Goal: Information Seeking & Learning: Check status

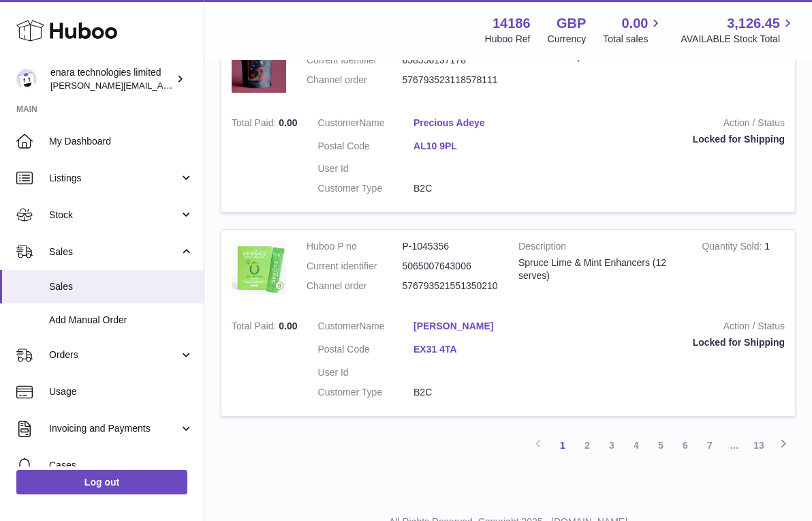
scroll to position [1948, 0]
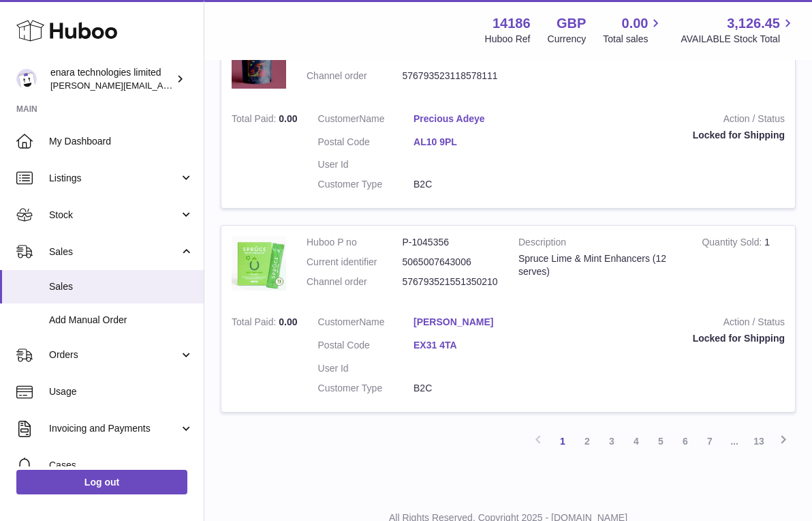
scroll to position [1948, 0]
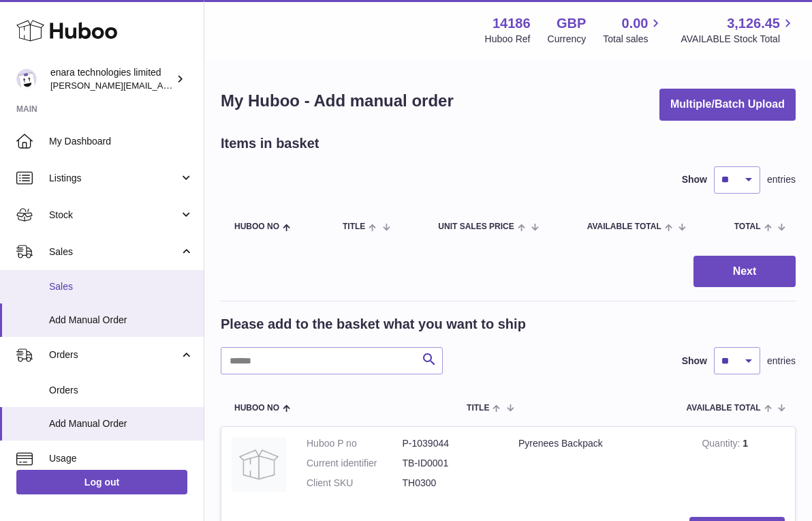
click at [110, 292] on link "Sales" at bounding box center [102, 286] width 204 height 33
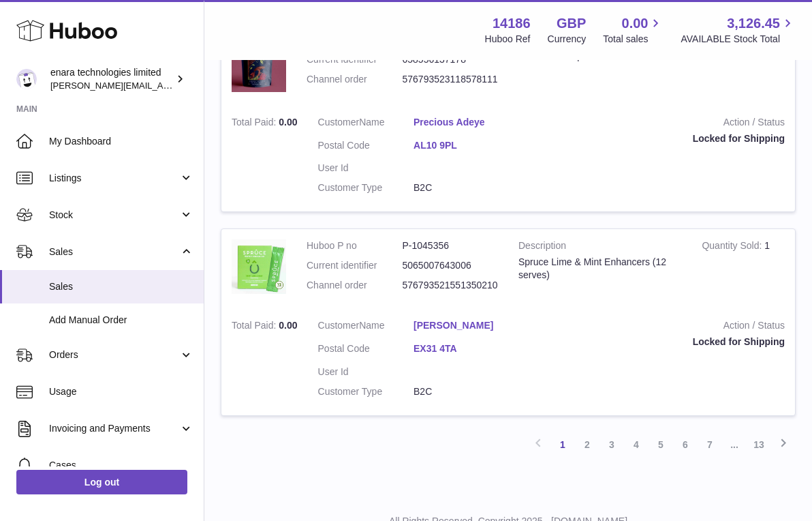
scroll to position [1948, 0]
click at [765, 433] on link "13" at bounding box center [759, 445] width 25 height 25
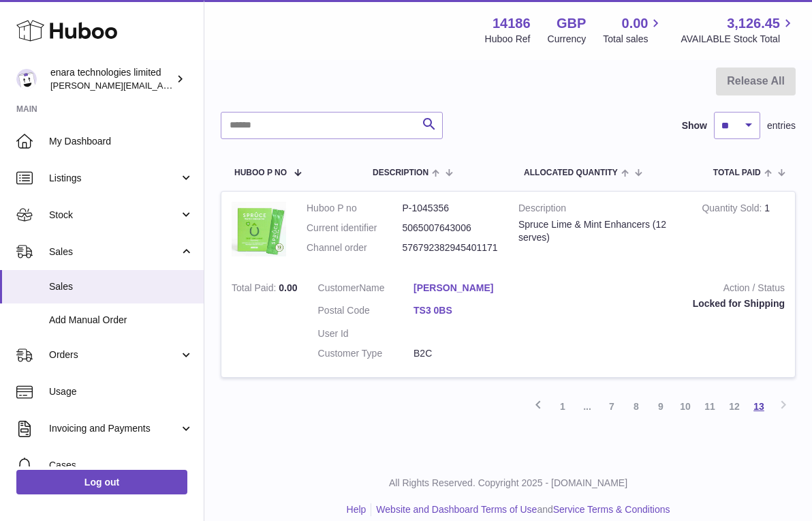
scroll to position [133, 0]
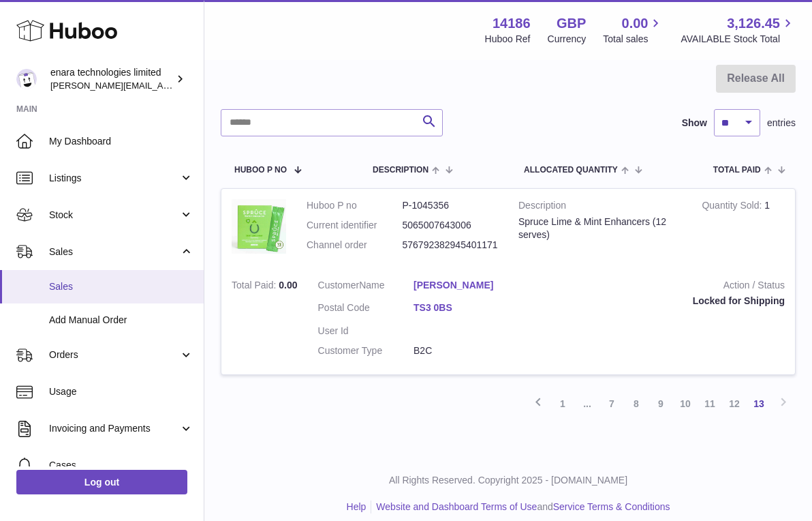
click at [88, 284] on span "Sales" at bounding box center [121, 286] width 144 height 13
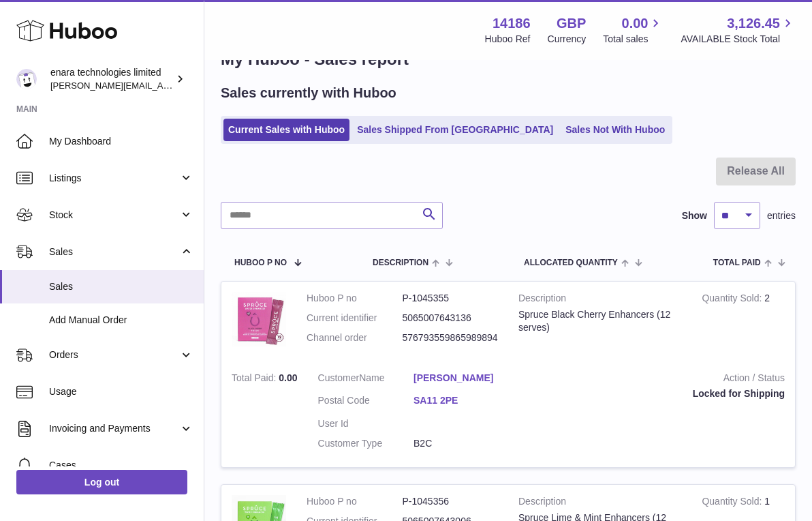
scroll to position [76, 0]
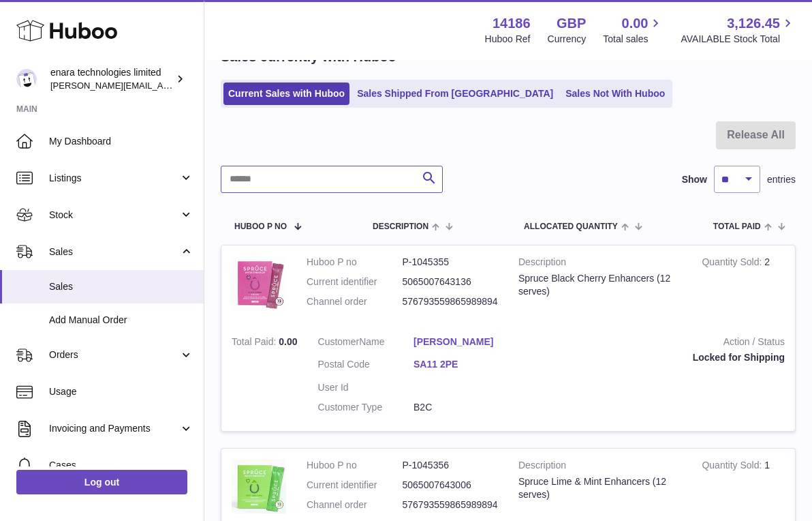
click at [356, 183] on input "text" at bounding box center [332, 179] width 222 height 27
paste input "**********"
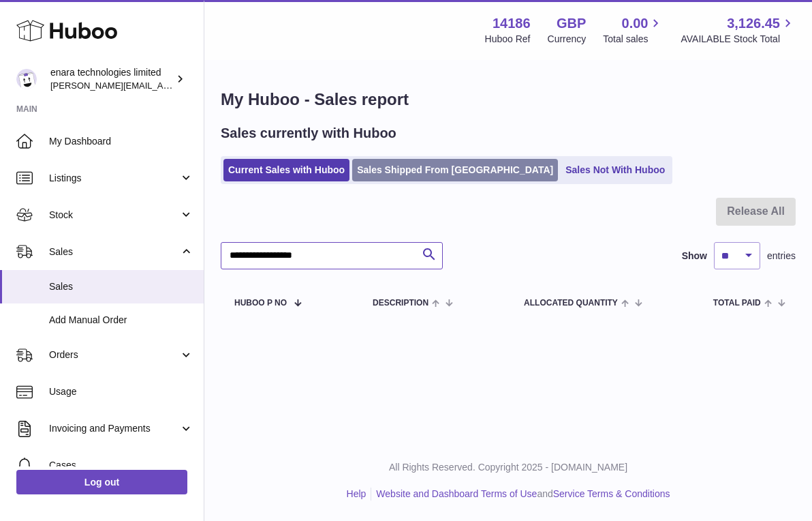
type input "**********"
click at [442, 173] on link "Sales Shipped From [GEOGRAPHIC_DATA]" at bounding box center [455, 170] width 206 height 22
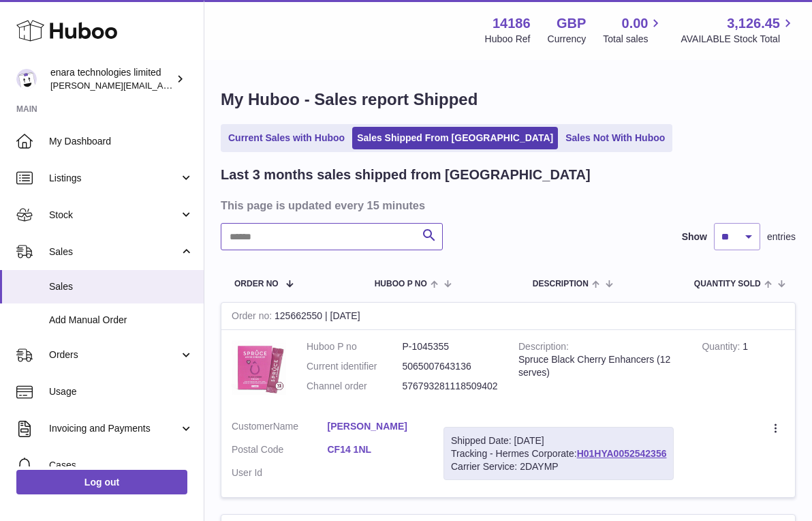
click at [369, 234] on input "text" at bounding box center [332, 236] width 222 height 27
paste input "**********"
drag, startPoint x: 675, startPoint y: 447, endPoint x: 582, endPoint y: 452, distance: 93.5
click at [582, 452] on div "Shipped Date: 30th Sep 2025 Tracking - Hermes Corporate: H01HYA0052546619 Carri…" at bounding box center [559, 454] width 230 height 54
copy div "H01HYA0052546619"
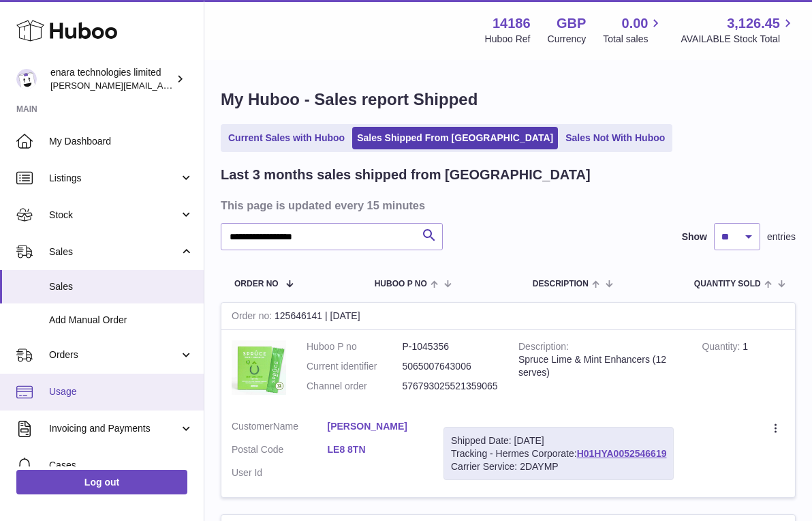
copy div "H01HYA0052546619"
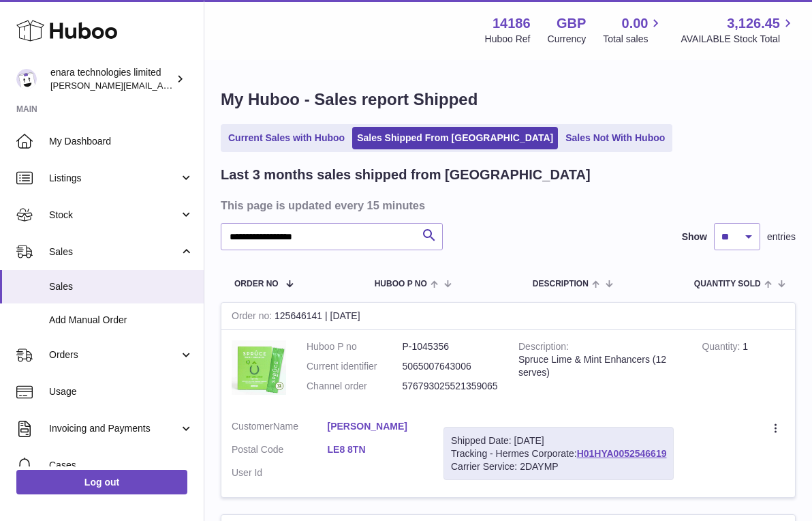
copy div "H01HYA0052546619"
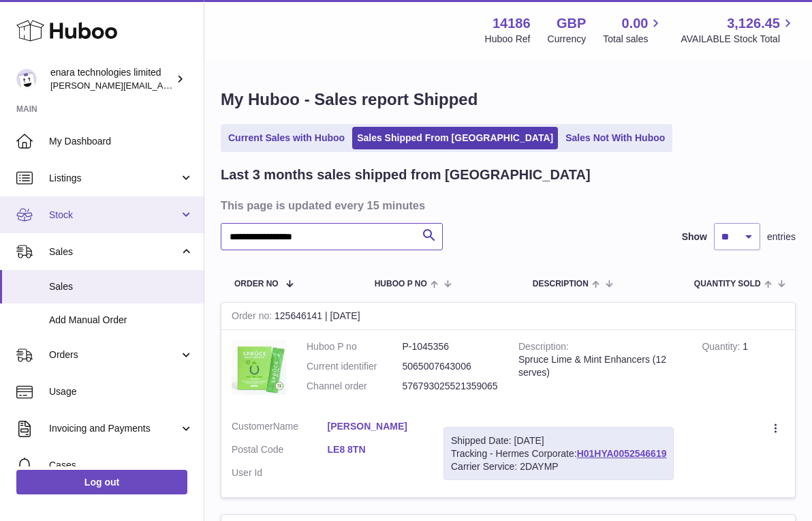
drag, startPoint x: 347, startPoint y: 236, endPoint x: 80, endPoint y: 198, distance: 269.1
click at [92, 201] on div "**********" at bounding box center [406, 417] width 812 height 834
paste input "text"
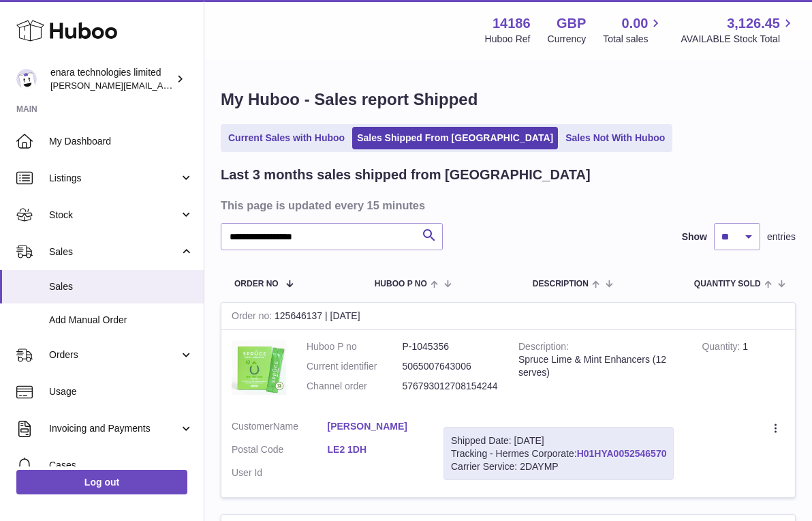
drag, startPoint x: 671, startPoint y: 446, endPoint x: 581, endPoint y: 446, distance: 90.0
click at [581, 446] on div "Shipped Date: 30th Sep 2025 Tracking - Hermes Corporate: H01HYA0052546570 Carri…" at bounding box center [559, 454] width 230 height 54
copy div "H01HYA0052546570"
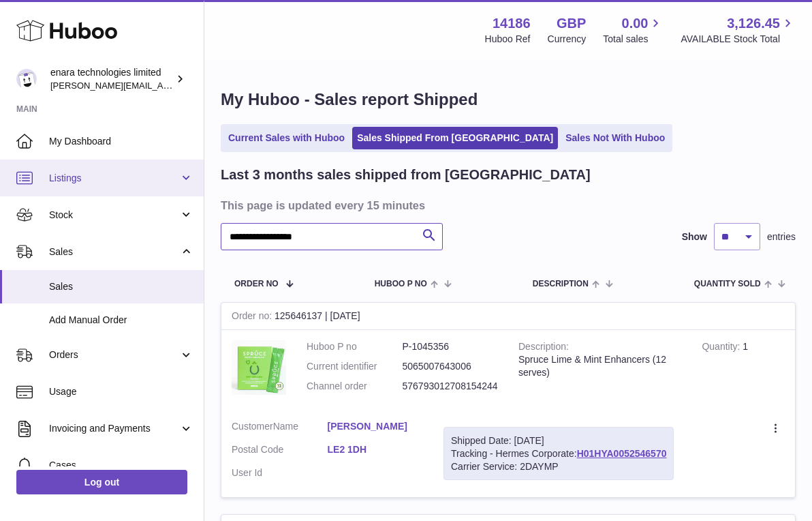
drag, startPoint x: 337, startPoint y: 238, endPoint x: 18, endPoint y: 189, distance: 322.7
click at [18, 189] on div "**********" at bounding box center [406, 417] width 812 height 834
paste input "text"
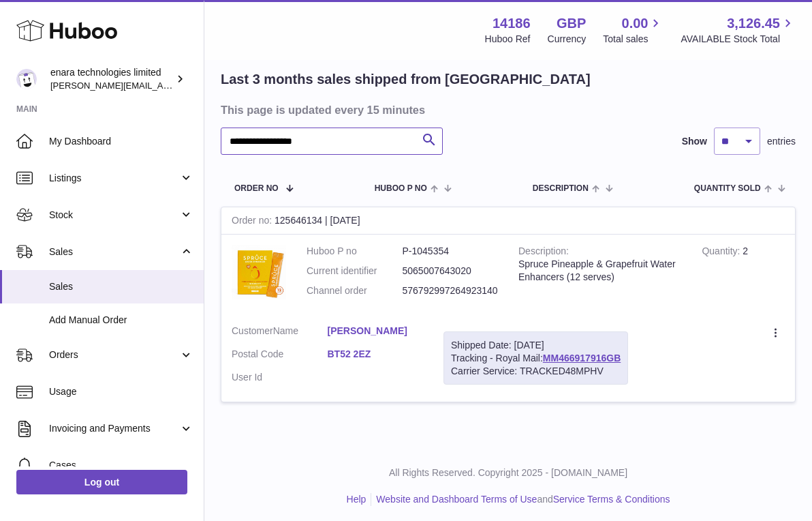
scroll to position [95, 0]
drag, startPoint x: 626, startPoint y: 353, endPoint x: 548, endPoint y: 357, distance: 78.5
click at [548, 357] on div "Shipped Date: 30th Sep 2025 Tracking - Royal Mail: MM466917916GB Carrier Servic…" at bounding box center [536, 359] width 185 height 54
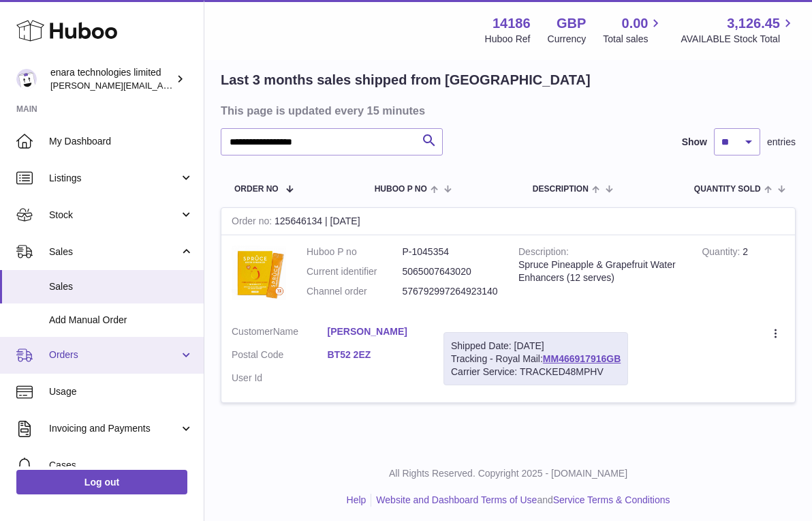
copy div "MM466917916GB"
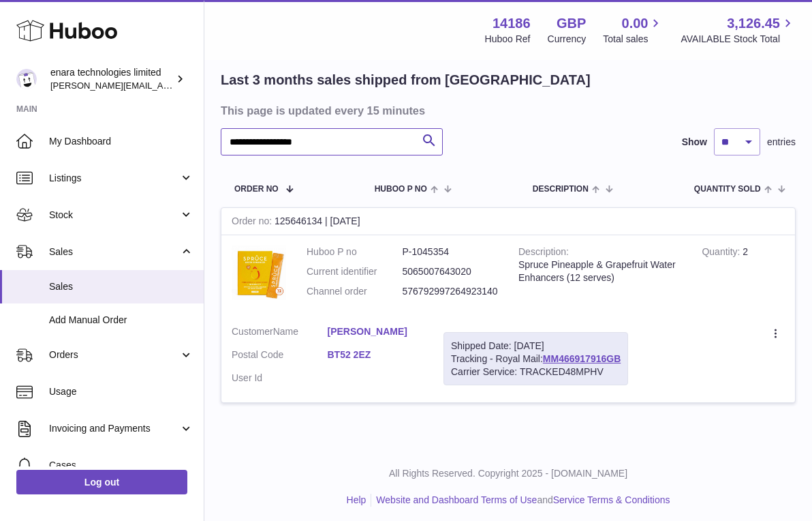
drag, startPoint x: 363, startPoint y: 144, endPoint x: 85, endPoint y: 106, distance: 280.7
click at [85, 106] on div "**********" at bounding box center [406, 216] width 812 height 622
paste input "text"
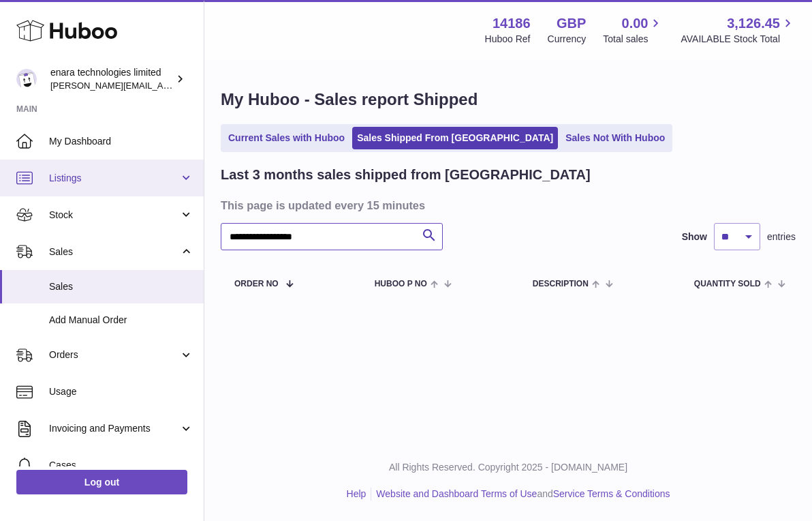
drag, startPoint x: 355, startPoint y: 234, endPoint x: 1, endPoint y: 180, distance: 357.9
click at [2, 182] on div "**********" at bounding box center [406, 260] width 812 height 521
paste input "text"
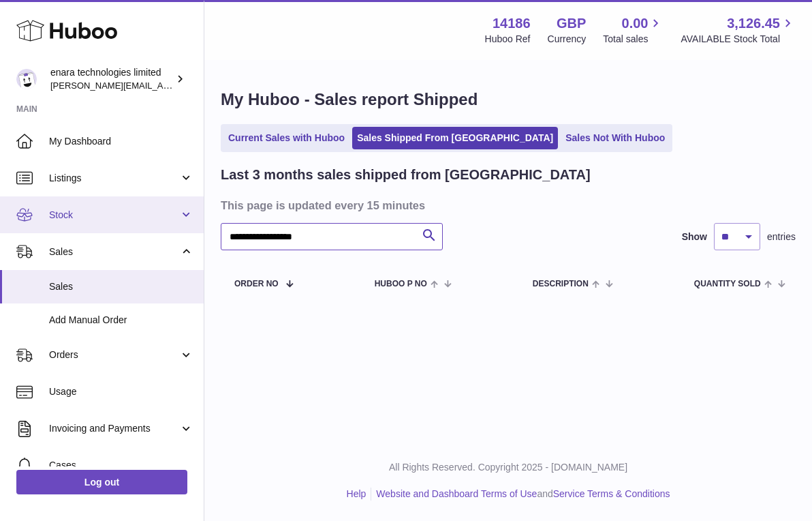
drag, startPoint x: 360, startPoint y: 234, endPoint x: 87, endPoint y: 211, distance: 274.3
click at [88, 213] on div "**********" at bounding box center [406, 260] width 812 height 521
paste input "text"
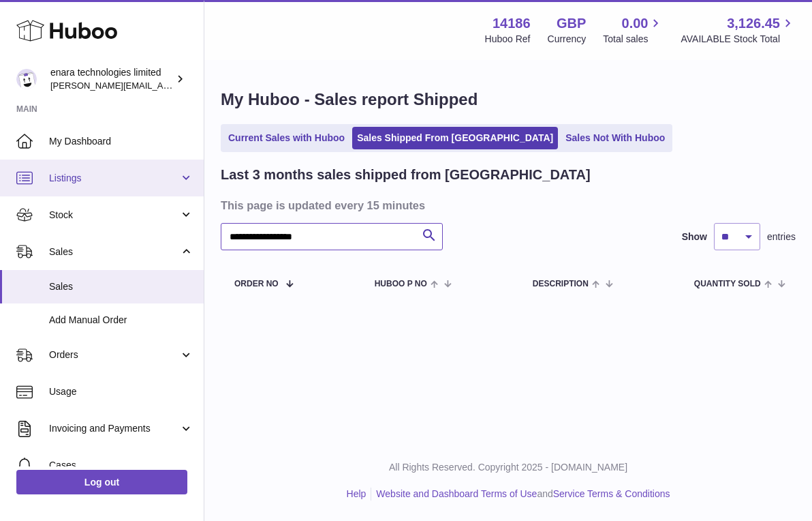
drag, startPoint x: 344, startPoint y: 232, endPoint x: 48, endPoint y: 181, distance: 300.3
click at [48, 181] on div "**********" at bounding box center [406, 260] width 812 height 521
paste input "text"
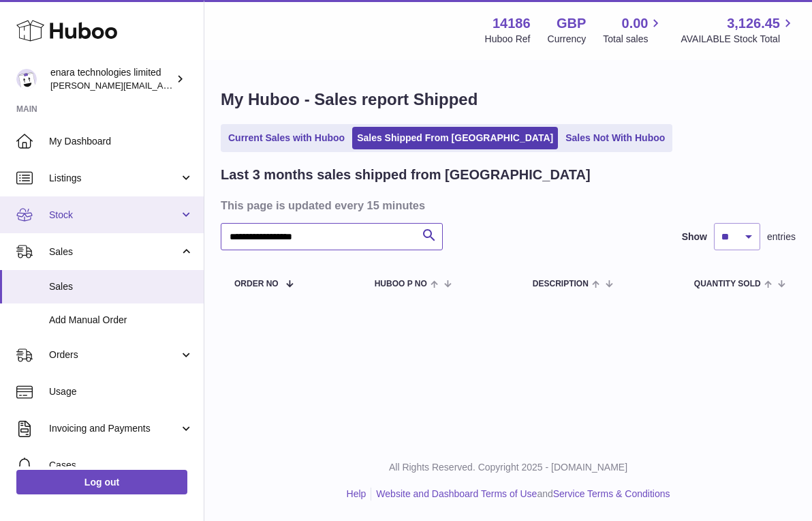
drag, startPoint x: 354, startPoint y: 236, endPoint x: 105, endPoint y: 200, distance: 251.4
click at [106, 200] on div "**********" at bounding box center [406, 260] width 812 height 521
paste input "text"
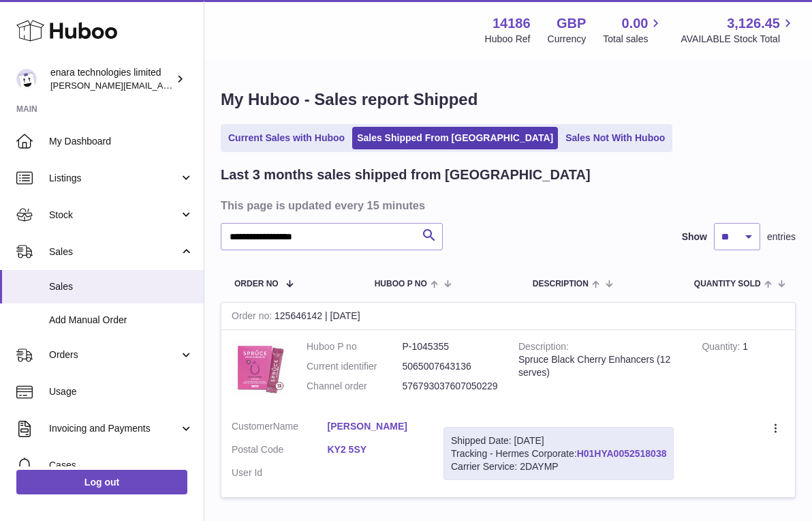
drag, startPoint x: 673, startPoint y: 446, endPoint x: 581, endPoint y: 451, distance: 92.9
click at [581, 451] on div "Shipped Date: 29th Sep 2025 Tracking - Hermes Corporate: H01HYA0052518038 Carri…" at bounding box center [559, 454] width 230 height 54
copy div "H01HYA0052518038"
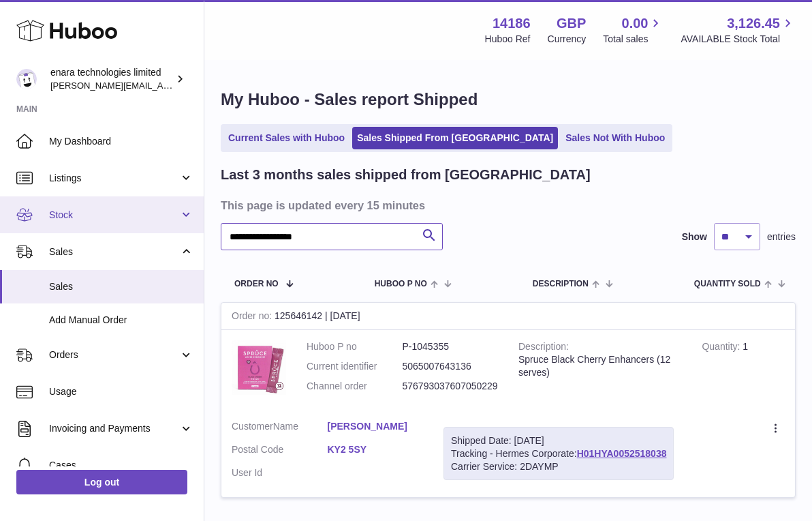
drag, startPoint x: 343, startPoint y: 237, endPoint x: 93, endPoint y: 199, distance: 252.4
click at [95, 201] on div "**********" at bounding box center [406, 311] width 812 height 622
paste input "text"
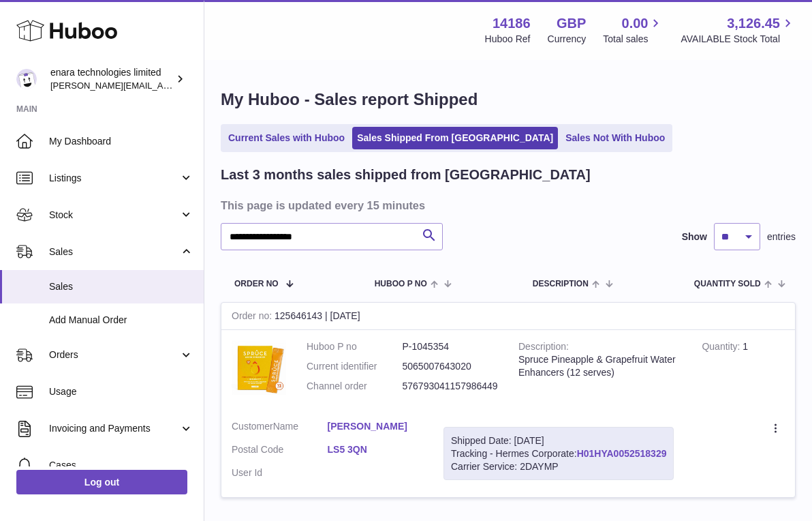
drag, startPoint x: 671, startPoint y: 448, endPoint x: 581, endPoint y: 446, distance: 90.0
click at [581, 446] on div "Shipped Date: 29th Sep 2025 Tracking - Hermes Corporate: H01HYA0052518329 Carri…" at bounding box center [559, 454] width 230 height 54
copy div "H01HYA0052518329"
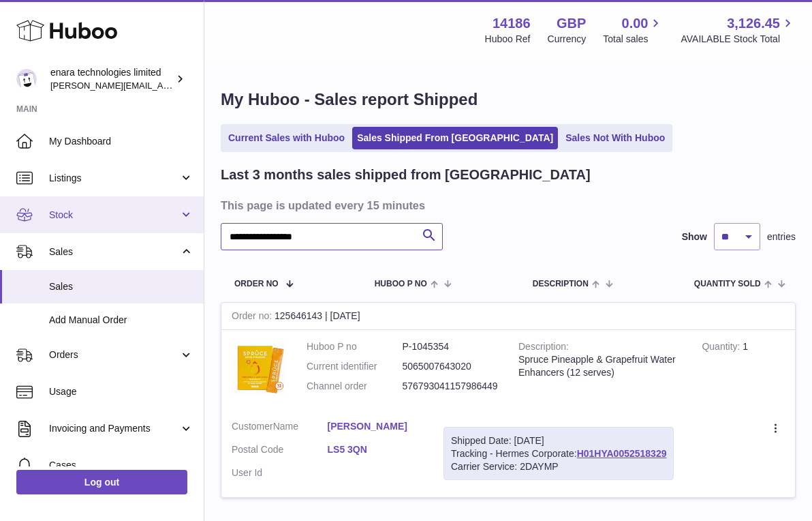
drag, startPoint x: 363, startPoint y: 238, endPoint x: 127, endPoint y: 222, distance: 235.7
click at [127, 222] on div "**********" at bounding box center [406, 311] width 812 height 622
paste input "text"
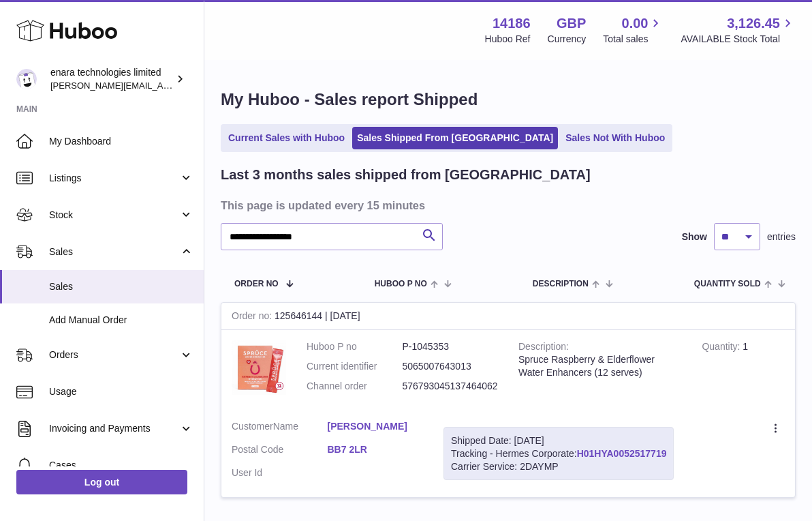
drag, startPoint x: 673, startPoint y: 447, endPoint x: 581, endPoint y: 450, distance: 91.4
click at [581, 450] on div "Shipped Date: 29th Sep 2025 Tracking - Hermes Corporate: H01HYA0052517719 Carri…" at bounding box center [559, 454] width 230 height 54
copy div "H01HYA0052517719"
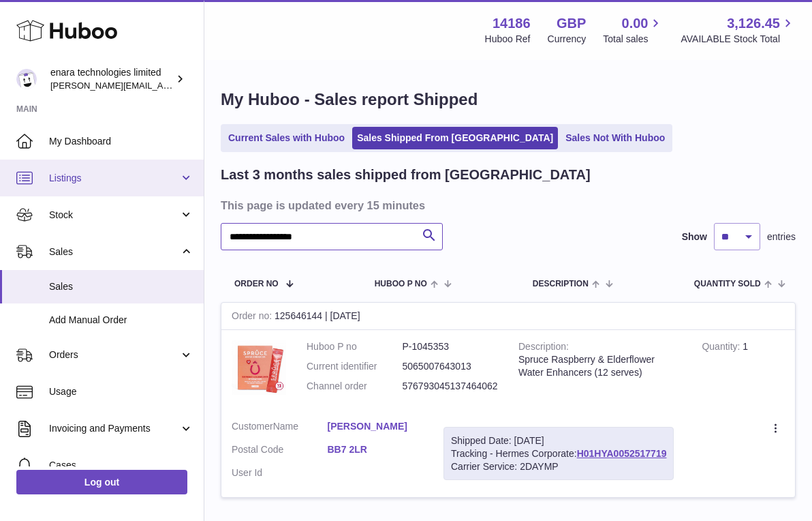
drag, startPoint x: 363, startPoint y: 232, endPoint x: 24, endPoint y: 192, distance: 341.1
click at [25, 193] on div "**********" at bounding box center [406, 311] width 812 height 622
paste input "text"
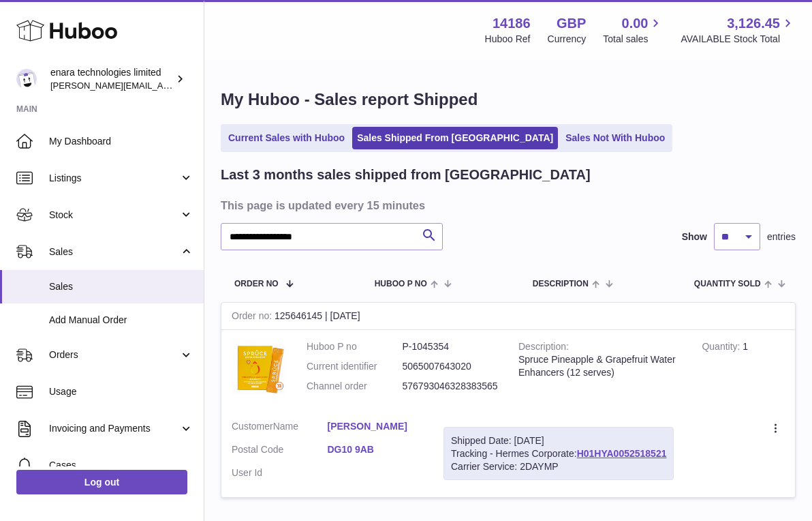
drag, startPoint x: 669, startPoint y: 449, endPoint x: 683, endPoint y: 450, distance: 13.6
drag, startPoint x: 672, startPoint y: 447, endPoint x: 582, endPoint y: 451, distance: 90.0
click at [582, 451] on div "Shipped Date: 29th Sep 2025 Tracking - Hermes Corporate: H01HYA0052518521 Carri…" at bounding box center [559, 454] width 230 height 54
copy div "H01HYA0052518521"
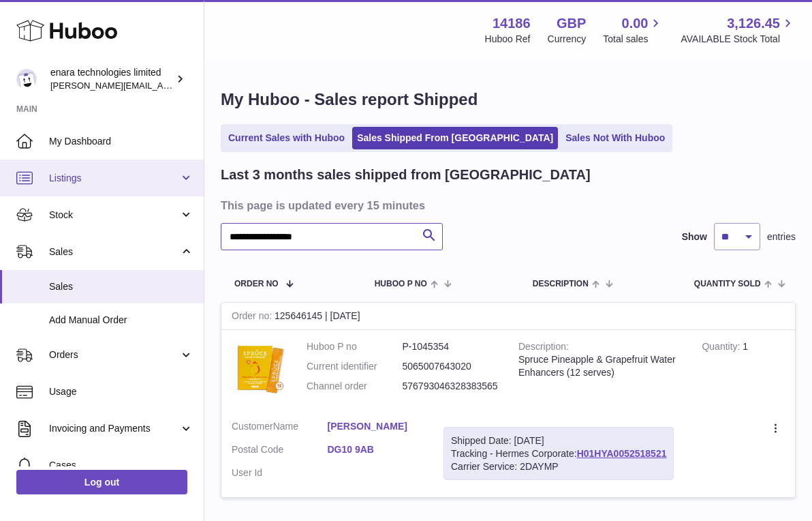
drag, startPoint x: 356, startPoint y: 239, endPoint x: 68, endPoint y: 189, distance: 292.6
click at [72, 191] on div "**********" at bounding box center [406, 311] width 812 height 622
paste input "text"
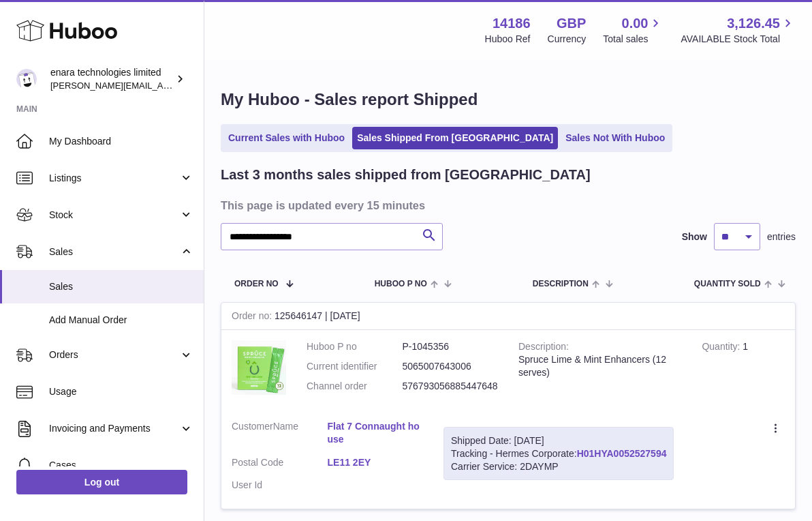
drag, startPoint x: 671, startPoint y: 450, endPoint x: 581, endPoint y: 448, distance: 90.7
click at [581, 448] on div "Shipped Date: 29th Sep 2025 Tracking - Hermes Corporate: H01HYA0052527594 Carri…" at bounding box center [559, 454] width 230 height 54
copy div "H01HYA0052527594"
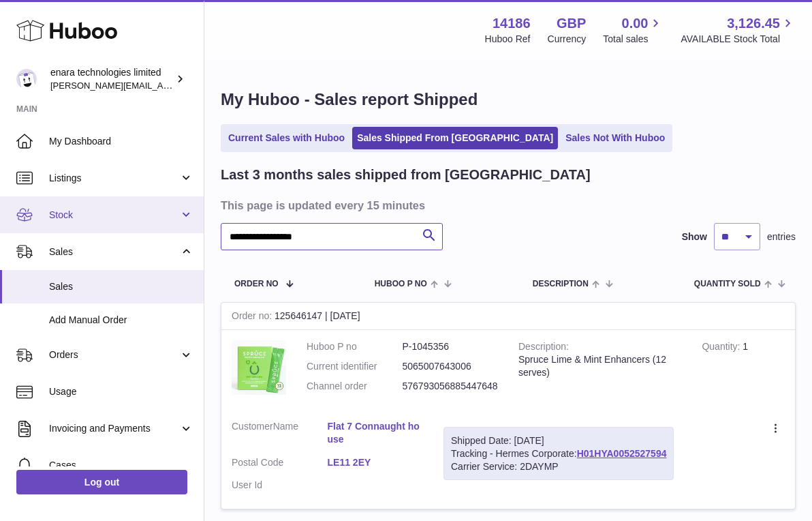
drag, startPoint x: 361, startPoint y: 237, endPoint x: 93, endPoint y: 224, distance: 268.2
click at [95, 224] on div "**********" at bounding box center [406, 316] width 812 height 633
paste input "text"
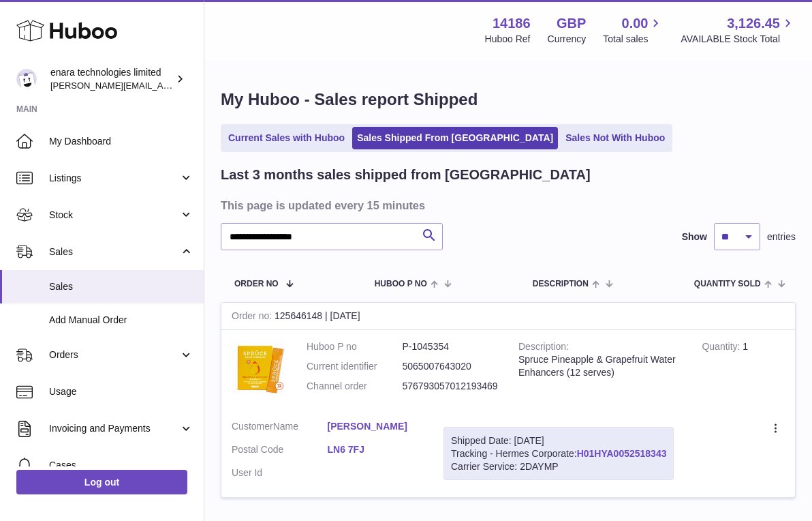
drag, startPoint x: 674, startPoint y: 449, endPoint x: 579, endPoint y: 444, distance: 94.9
click at [579, 444] on div "Shipped Date: 29th Sep 2025 Tracking - Hermes Corporate: H01HYA0052518343 Carri…" at bounding box center [559, 454] width 230 height 54
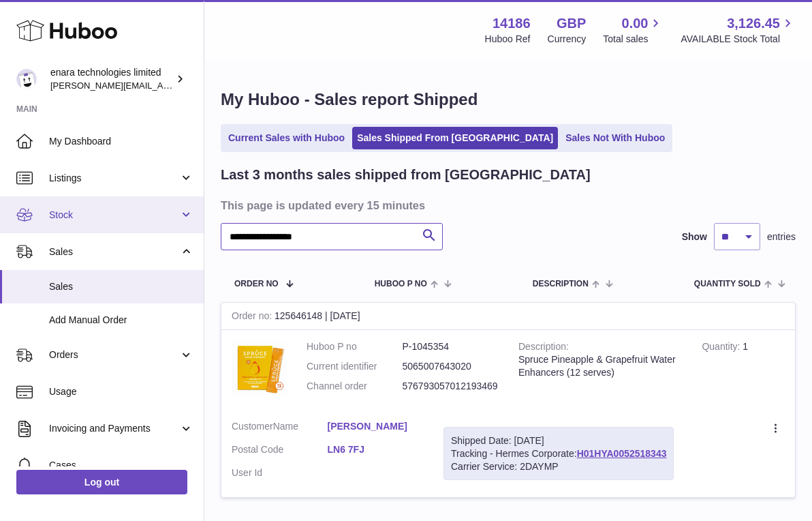
drag, startPoint x: 396, startPoint y: 232, endPoint x: 67, endPoint y: 212, distance: 329.8
click at [67, 212] on div "**********" at bounding box center [406, 311] width 812 height 622
paste input "text"
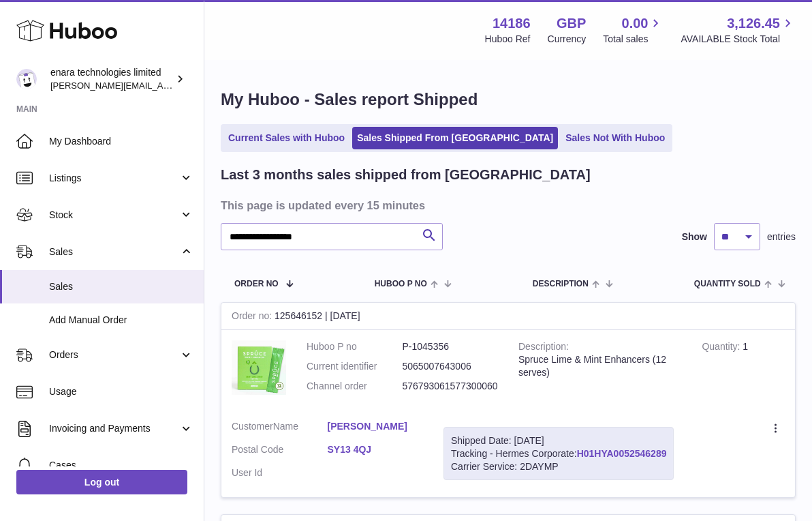
drag, startPoint x: 674, startPoint y: 450, endPoint x: 583, endPoint y: 448, distance: 91.4
click at [583, 448] on div "Shipped Date: 30th Sep 2025 Tracking - Hermes Corporate: H01HYA0052546289 Carri…" at bounding box center [559, 454] width 230 height 54
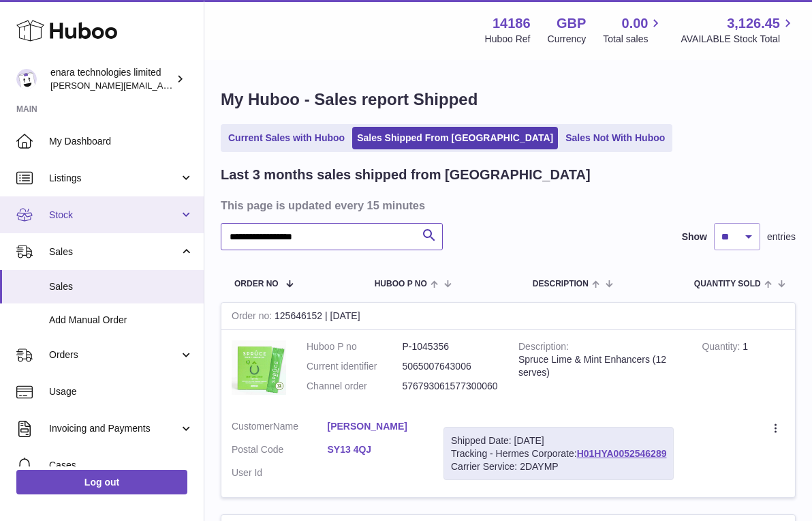
drag, startPoint x: 370, startPoint y: 237, endPoint x: 44, endPoint y: 225, distance: 326.0
click at [44, 226] on div "**********" at bounding box center [406, 523] width 812 height 1046
paste input "text"
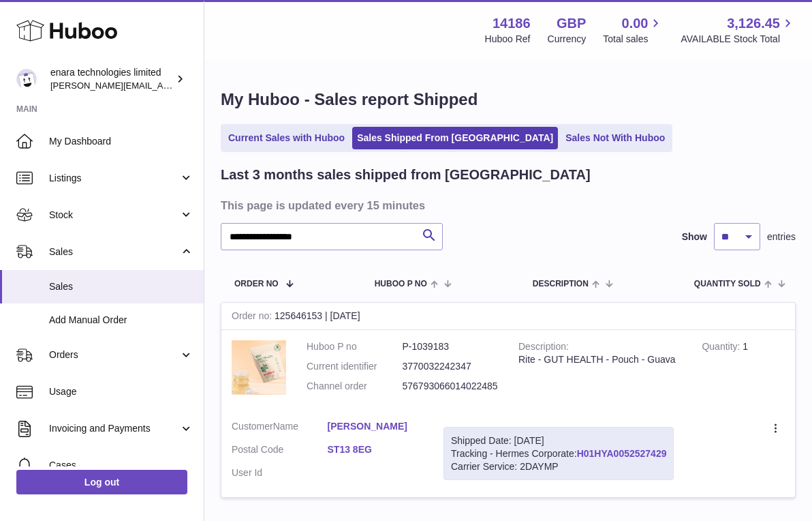
drag, startPoint x: 673, startPoint y: 448, endPoint x: 581, endPoint y: 449, distance: 92.0
click at [581, 449] on div "Shipped Date: 29th Sep 2025 Tracking - Hermes Corporate: H01HYA0052527429 Carri…" at bounding box center [559, 454] width 230 height 54
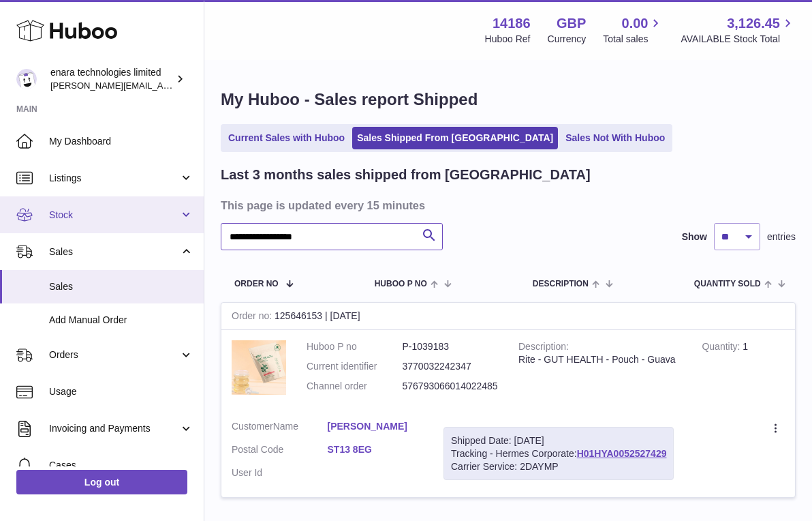
drag, startPoint x: 368, startPoint y: 232, endPoint x: 117, endPoint y: 215, distance: 251.4
click at [117, 215] on div "**********" at bounding box center [406, 311] width 812 height 622
paste input "text"
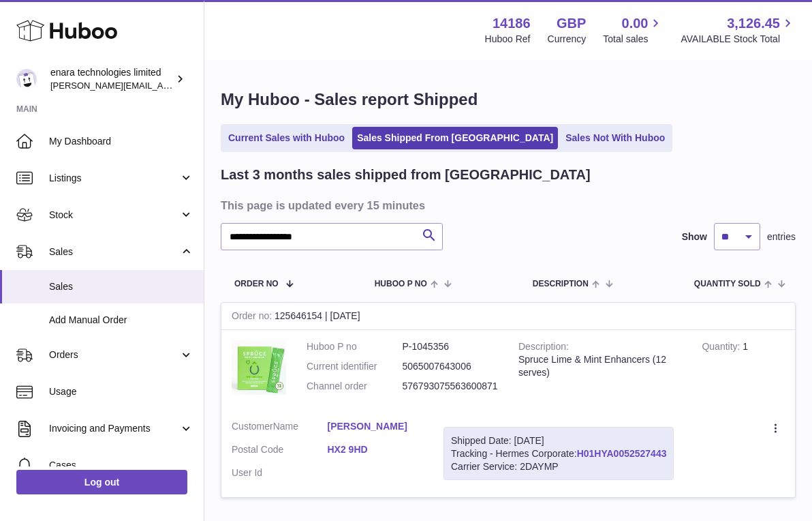
drag, startPoint x: 673, startPoint y: 448, endPoint x: 581, endPoint y: 451, distance: 92.7
click at [581, 451] on div "Shipped Date: 29th Sep 2025 Tracking - Hermes Corporate: H01HYA0052527443 Carri…" at bounding box center [559, 454] width 230 height 54
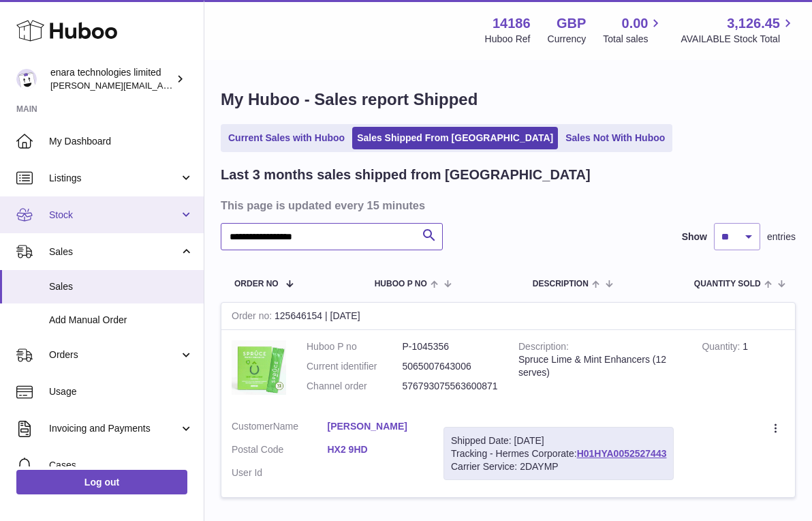
drag, startPoint x: 355, startPoint y: 234, endPoint x: 91, endPoint y: 219, distance: 264.8
click at [93, 222] on div "**********" at bounding box center [406, 311] width 812 height 622
paste input "text"
drag, startPoint x: 352, startPoint y: 238, endPoint x: 49, endPoint y: 206, distance: 305.0
click at [49, 206] on div "**********" at bounding box center [406, 311] width 812 height 622
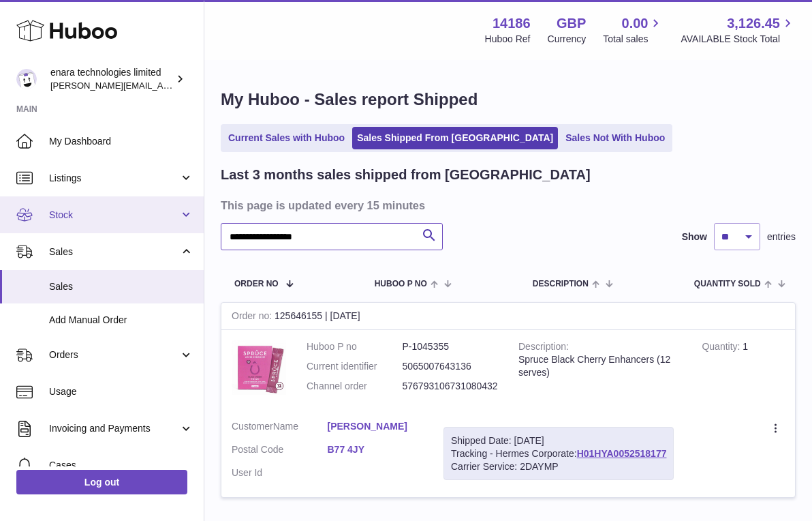
paste input "text"
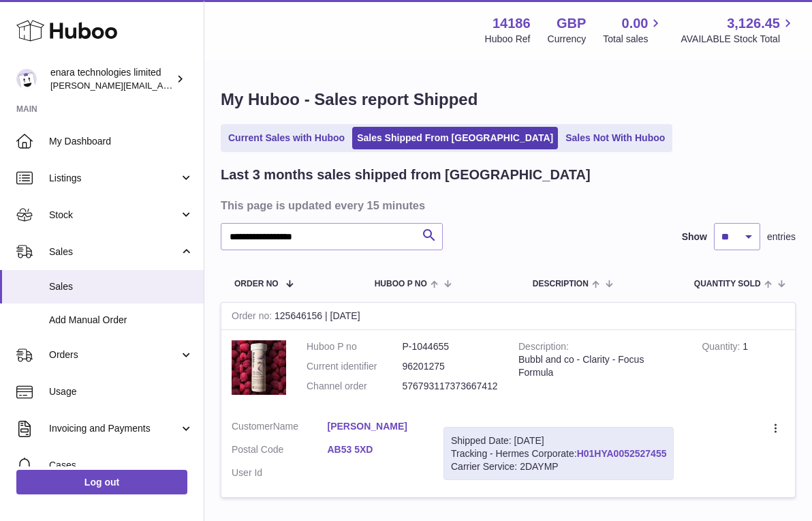
drag, startPoint x: 674, startPoint y: 447, endPoint x: 579, endPoint y: 446, distance: 94.8
click at [579, 446] on div "Shipped Date: 29th Sep 2025 Tracking - Hermes Corporate: H01HYA0052527455 Carri…" at bounding box center [559, 454] width 230 height 54
drag, startPoint x: 352, startPoint y: 233, endPoint x: -35, endPoint y: 166, distance: 392.9
click at [0, 166] on html ".st0{fill:#141414;}" at bounding box center [406, 260] width 812 height 521
paste input "text"
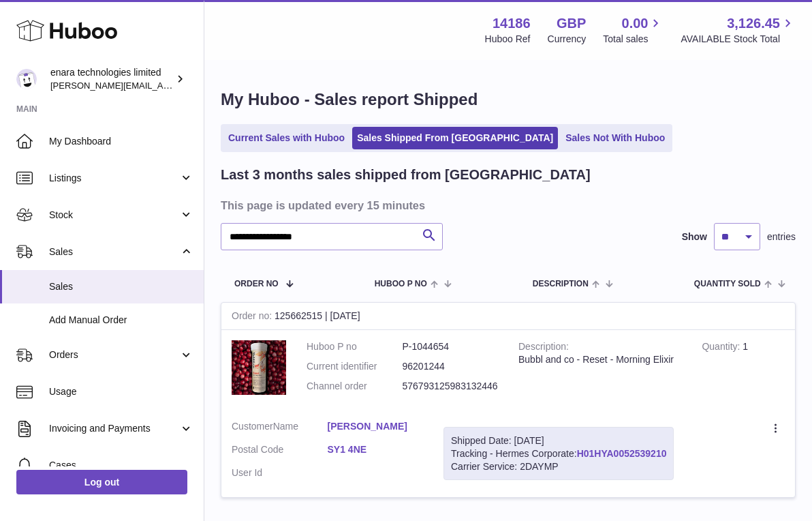
drag, startPoint x: 673, startPoint y: 448, endPoint x: 580, endPoint y: 450, distance: 92.7
click at [580, 450] on div "Shipped Date: 30th Sep 2025 Tracking - Hermes Corporate: H01HYA0052539210 Carri…" at bounding box center [559, 454] width 230 height 54
drag, startPoint x: 383, startPoint y: 237, endPoint x: -4, endPoint y: 207, distance: 388.3
click at [0, 207] on html ".st0{fill:#141414;}" at bounding box center [406, 260] width 812 height 521
paste input "text"
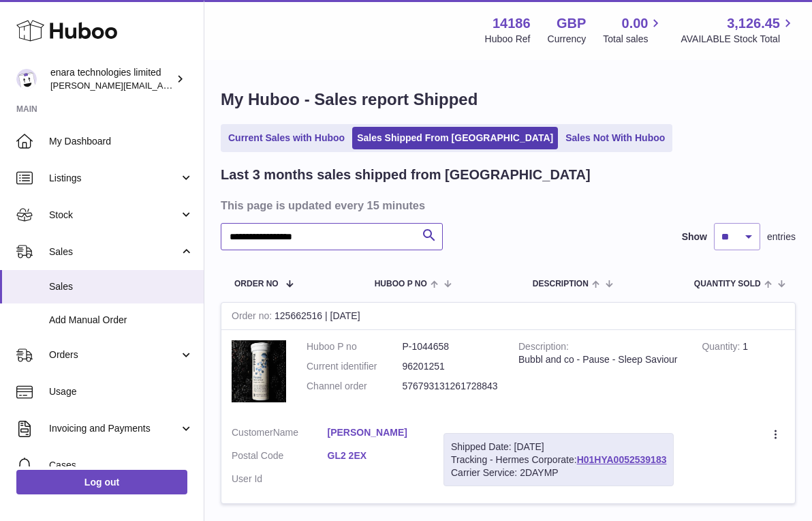
type input "**********"
drag, startPoint x: 672, startPoint y: 456, endPoint x: 582, endPoint y: 459, distance: 90.0
click at [582, 459] on div "Shipped Date: 30th Sep 2025 Tracking - Hermes Corporate: H01HYA0052539183 Carri…" at bounding box center [559, 460] width 230 height 54
click at [139, 284] on span "Sales" at bounding box center [121, 286] width 144 height 13
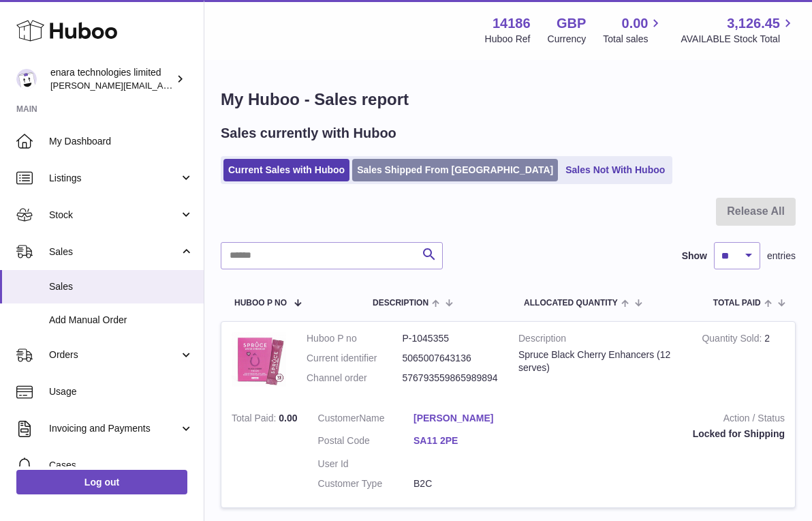
click at [414, 174] on link "Sales Shipped From [GEOGRAPHIC_DATA]" at bounding box center [455, 170] width 206 height 22
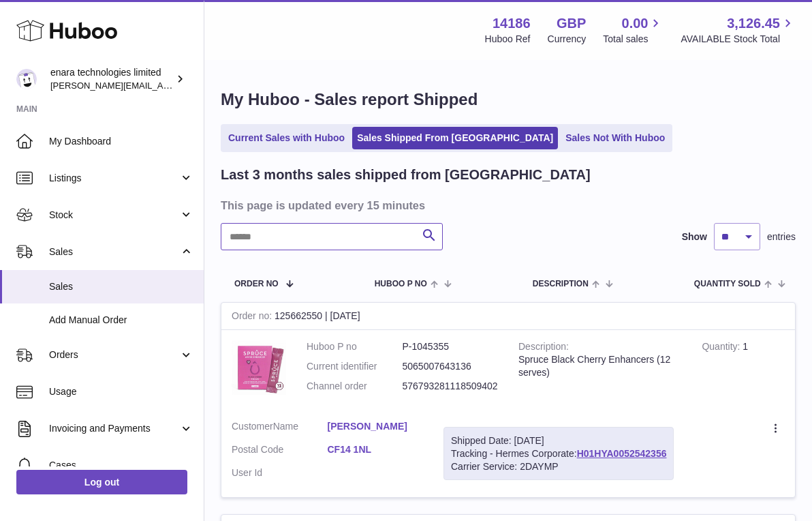
click at [385, 234] on input "text" at bounding box center [332, 236] width 222 height 27
paste input "**********"
type input "**********"
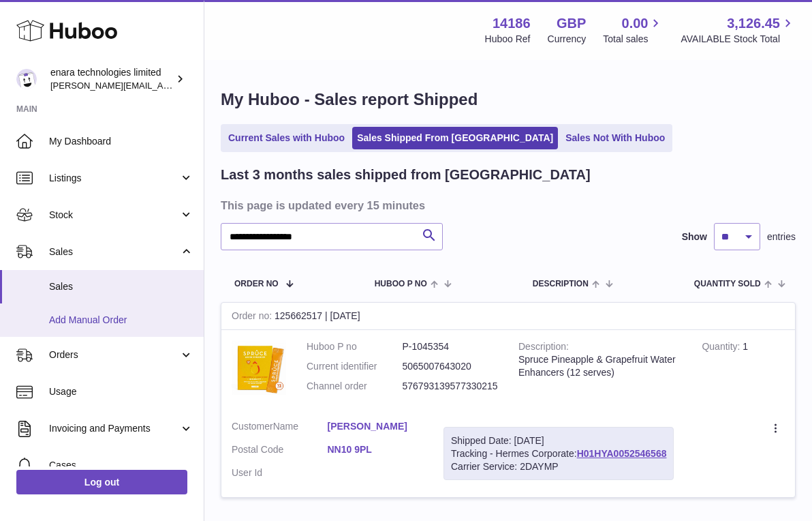
click at [134, 314] on span "Add Manual Order" at bounding box center [121, 320] width 144 height 13
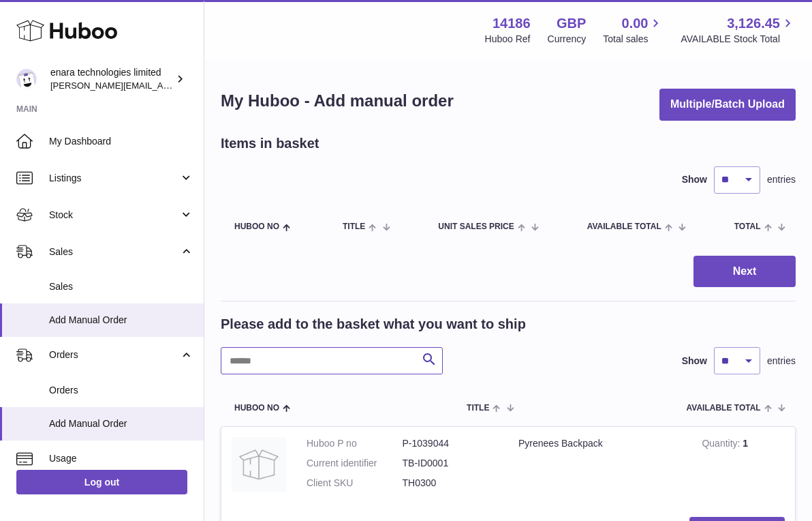
click at [385, 358] on input "text" at bounding box center [332, 360] width 222 height 27
type input "******"
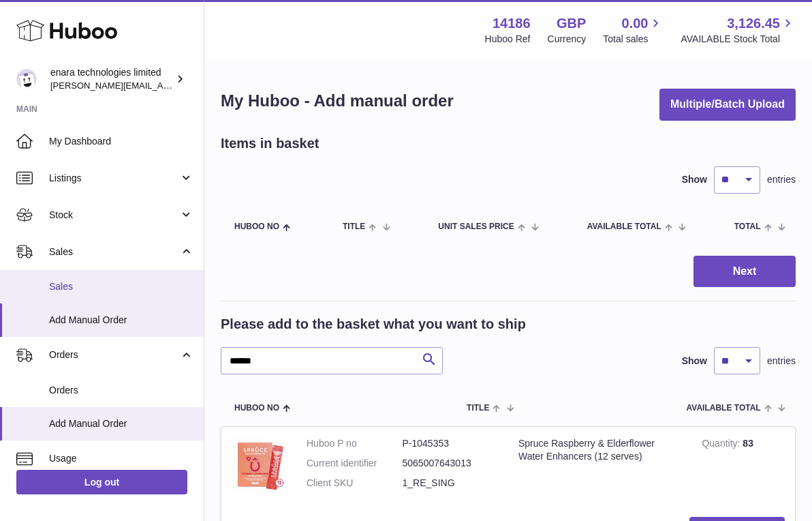
click at [127, 284] on span "Sales" at bounding box center [121, 286] width 144 height 13
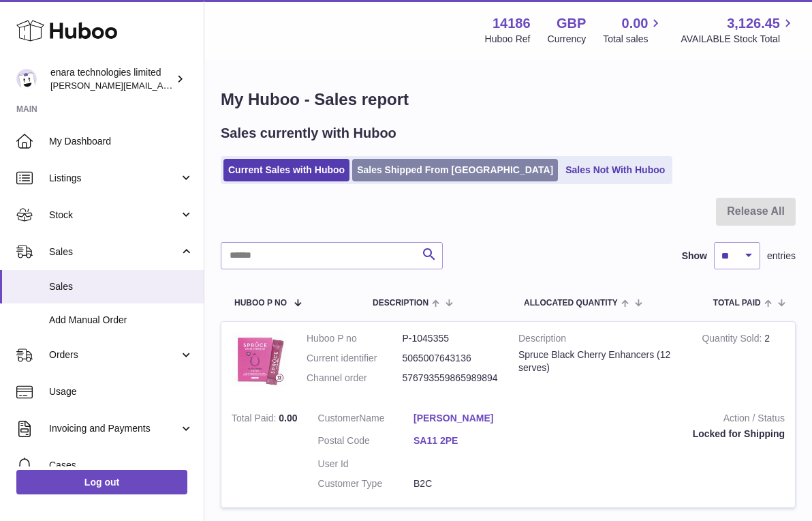
click at [435, 166] on link "Sales Shipped From [GEOGRAPHIC_DATA]" at bounding box center [455, 170] width 206 height 22
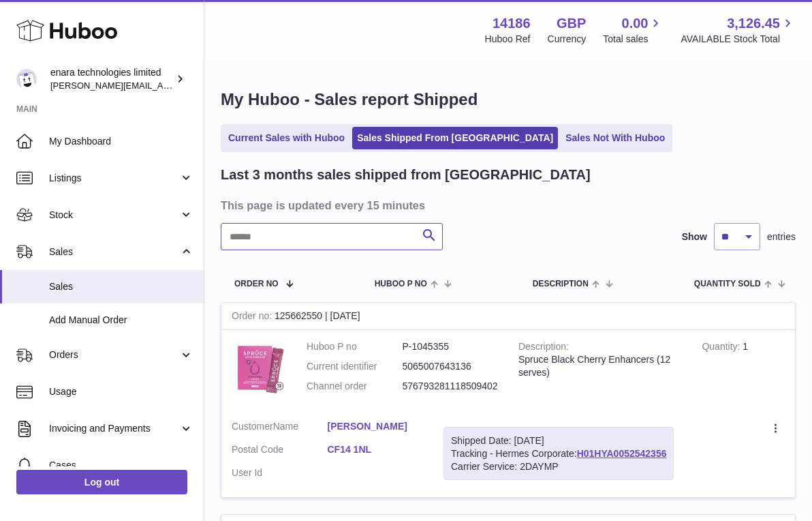
click at [372, 234] on input "text" at bounding box center [332, 236] width 222 height 27
paste input "**********"
drag, startPoint x: 369, startPoint y: 235, endPoint x: -36, endPoint y: 166, distance: 410.7
click at [0, 166] on html ".st0{fill:#141414;}" at bounding box center [406, 260] width 812 height 521
paste input "text"
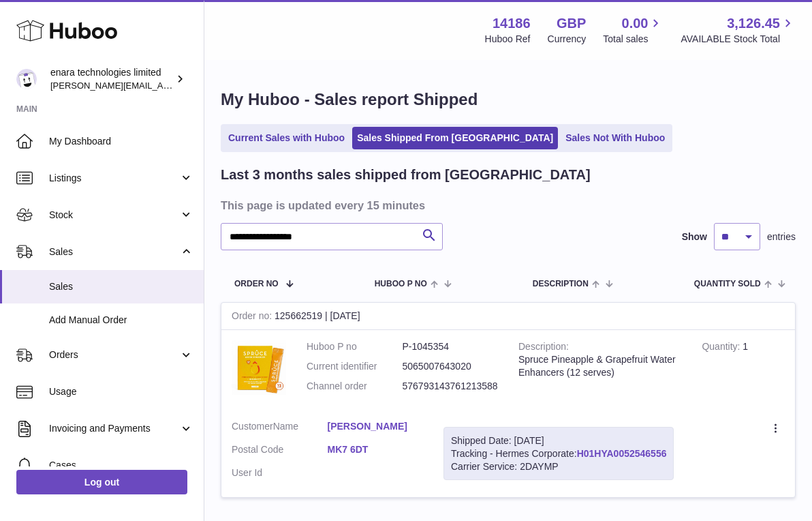
drag, startPoint x: 673, startPoint y: 446, endPoint x: 581, endPoint y: 449, distance: 92.7
click at [581, 449] on div "Shipped Date: 30th Sep 2025 Tracking - Hermes Corporate: H01HYA0052546556 Carri…" at bounding box center [559, 454] width 230 height 54
copy div "H01HYA0052546556"
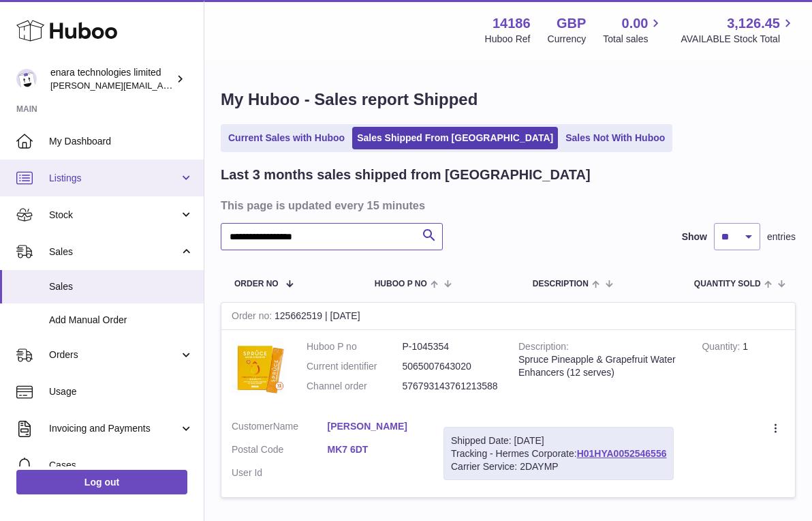
drag, startPoint x: 375, startPoint y: 240, endPoint x: 0, endPoint y: 186, distance: 378.7
click at [0, 186] on div "**********" at bounding box center [406, 311] width 812 height 622
paste input "text"
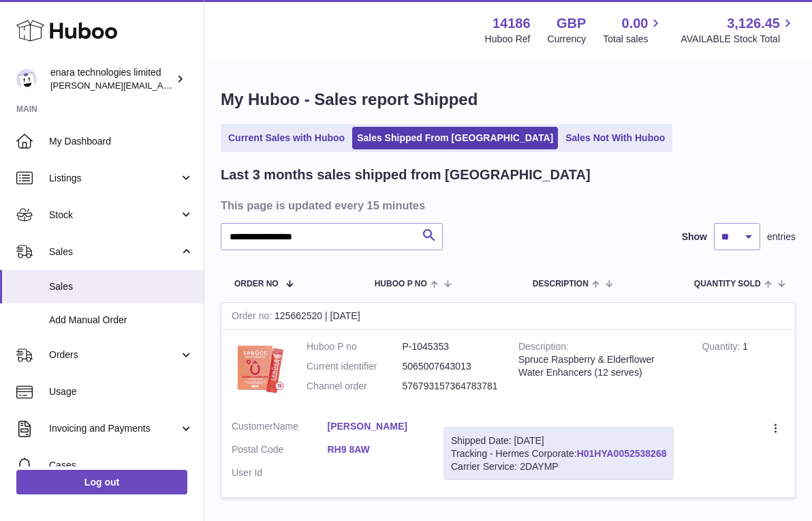
drag, startPoint x: 672, startPoint y: 446, endPoint x: 579, endPoint y: 448, distance: 92.7
click at [579, 448] on div "Shipped Date: 30th Sep 2025 Tracking - Hermes Corporate: H01HYA0052538268 Carri…" at bounding box center [559, 454] width 230 height 54
copy div "H01HYA0052538268"
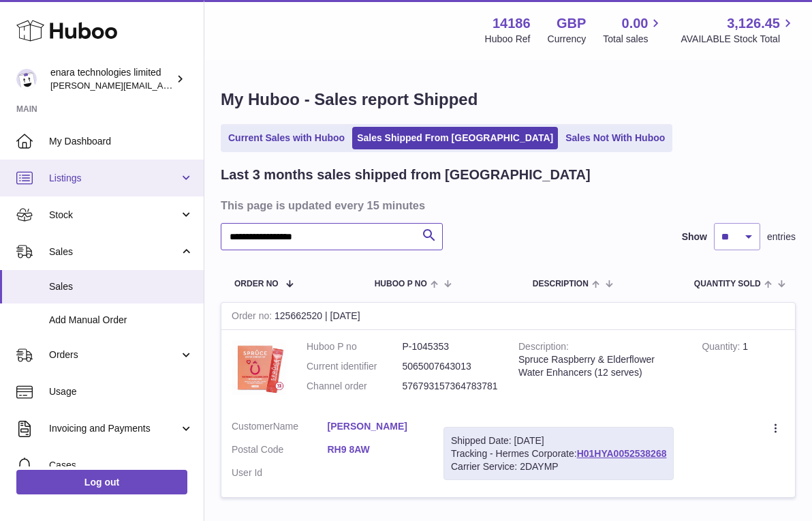
paste input "text"
drag, startPoint x: 359, startPoint y: 237, endPoint x: 55, endPoint y: 194, distance: 307.7
click at [55, 194] on div "**********" at bounding box center [406, 311] width 812 height 622
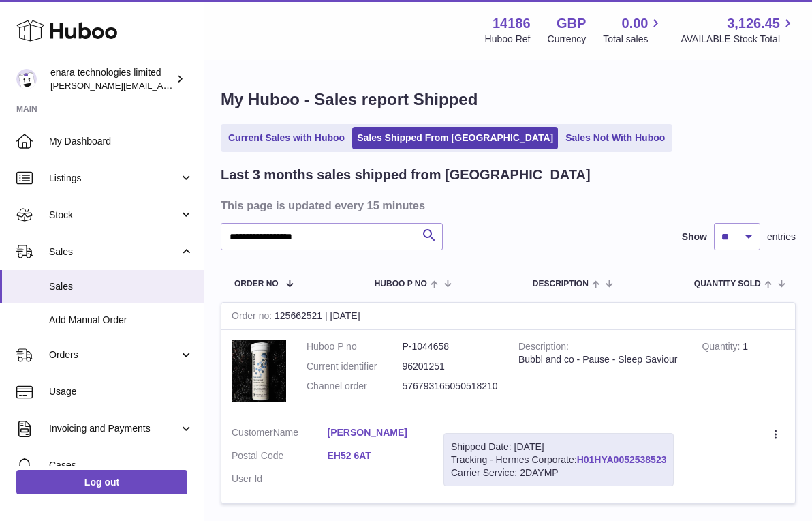
drag, startPoint x: 674, startPoint y: 456, endPoint x: 582, endPoint y: 459, distance: 92.1
click at [582, 459] on div "Shipped Date: 30th Sep 2025 Tracking - Hermes Corporate: H01HYA0052538523 Carri…" at bounding box center [559, 460] width 230 height 54
copy div "H01HYA0052538523"
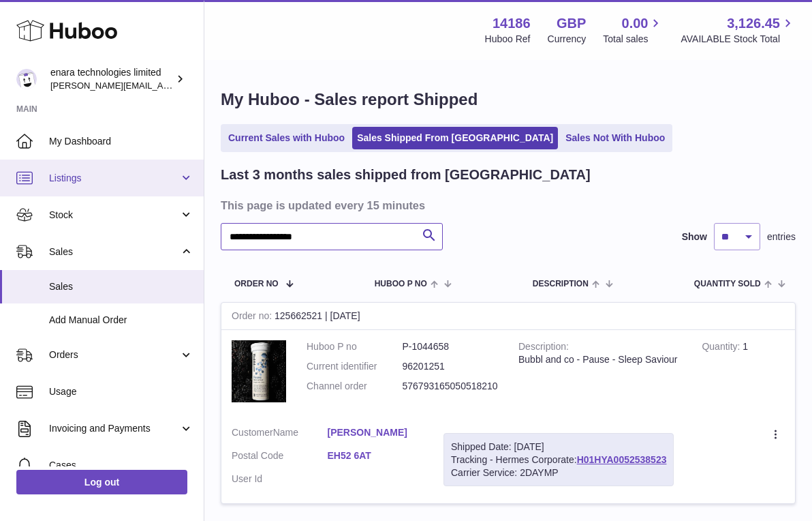
drag, startPoint x: 374, startPoint y: 236, endPoint x: 54, endPoint y: 171, distance: 326.8
click at [55, 171] on div "**********" at bounding box center [406, 314] width 812 height 628
paste input "text"
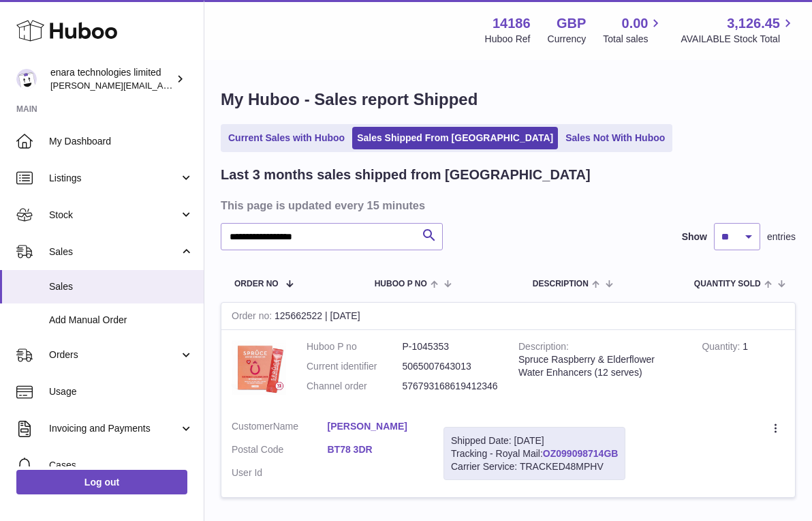
drag, startPoint x: 624, startPoint y: 446, endPoint x: 547, endPoint y: 450, distance: 77.1
click at [547, 450] on div "Shipped Date: 30th Sep 2025 Tracking - Royal Mail: OZ099098714GB Carrier Servic…" at bounding box center [535, 454] width 182 height 54
copy div "OZ099098714GB"
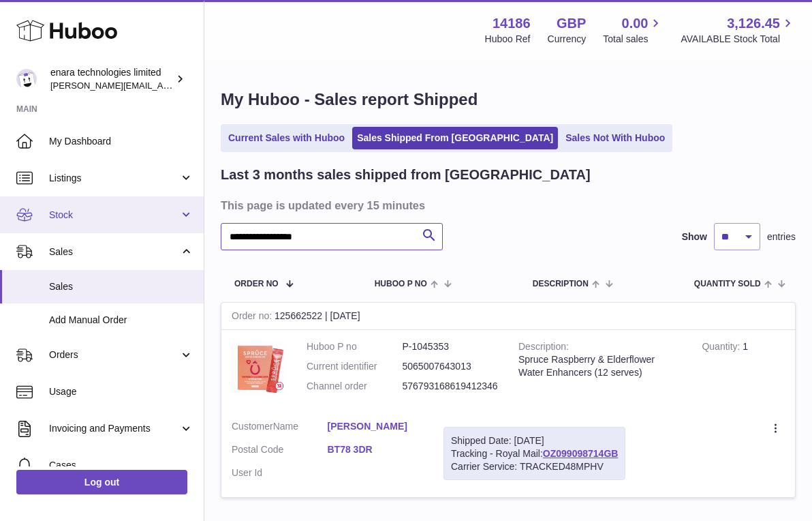
drag, startPoint x: 350, startPoint y: 234, endPoint x: 82, endPoint y: 225, distance: 268.0
click at [82, 226] on div "**********" at bounding box center [406, 311] width 812 height 622
paste input "text"
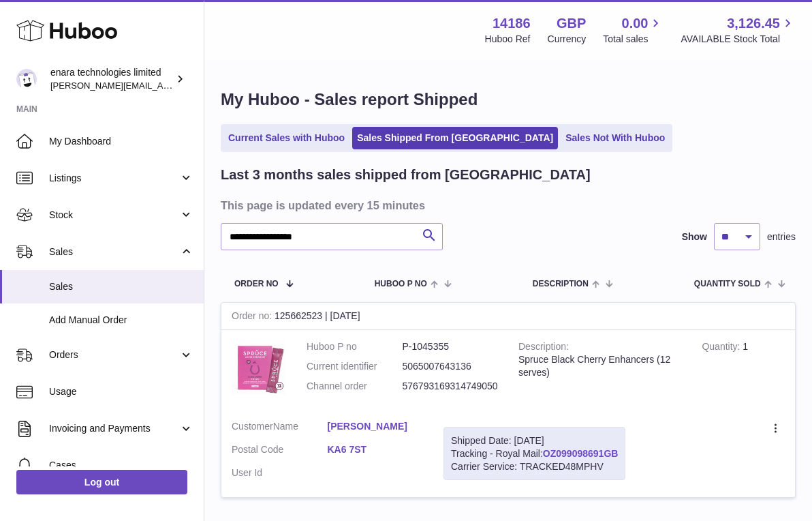
drag, startPoint x: 626, startPoint y: 448, endPoint x: 545, endPoint y: 451, distance: 81.2
click at [545, 451] on div "Shipped Date: 30th Sep 2025 Tracking - Royal Mail: OZ099098691GB Carrier Servic…" at bounding box center [535, 454] width 182 height 54
copy div "OZ099098691GB"
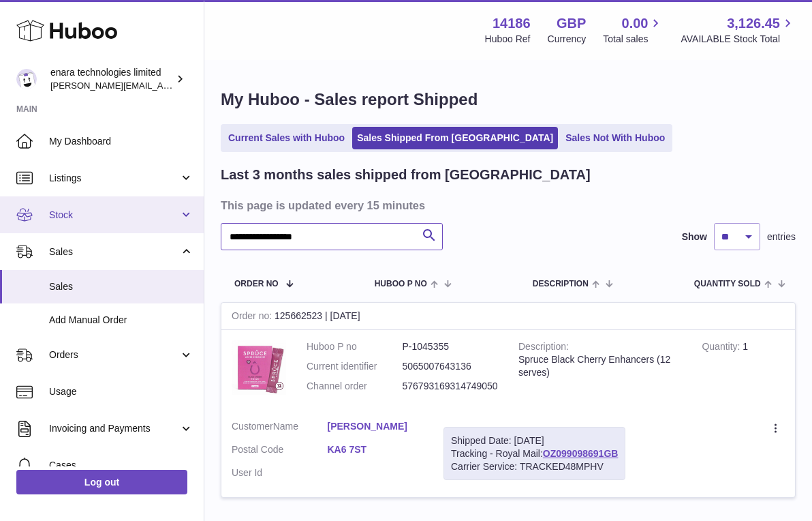
drag, startPoint x: 366, startPoint y: 237, endPoint x: 3, endPoint y: 202, distance: 365.0
click at [3, 202] on div "**********" at bounding box center [406, 311] width 812 height 622
paste input "text"
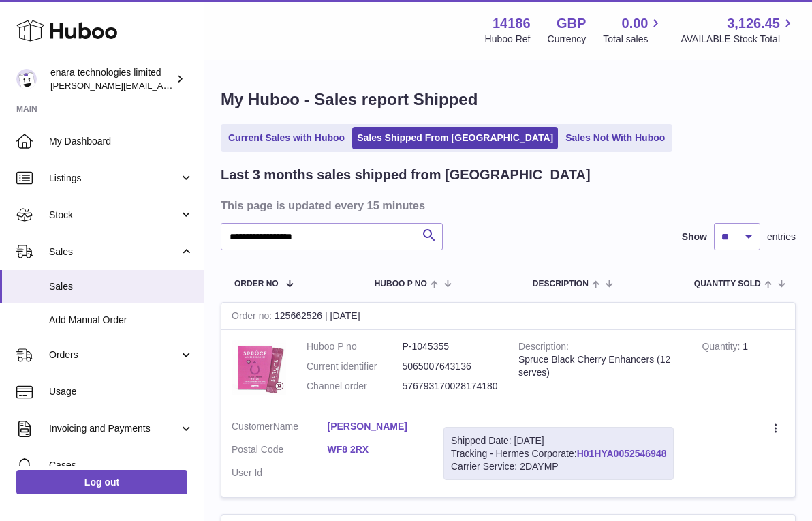
drag, startPoint x: 673, startPoint y: 450, endPoint x: 581, endPoint y: 451, distance: 92.7
click at [581, 451] on div "Shipped Date: 30th Sep 2025 Tracking - Hermes Corporate: H01HYA0052546948 Carri…" at bounding box center [559, 454] width 230 height 54
copy div "H01HYA0052546948"
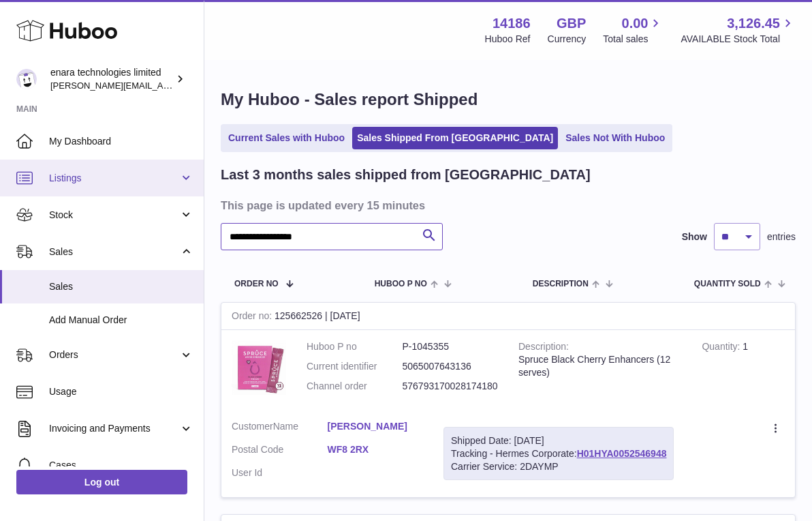
drag, startPoint x: 346, startPoint y: 238, endPoint x: 31, endPoint y: 168, distance: 321.8
click at [32, 168] on div "**********" at bounding box center [406, 523] width 812 height 1046
paste input "text"
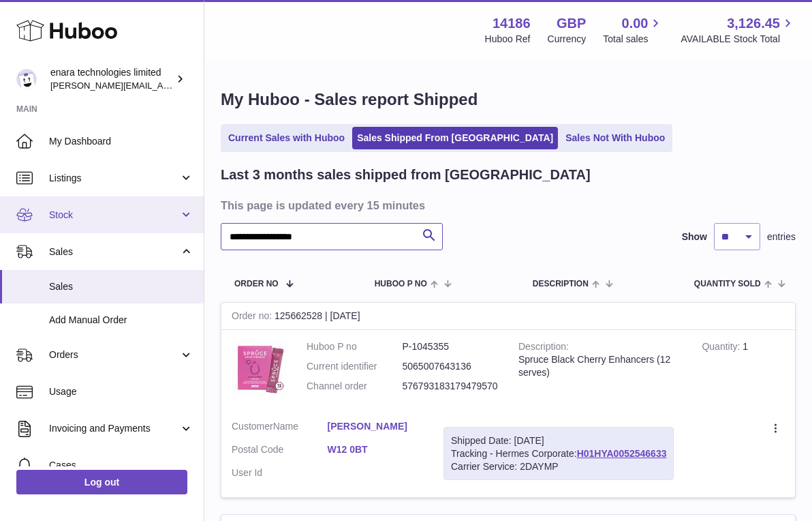
drag, startPoint x: 346, startPoint y: 232, endPoint x: 75, endPoint y: 198, distance: 272.6
click at [75, 198] on div "**********" at bounding box center [406, 417] width 812 height 834
paste input "text"
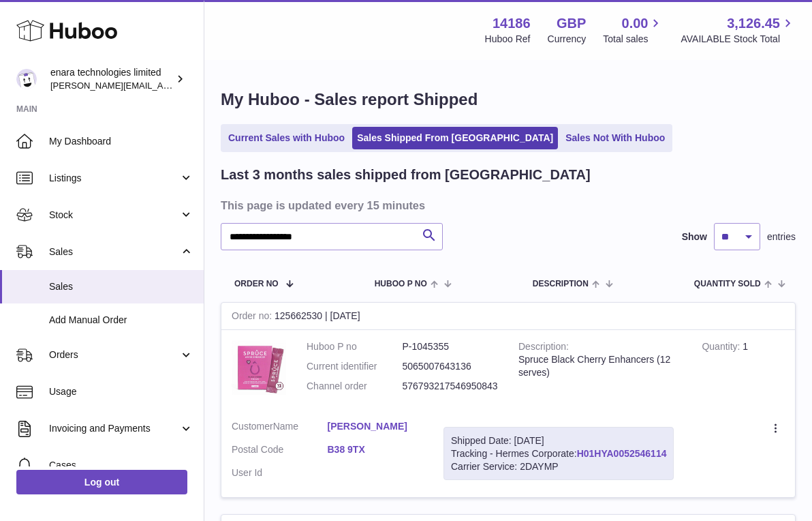
drag, startPoint x: 672, startPoint y: 448, endPoint x: 579, endPoint y: 453, distance: 92.8
click at [579, 453] on div "Shipped Date: 30th Sep 2025 Tracking - Hermes Corporate: H01HYA0052546114 Carri…" at bounding box center [559, 454] width 230 height 54
copy div "H01HYA0052546114"
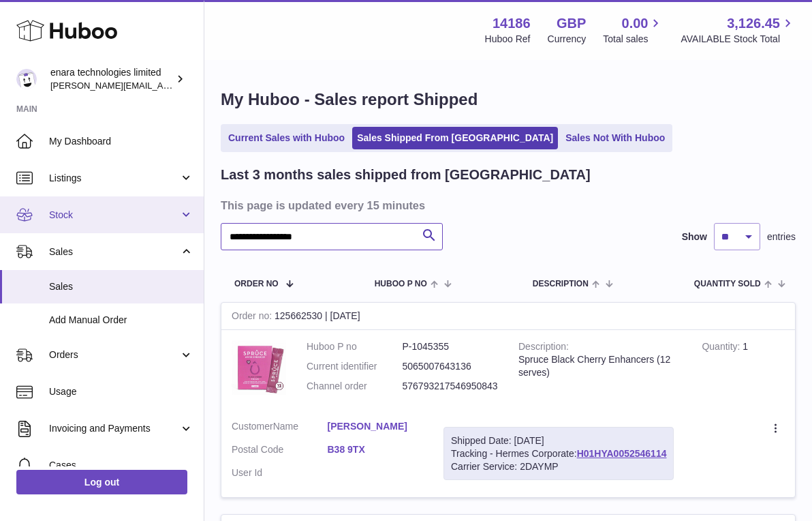
drag, startPoint x: 351, startPoint y: 238, endPoint x: 42, endPoint y: 204, distance: 311.3
click at [42, 204] on div "**********" at bounding box center [406, 417] width 812 height 834
paste input "text"
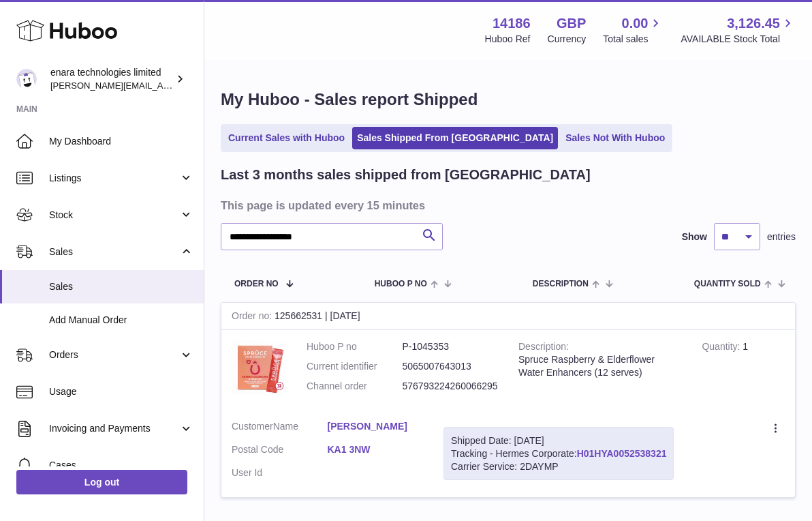
drag, startPoint x: 673, startPoint y: 446, endPoint x: 581, endPoint y: 452, distance: 92.2
click at [581, 452] on div "Shipped Date: 30th Sep 2025 Tracking - Hermes Corporate: H01HYA0052538321 Carri…" at bounding box center [559, 454] width 230 height 54
copy div "H01HYA0052538321"
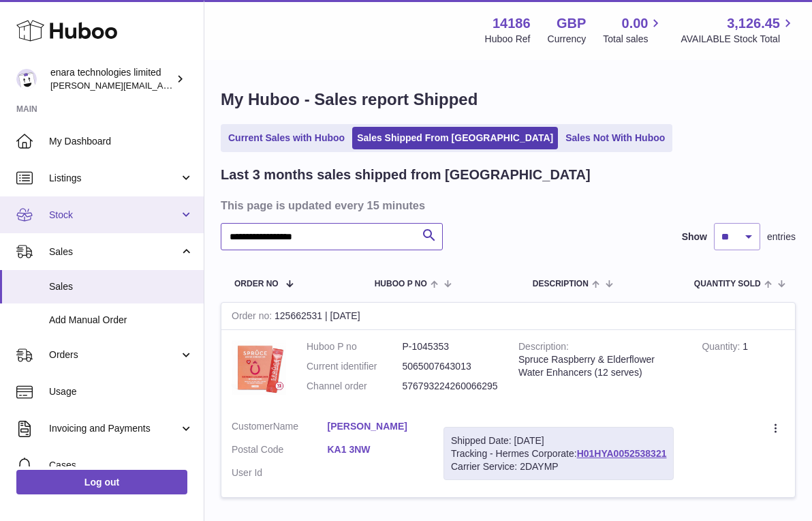
drag, startPoint x: 368, startPoint y: 238, endPoint x: 166, endPoint y: 217, distance: 202.8
click at [172, 228] on div "**********" at bounding box center [406, 311] width 812 height 622
paste input "text"
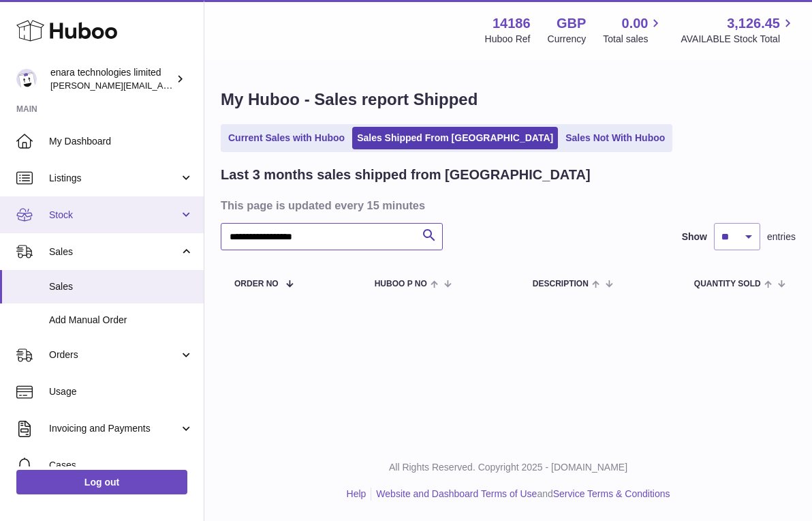
drag, startPoint x: 376, startPoint y: 242, endPoint x: 48, endPoint y: 210, distance: 329.4
click at [48, 211] on div "**********" at bounding box center [406, 260] width 812 height 521
paste input "text"
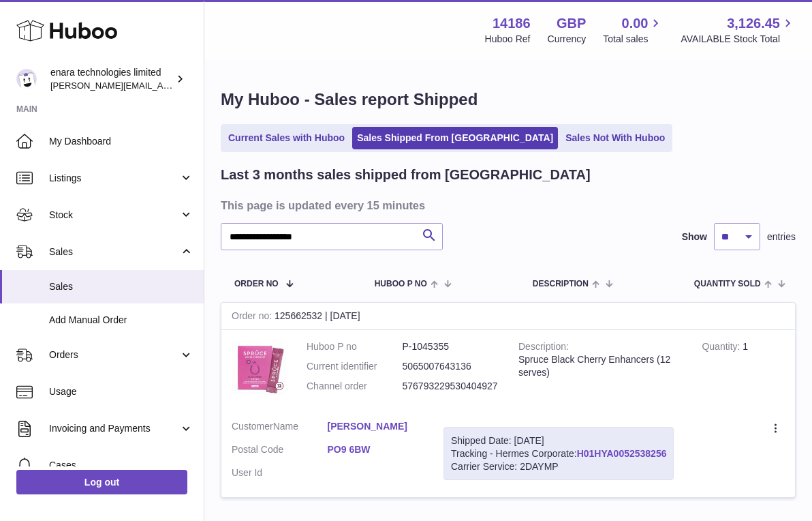
drag, startPoint x: 672, startPoint y: 446, endPoint x: 580, endPoint y: 449, distance: 92.1
click at [580, 449] on div "Shipped Date: 30th Sep 2025 Tracking - Hermes Corporate: H01HYA0052538256 Carri…" at bounding box center [559, 454] width 230 height 54
copy div "H01HYA0052538256"
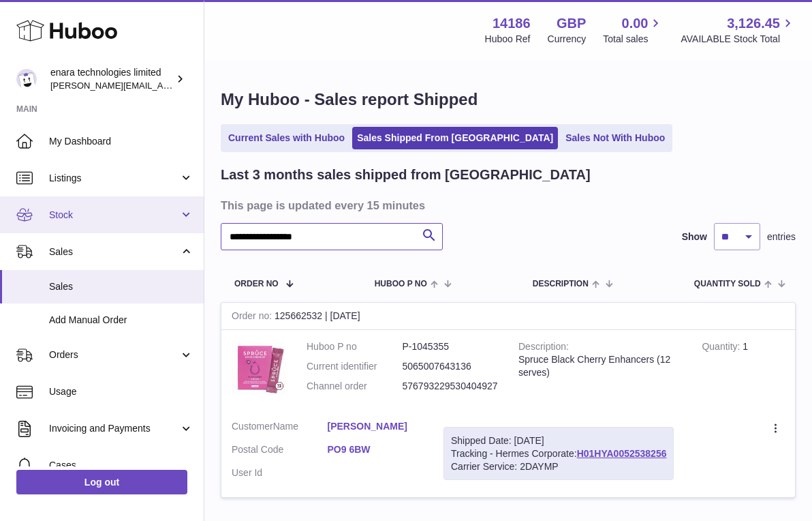
drag, startPoint x: 363, startPoint y: 233, endPoint x: 64, endPoint y: 225, distance: 298.7
click at [64, 230] on div "**********" at bounding box center [406, 311] width 812 height 622
paste input "text"
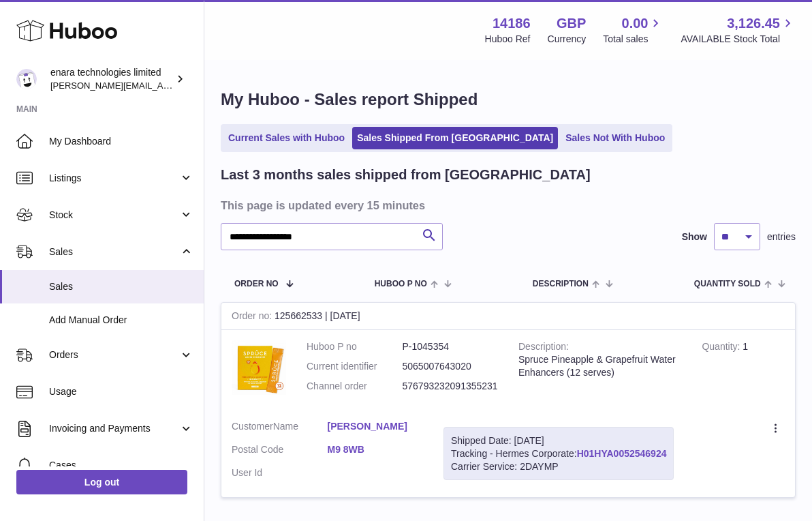
drag, startPoint x: 673, startPoint y: 450, endPoint x: 581, endPoint y: 449, distance: 91.3
click at [581, 449] on div "Shipped Date: 30th Sep 2025 Tracking - Hermes Corporate: H01HYA0052546924 Carri…" at bounding box center [559, 454] width 230 height 54
copy div "H01HYA0052546924"
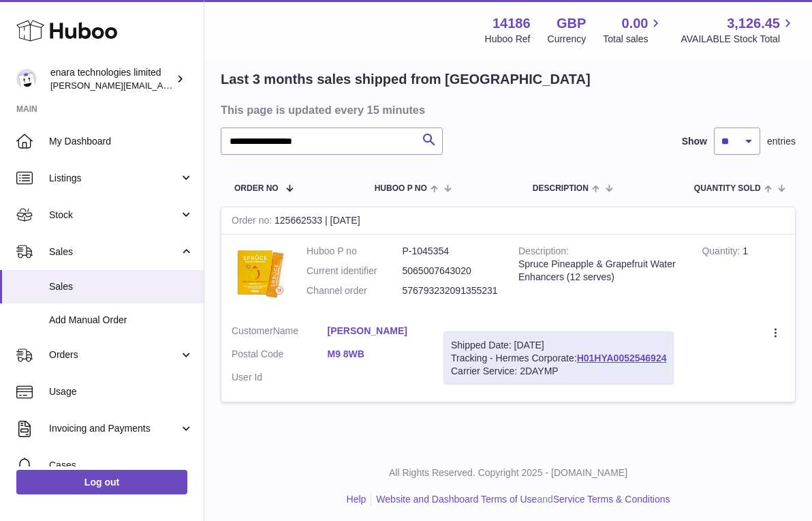
scroll to position [95, 0]
drag, startPoint x: 341, startPoint y: 142, endPoint x: 3, endPoint y: 102, distance: 340.5
click at [3, 102] on div "**********" at bounding box center [406, 216] width 812 height 622
paste input "text"
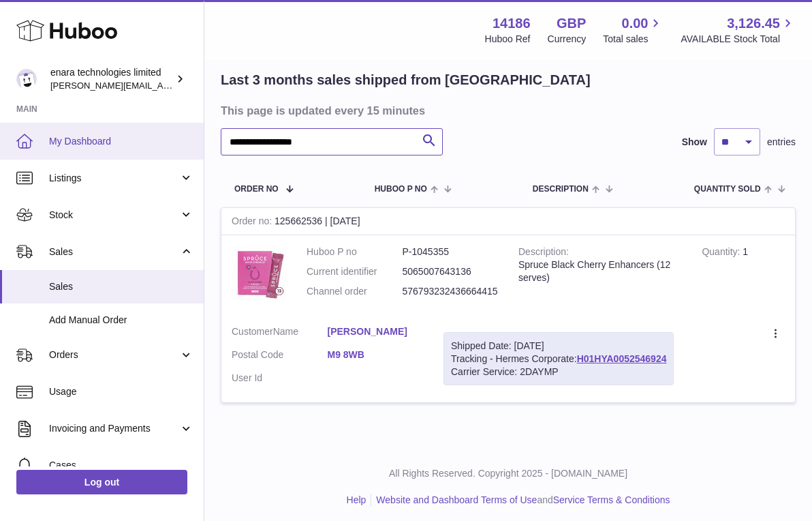
drag, startPoint x: 347, startPoint y: 142, endPoint x: 46, endPoint y: 125, distance: 301.7
click at [46, 126] on div "**********" at bounding box center [406, 216] width 812 height 622
paste input "text"
drag, startPoint x: 374, startPoint y: 143, endPoint x: 60, endPoint y: 126, distance: 314.7
click at [61, 127] on div "**********" at bounding box center [406, 216] width 812 height 622
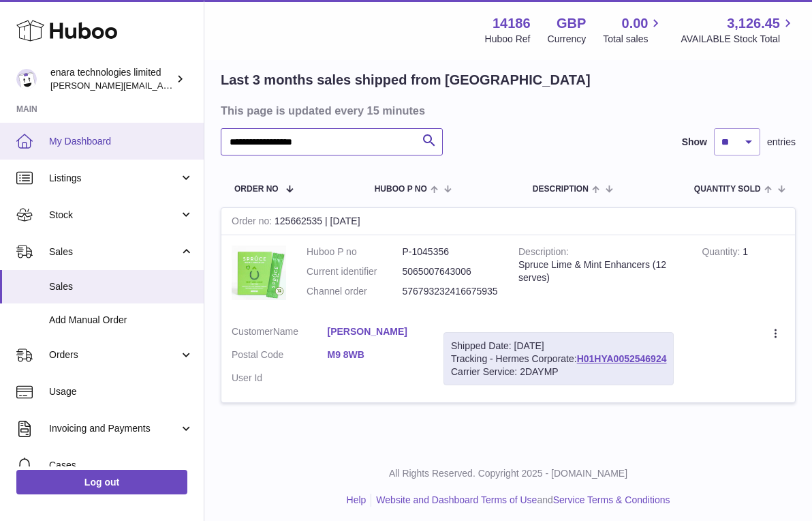
paste input "text"
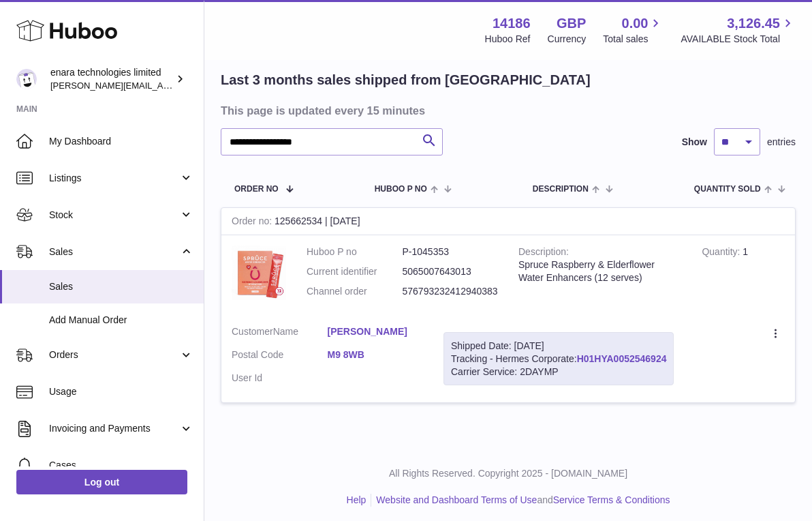
drag, startPoint x: 672, startPoint y: 350, endPoint x: 582, endPoint y: 356, distance: 90.1
click at [582, 356] on div "Shipped Date: 30th Sep 2025 Tracking - Hermes Corporate: H01HYA0052546924 Carri…" at bounding box center [559, 359] width 230 height 54
drag, startPoint x: 360, startPoint y: 143, endPoint x: 44, endPoint y: 120, distance: 316.4
click at [45, 120] on div "**********" at bounding box center [406, 216] width 812 height 622
paste input "text"
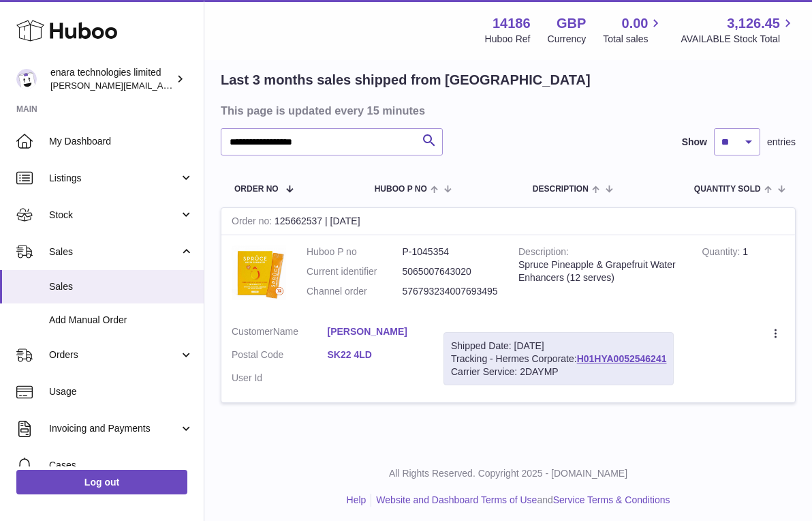
drag, startPoint x: 675, startPoint y: 358, endPoint x: 579, endPoint y: 357, distance: 96.1
click at [579, 357] on div "Shipped Date: 30th Sep 2025 Tracking - Hermes Corporate: H01HYA0052546241 Carri…" at bounding box center [559, 359] width 230 height 54
drag, startPoint x: 359, startPoint y: 140, endPoint x: 97, endPoint y: 117, distance: 263.4
click at [97, 118] on div "**********" at bounding box center [406, 216] width 812 height 622
paste input "text"
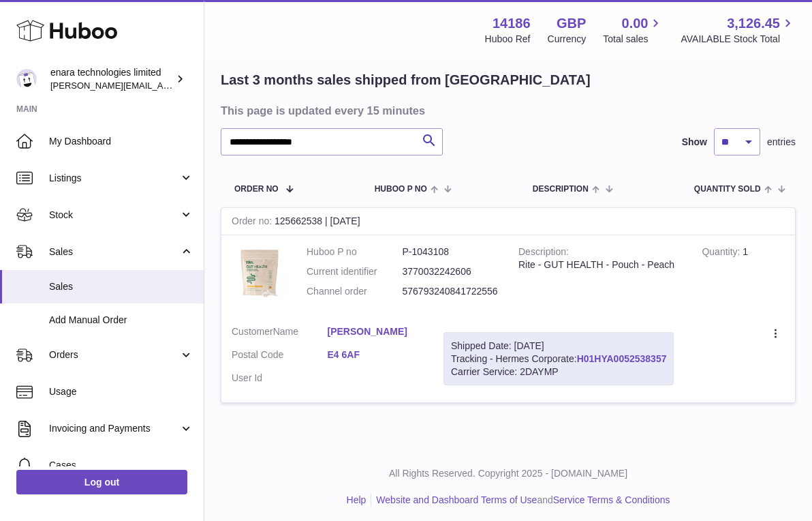
drag, startPoint x: 675, startPoint y: 355, endPoint x: 581, endPoint y: 358, distance: 94.8
click at [581, 358] on div "Shipped Date: 30th Sep 2025 Tracking - Hermes Corporate: H01HYA0052538357 Carri…" at bounding box center [559, 359] width 230 height 54
drag, startPoint x: 361, startPoint y: 146, endPoint x: -36, endPoint y: 85, distance: 402.1
click at [0, 85] on html ".st0{fill:#141414;}" at bounding box center [406, 165] width 812 height 521
paste input "text"
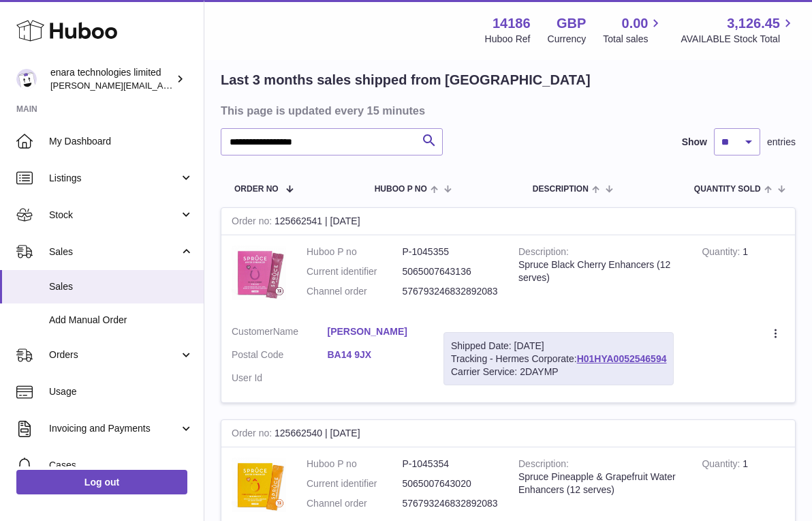
drag, startPoint x: 673, startPoint y: 354, endPoint x: 579, endPoint y: 356, distance: 94.1
click at [579, 356] on div "Shipped Date: 30th Sep 2025 Tracking - Hermes Corporate: H01HYA0052546594 Carri…" at bounding box center [559, 359] width 230 height 54
drag, startPoint x: 344, startPoint y: 143, endPoint x: 72, endPoint y: 112, distance: 273.7
click at [72, 112] on div "**********" at bounding box center [406, 428] width 812 height 1046
paste input "text"
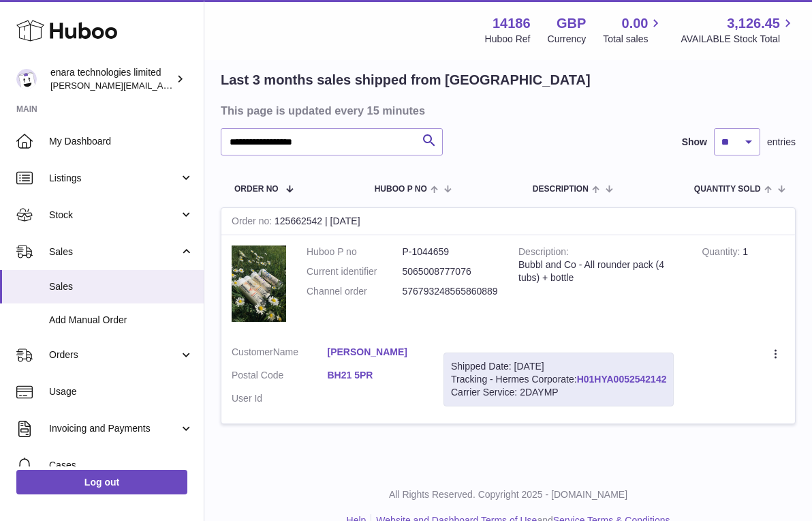
drag, startPoint x: 673, startPoint y: 372, endPoint x: 581, endPoint y: 377, distance: 92.1
click at [581, 377] on div "Shipped Date: 30th Sep 2025 Tracking - Hermes Corporate: H01HYA0052542142 Carri…" at bounding box center [559, 379] width 230 height 54
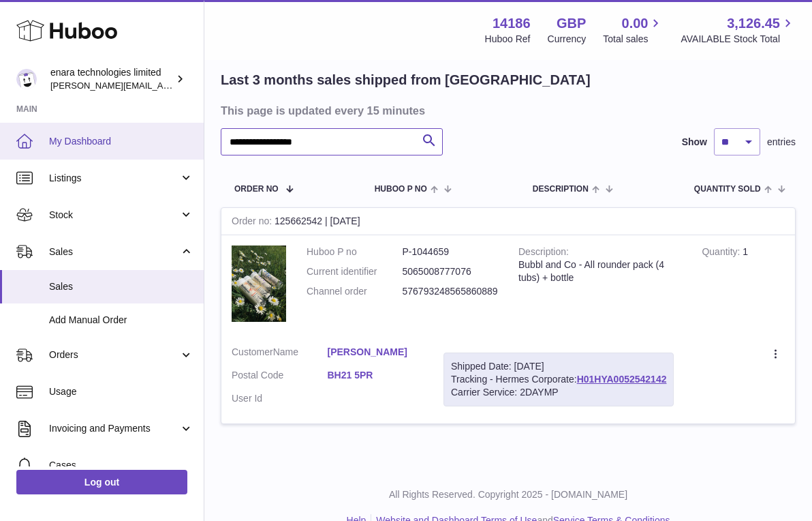
drag, startPoint x: 345, startPoint y: 142, endPoint x: 59, endPoint y: 125, distance: 286.8
click at [59, 125] on div "**********" at bounding box center [406, 226] width 812 height 642
paste input "text"
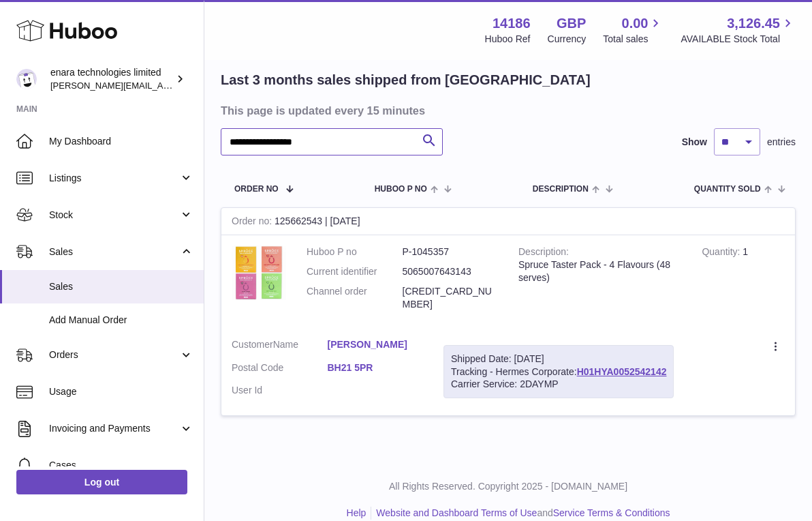
drag, startPoint x: 355, startPoint y: 145, endPoint x: 64, endPoint y: 102, distance: 294.3
click at [64, 102] on div "**********" at bounding box center [406, 222] width 812 height 635
paste input "text"
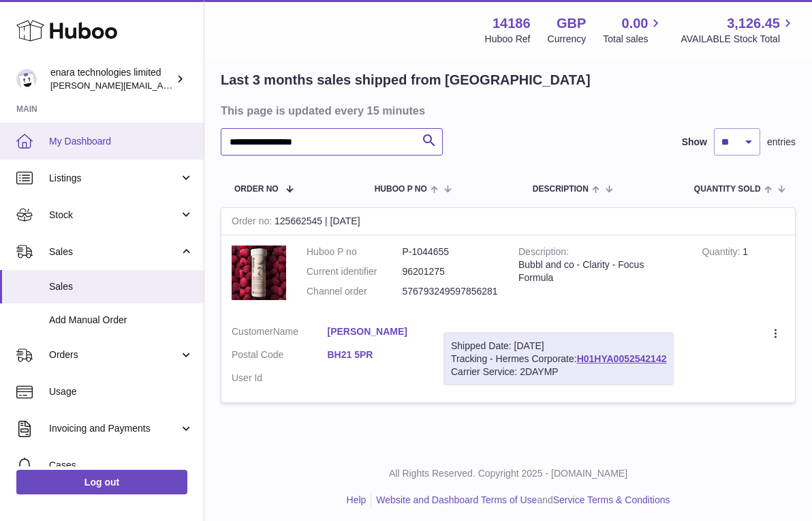
drag, startPoint x: 376, startPoint y: 146, endPoint x: 67, endPoint y: 144, distance: 309.5
click at [67, 144] on div "**********" at bounding box center [406, 216] width 812 height 622
paste input "text"
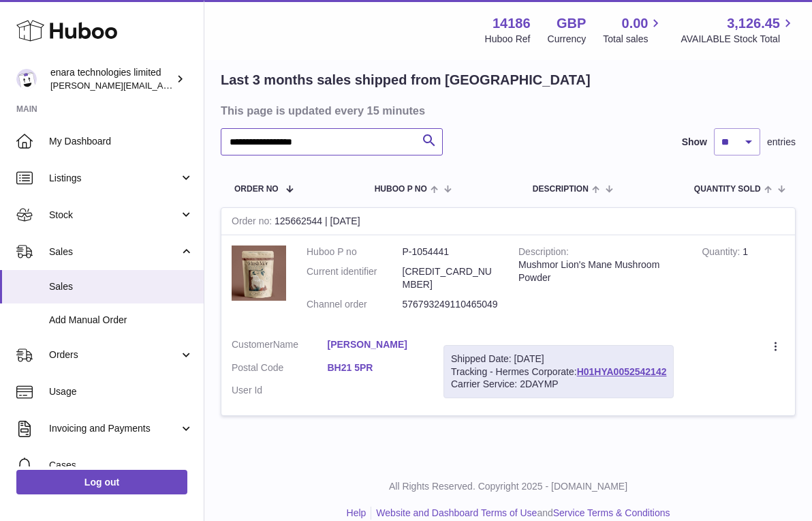
drag, startPoint x: 341, startPoint y: 139, endPoint x: 79, endPoint y: 120, distance: 262.4
click at [80, 121] on div "**********" at bounding box center [406, 222] width 812 height 635
paste input "text"
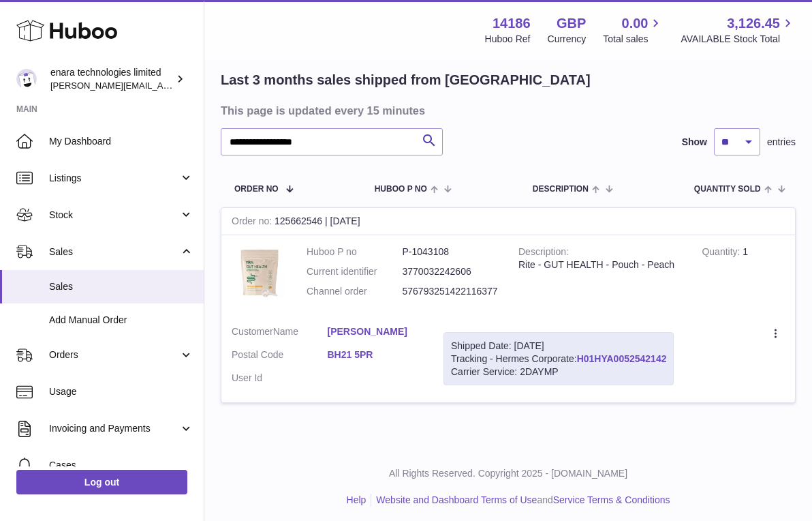
drag, startPoint x: 672, startPoint y: 354, endPoint x: 580, endPoint y: 356, distance: 92.0
click at [580, 356] on div "Shipped Date: 30th Sep 2025 Tracking - Hermes Corporate: H01HYA0052542142 Carri…" at bounding box center [559, 359] width 230 height 54
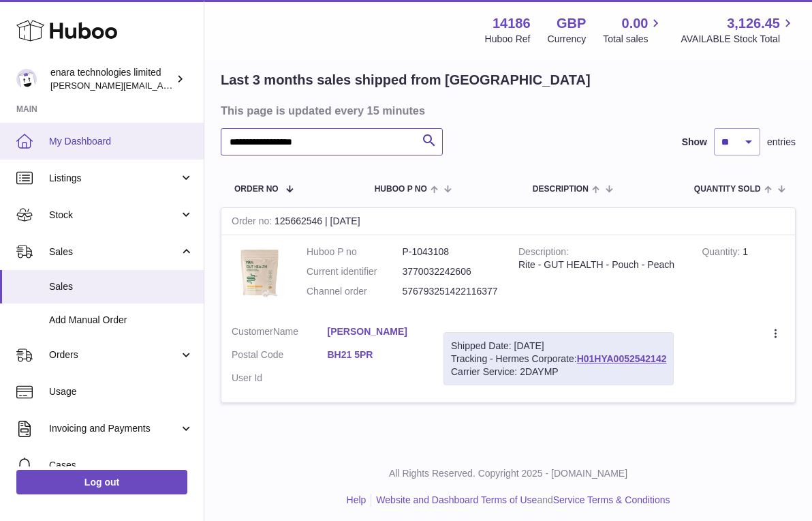
drag, startPoint x: 357, startPoint y: 147, endPoint x: 115, endPoint y: 125, distance: 242.9
click at [115, 127] on div "**********" at bounding box center [406, 216] width 812 height 622
paste input "text"
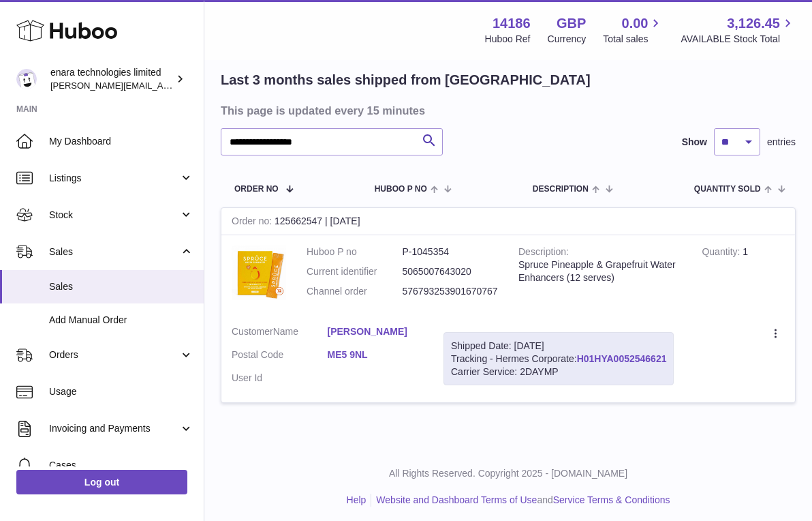
drag, startPoint x: 673, startPoint y: 355, endPoint x: 581, endPoint y: 354, distance: 92.0
click at [581, 354] on div "Shipped Date: 30th Sep 2025 Tracking - Hermes Corporate: H01HYA0052546621 Carri…" at bounding box center [559, 359] width 230 height 54
drag, startPoint x: 357, startPoint y: 148, endPoint x: -22, endPoint y: 59, distance: 389.2
click at [0, 59] on html ".st0{fill:#141414;}" at bounding box center [406, 165] width 812 height 521
paste input "text"
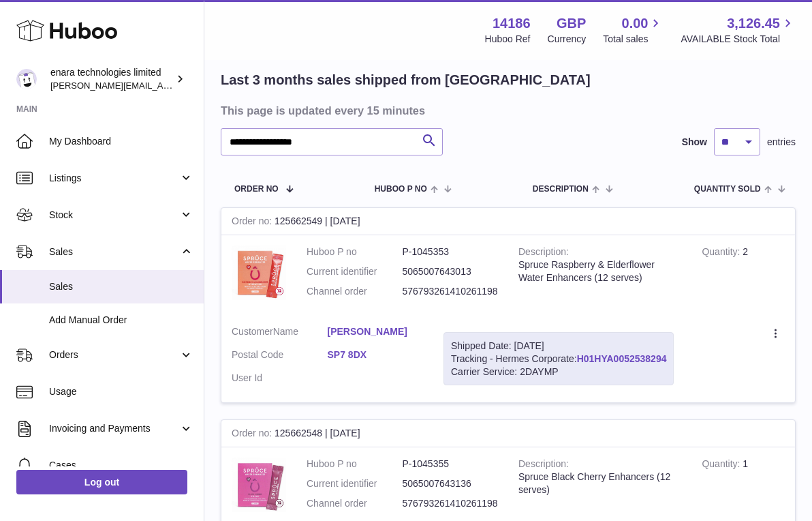
drag, startPoint x: 675, startPoint y: 356, endPoint x: 581, endPoint y: 357, distance: 94.1
click at [581, 357] on div "Shipped Date: 30th Sep 2025 Tracking - Hermes Corporate: H01HYA0052538294 Carri…" at bounding box center [559, 359] width 230 height 54
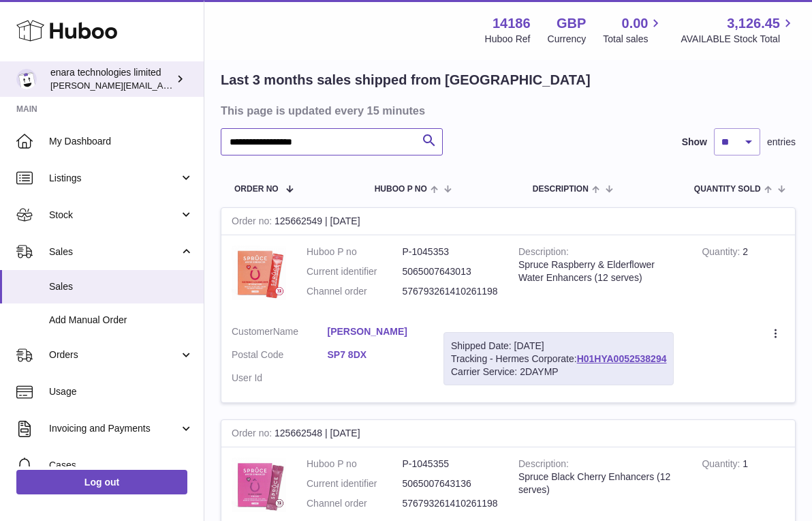
drag, startPoint x: 335, startPoint y: 142, endPoint x: 73, endPoint y: 87, distance: 268.2
click at [75, 88] on div "**********" at bounding box center [406, 322] width 812 height 834
paste input "text"
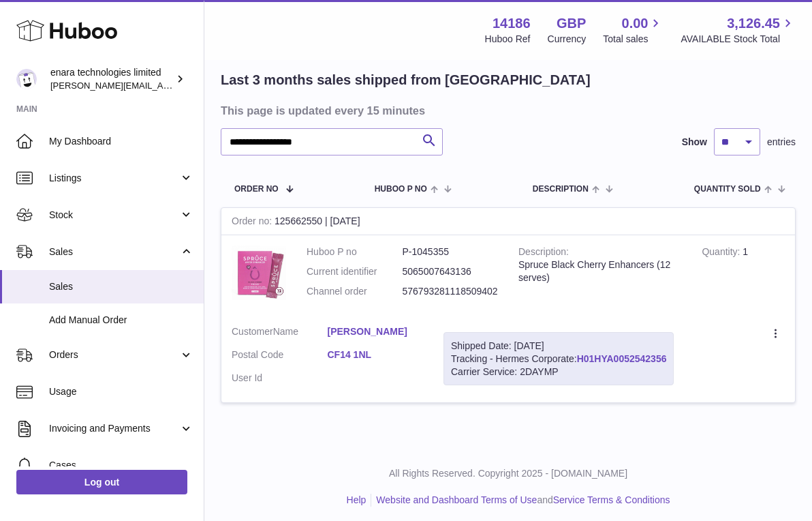
drag, startPoint x: 672, startPoint y: 356, endPoint x: 581, endPoint y: 354, distance: 90.7
click at [581, 354] on div "Shipped Date: 30th Sep 2025 Tracking - Hermes Corporate: H01HYA0052542356 Carri…" at bounding box center [559, 359] width 230 height 54
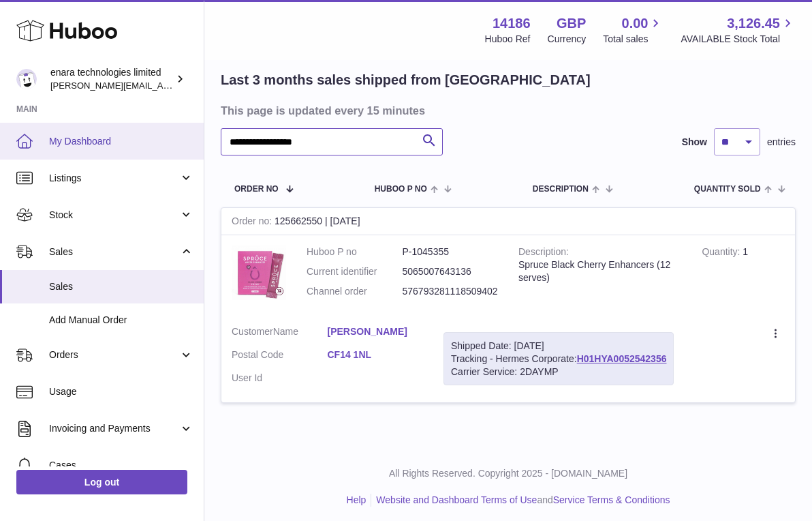
drag, startPoint x: 377, startPoint y: 143, endPoint x: 85, endPoint y: 124, distance: 293.0
click at [86, 124] on div "**********" at bounding box center [406, 216] width 812 height 622
paste input "text"
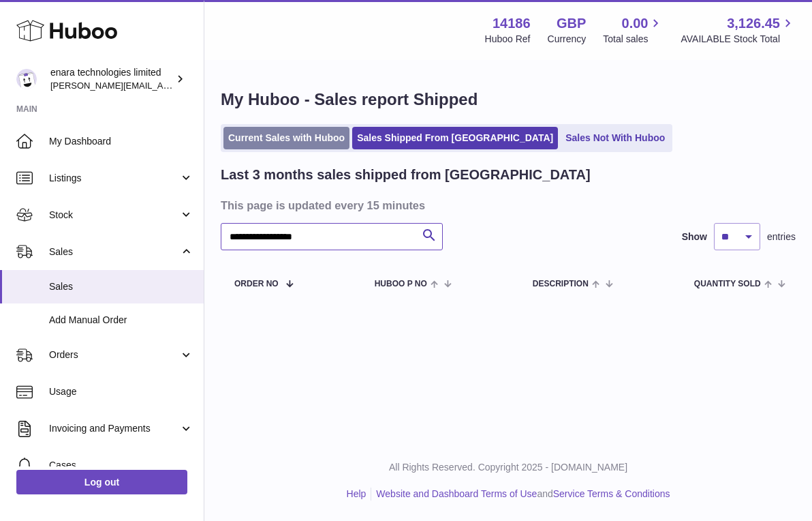
type input "**********"
click at [317, 144] on link "Current Sales with Huboo" at bounding box center [287, 138] width 126 height 22
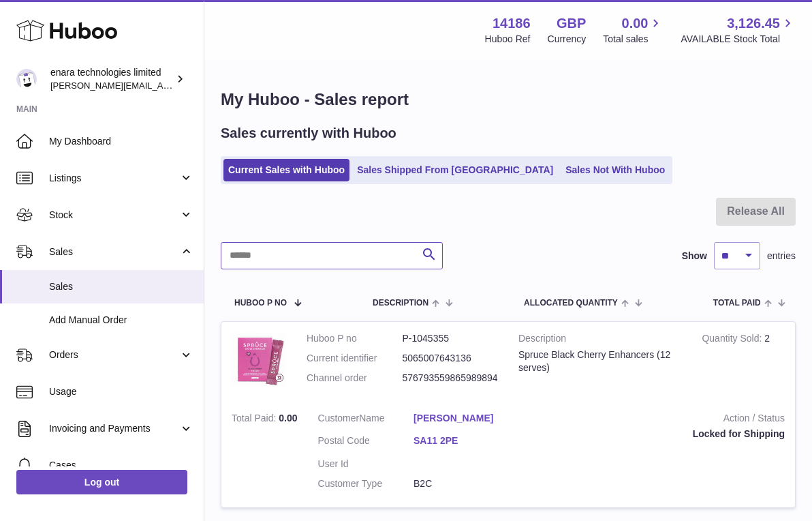
click at [384, 247] on input "text" at bounding box center [332, 255] width 222 height 27
type input "*"
type input "**********"
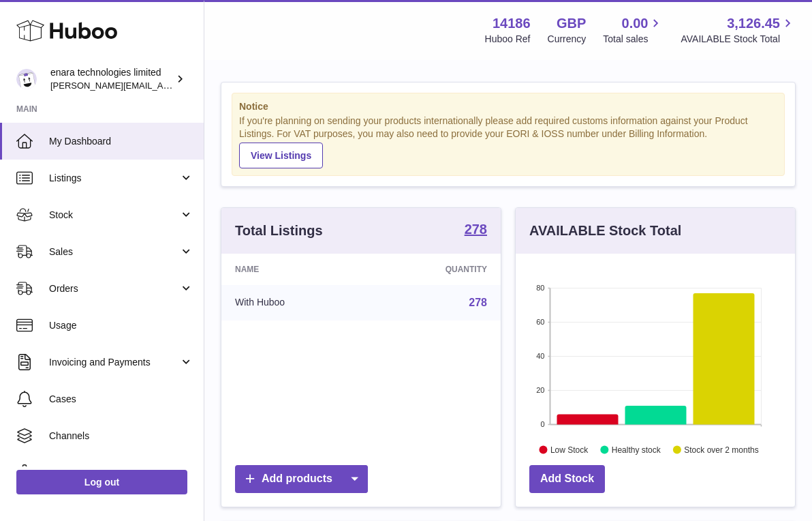
scroll to position [8, 0]
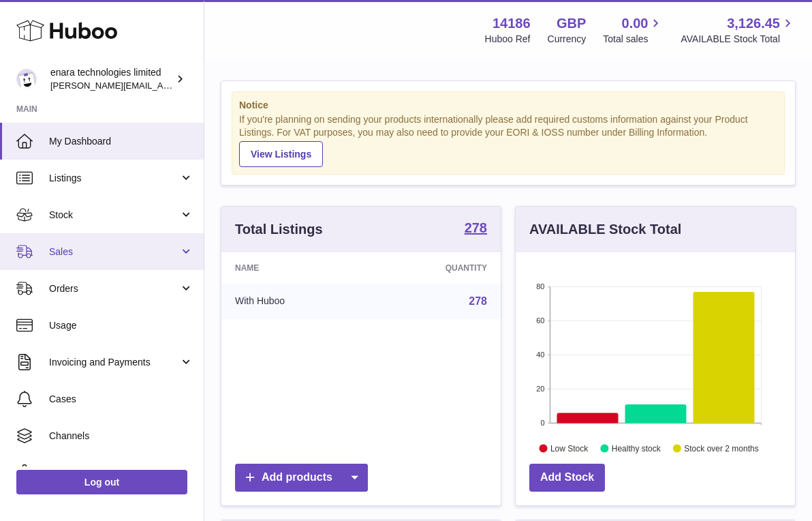
click at [148, 247] on span "Sales" at bounding box center [114, 251] width 130 height 13
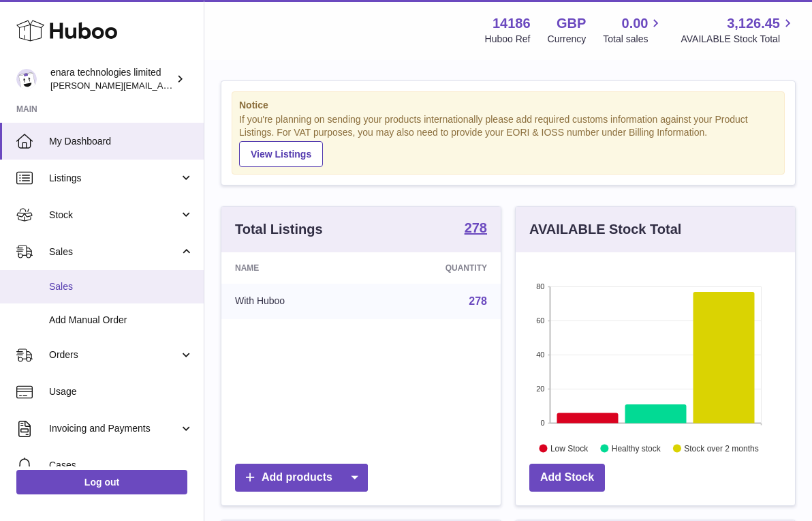
click at [105, 299] on link "Sales" at bounding box center [102, 286] width 204 height 33
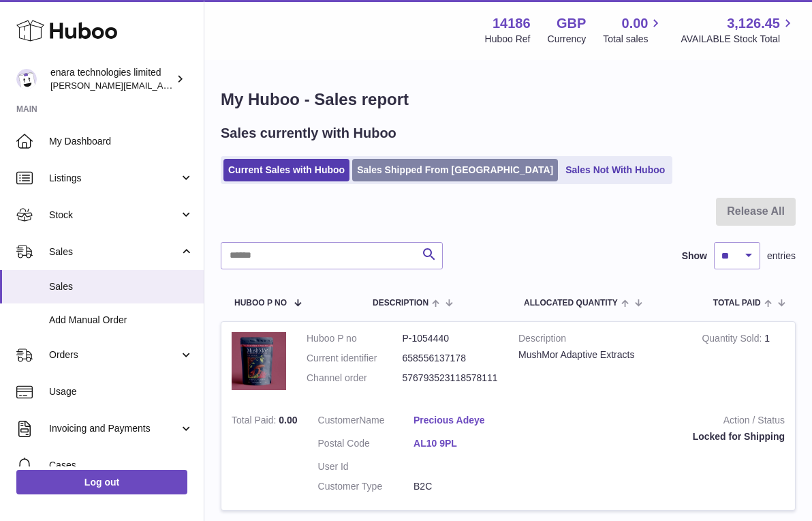
click at [430, 159] on link "Sales Shipped From [GEOGRAPHIC_DATA]" at bounding box center [455, 170] width 206 height 22
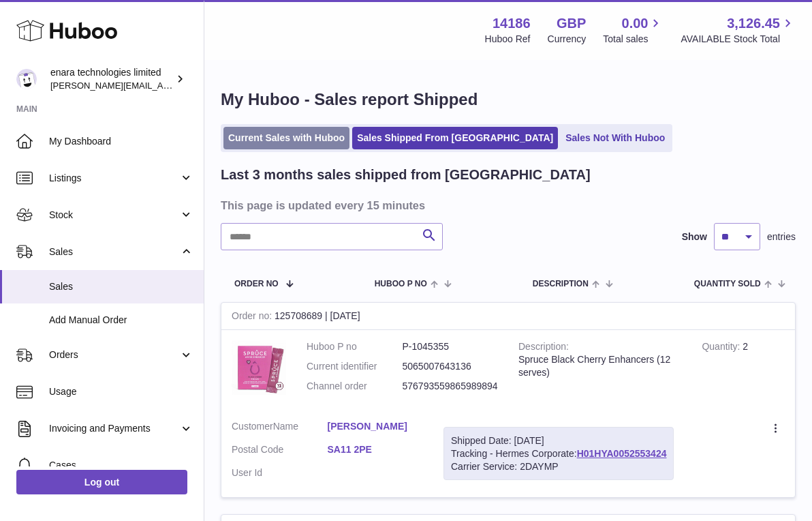
click at [315, 144] on link "Current Sales with Huboo" at bounding box center [287, 138] width 126 height 22
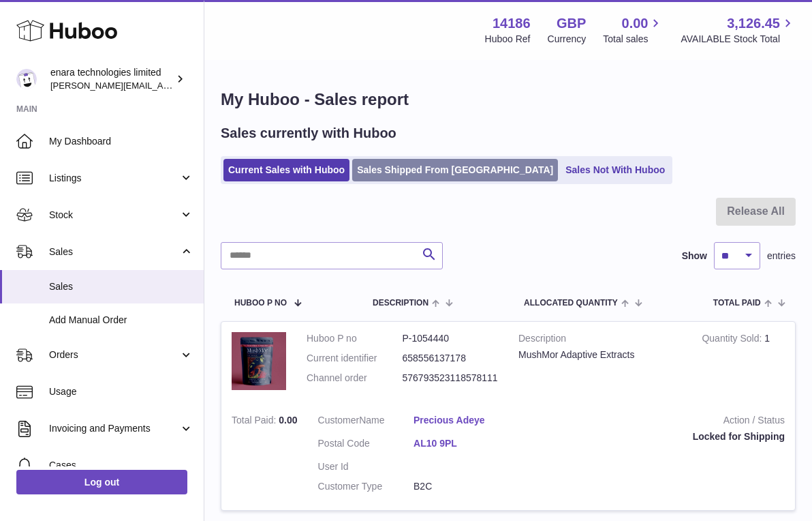
click at [387, 171] on link "Sales Shipped From [GEOGRAPHIC_DATA]" at bounding box center [455, 170] width 206 height 22
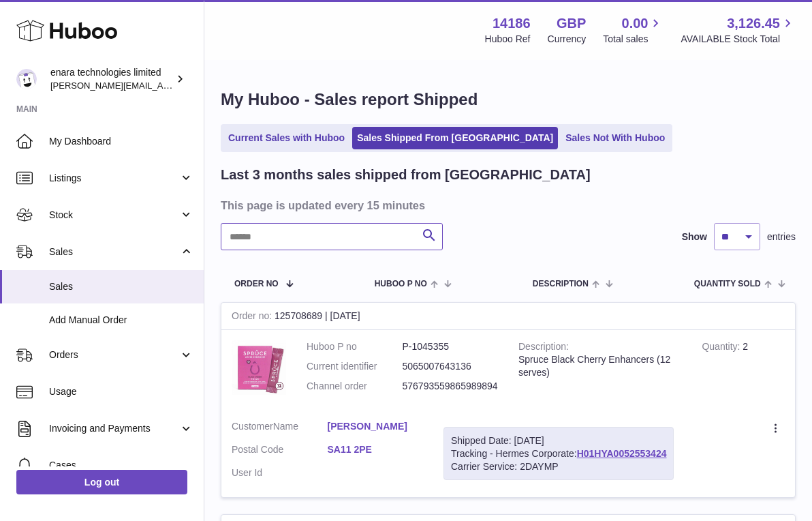
click at [380, 232] on input "text" at bounding box center [332, 236] width 222 height 27
paste input "**********"
drag, startPoint x: 673, startPoint y: 453, endPoint x: 580, endPoint y: 451, distance: 92.7
click at [580, 451] on div "Shipped Date: [DATE] Tracking - Hermes Corporate: H01HYA0052553169 Carrier Serv…" at bounding box center [559, 454] width 230 height 54
copy div "H01HYA0052553169"
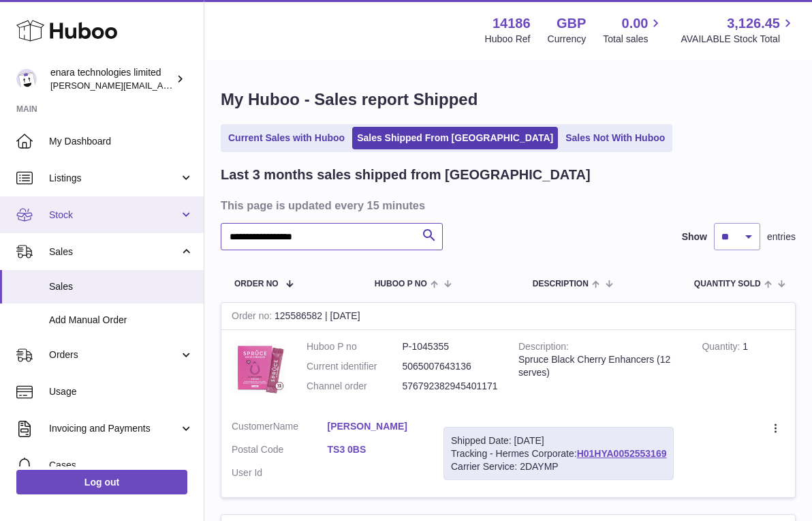
drag, startPoint x: 360, startPoint y: 237, endPoint x: 159, endPoint y: 222, distance: 201.0
click at [162, 222] on div "**********" at bounding box center [406, 417] width 812 height 834
paste input "text"
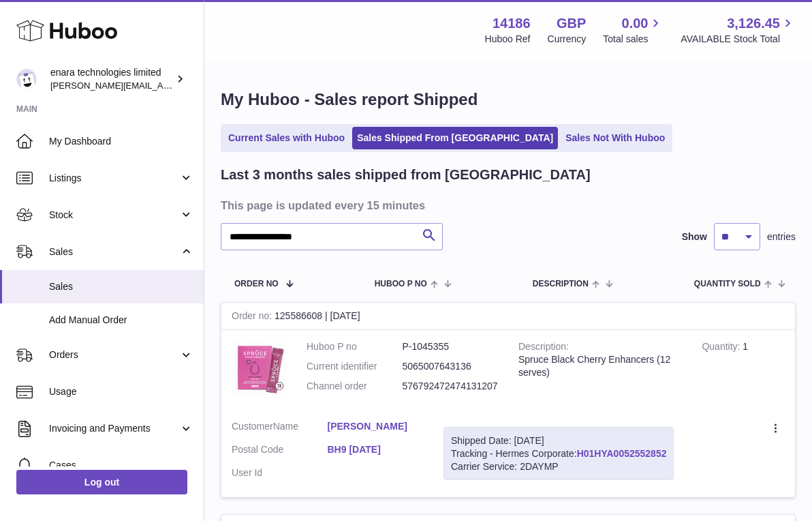
drag, startPoint x: 674, startPoint y: 446, endPoint x: 581, endPoint y: 449, distance: 93.4
click at [581, 449] on div "Shipped Date: [DATE] Tracking - Hermes Corporate: H01HYA0052552852 Carrier Serv…" at bounding box center [559, 454] width 230 height 54
copy div "H01HYA0052552852"
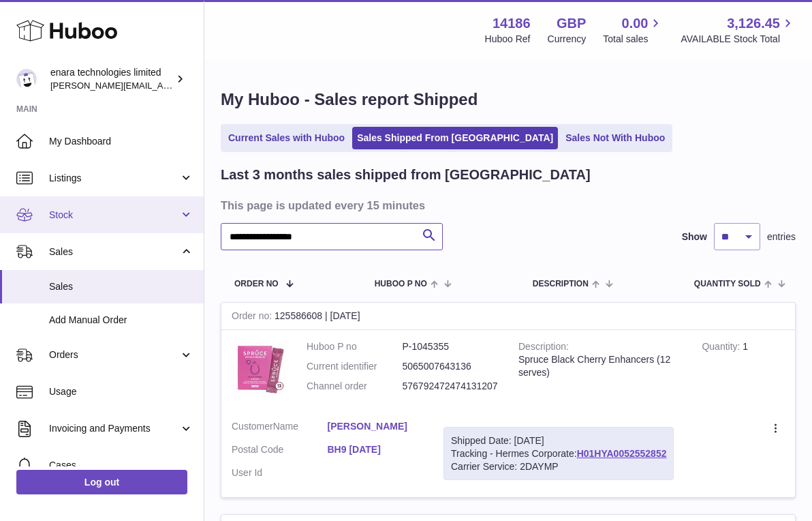
drag, startPoint x: 358, startPoint y: 238, endPoint x: 79, endPoint y: 214, distance: 279.8
paste input "text"
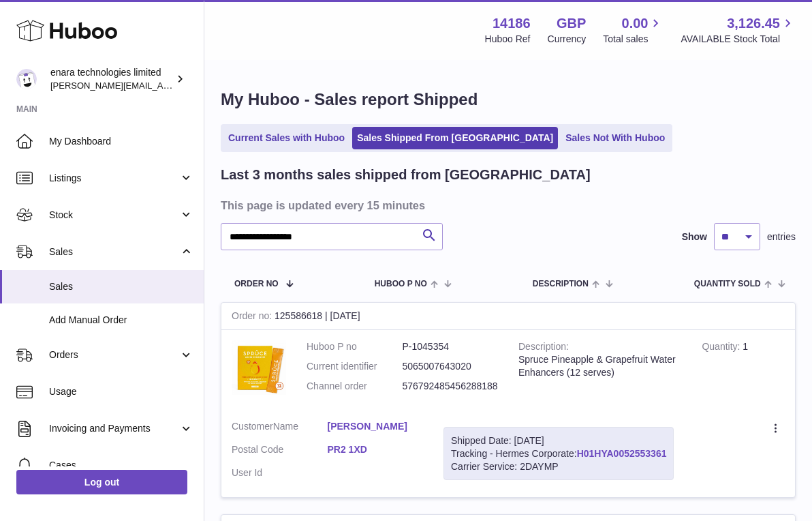
drag, startPoint x: 674, startPoint y: 450, endPoint x: 580, endPoint y: 453, distance: 94.1
click at [580, 453] on div "Shipped Date: [DATE] Tracking - Hermes Corporate: H01HYA0052553361 Carrier Serv…" at bounding box center [559, 454] width 230 height 54
copy div "H01HYA0052553361"
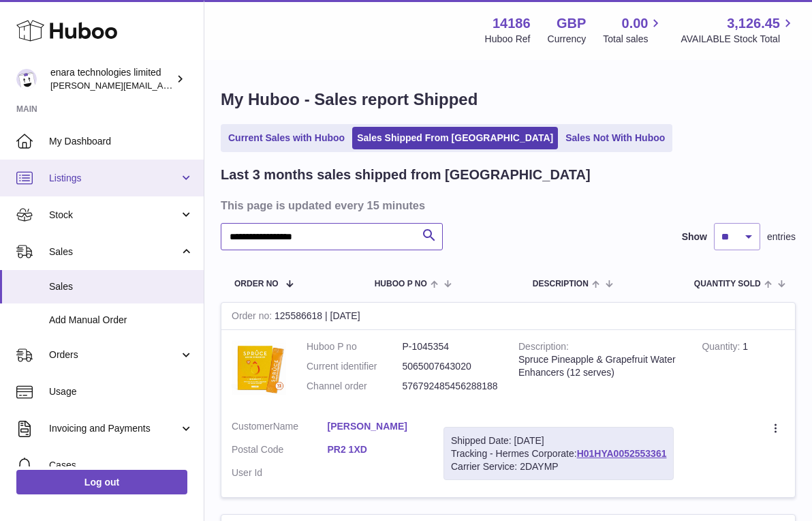
drag, startPoint x: 348, startPoint y: 241, endPoint x: 153, endPoint y: 179, distance: 203.9
paste input "text"
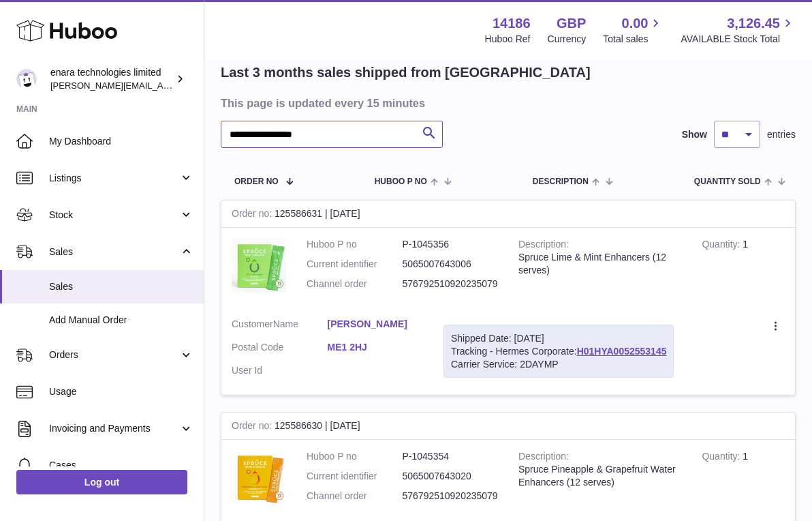
scroll to position [91, 0]
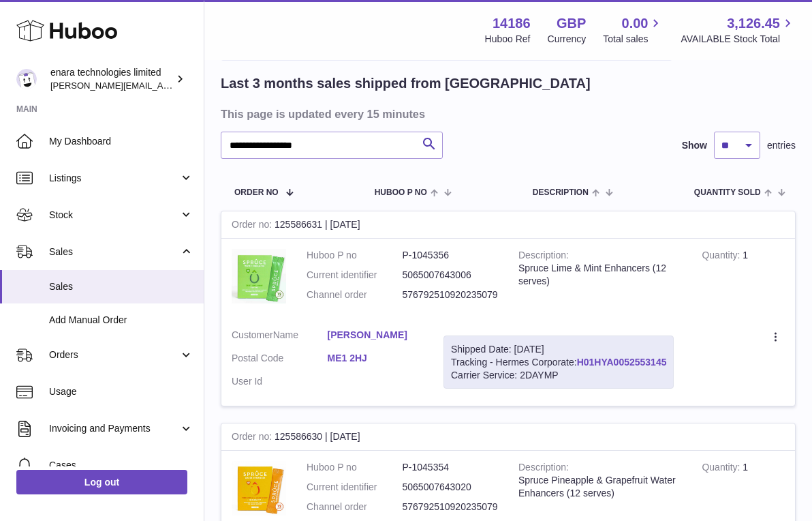
drag, startPoint x: 671, startPoint y: 356, endPoint x: 579, endPoint y: 361, distance: 92.1
click at [579, 361] on div "Shipped Date: [DATE] Tracking - Hermes Corporate: H01HYA0052553145 Carrier Serv…" at bounding box center [559, 362] width 230 height 54
copy div "H01HYA0052553145"
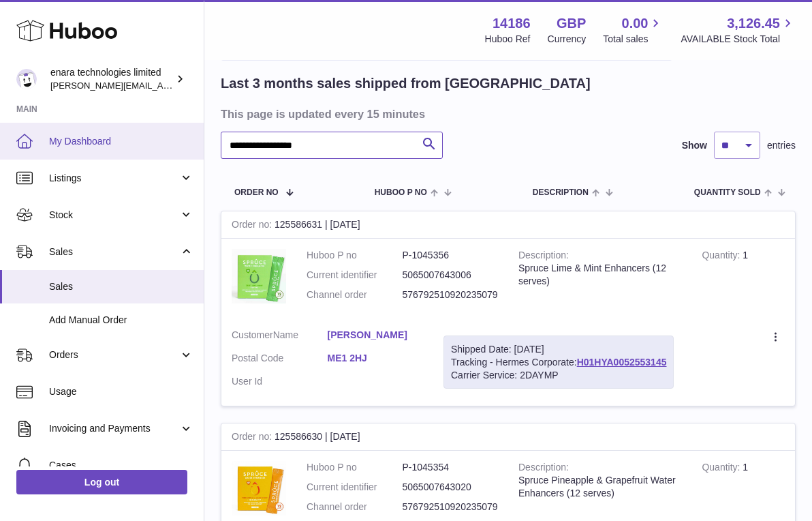
drag, startPoint x: 346, startPoint y: 146, endPoint x: 123, endPoint y: 133, distance: 223.3
paste input "text"
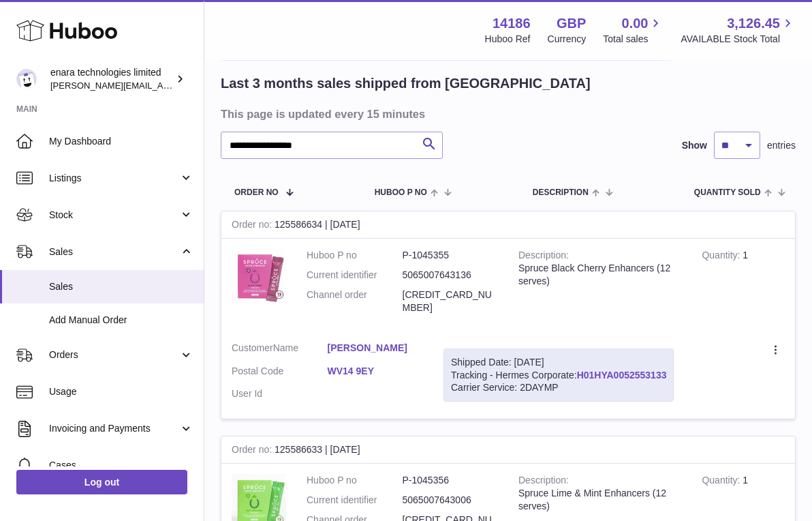
drag, startPoint x: 675, startPoint y: 356, endPoint x: 581, endPoint y: 358, distance: 93.4
click at [581, 358] on div "Shipped Date: [DATE] Tracking - Hermes Corporate: H01HYA0052553133 Carrier Serv…" at bounding box center [559, 375] width 230 height 54
copy div "H01HYA0052553133"
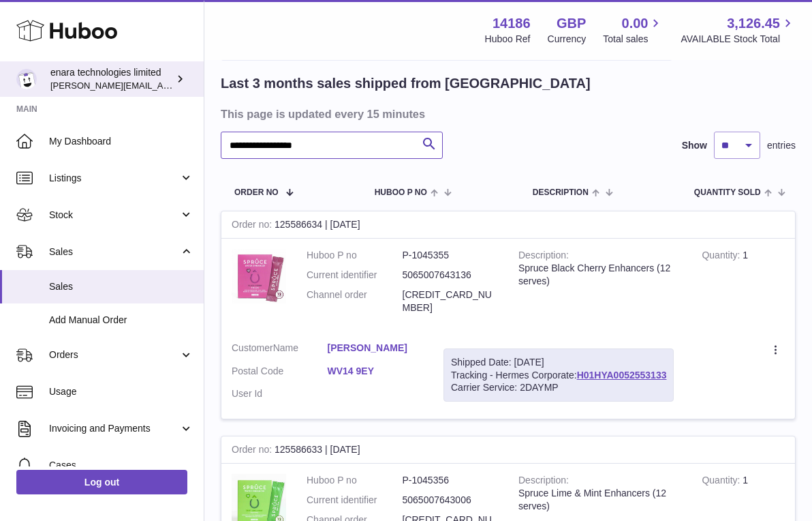
drag, startPoint x: 341, startPoint y: 151, endPoint x: 44, endPoint y: 86, distance: 303.5
click at [44, 86] on div "**********" at bounding box center [406, 338] width 812 height 859
paste input "text"
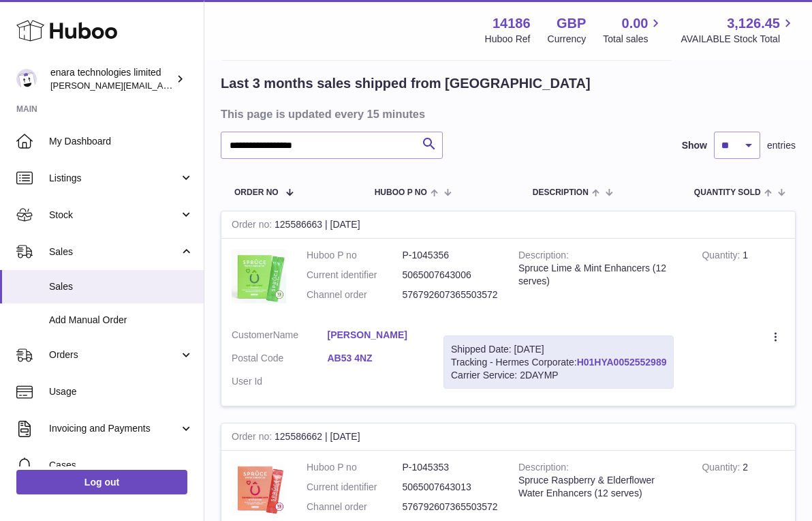
drag, startPoint x: 674, startPoint y: 356, endPoint x: 581, endPoint y: 359, distance: 93.4
click at [581, 359] on div "Shipped Date: [DATE] Tracking - Hermes Corporate: H01HYA0052552989 Carrier Serv…" at bounding box center [559, 362] width 230 height 54
copy div "H01HYA0052552989"
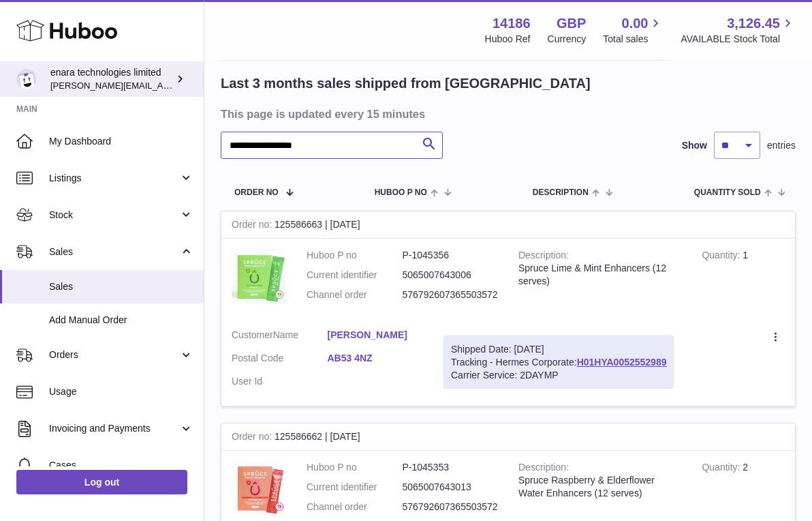
drag, startPoint x: 358, startPoint y: 154, endPoint x: 95, endPoint y: 71, distance: 275.3
click at [95, 71] on div "**********" at bounding box center [406, 326] width 812 height 834
paste input "text"
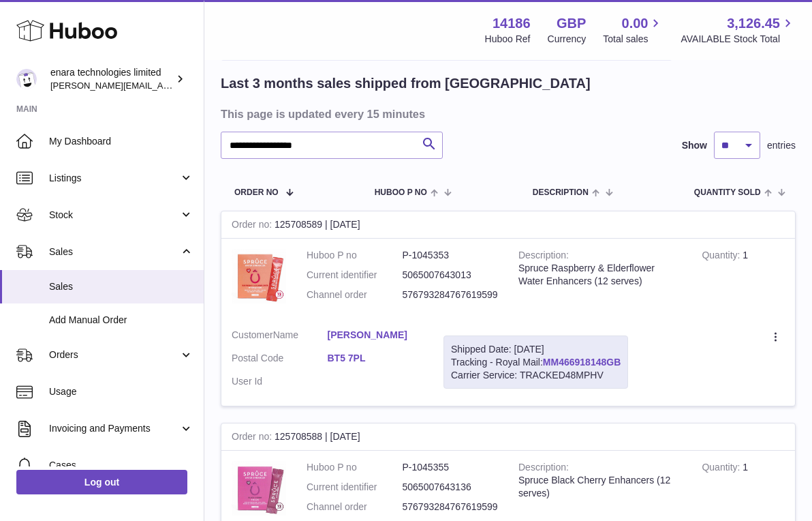
drag, startPoint x: 628, startPoint y: 355, endPoint x: 549, endPoint y: 357, distance: 79.1
click at [549, 357] on div "Shipped Date: [DATE] Tracking - Royal Mail: MM466918148GB Carrier Service: TRAC…" at bounding box center [536, 362] width 185 height 54
copy div "MM466918148GB"
drag, startPoint x: 338, startPoint y: 148, endPoint x: 82, endPoint y: 102, distance: 260.3
click at [82, 102] on div "**********" at bounding box center [406, 432] width 812 height 1046
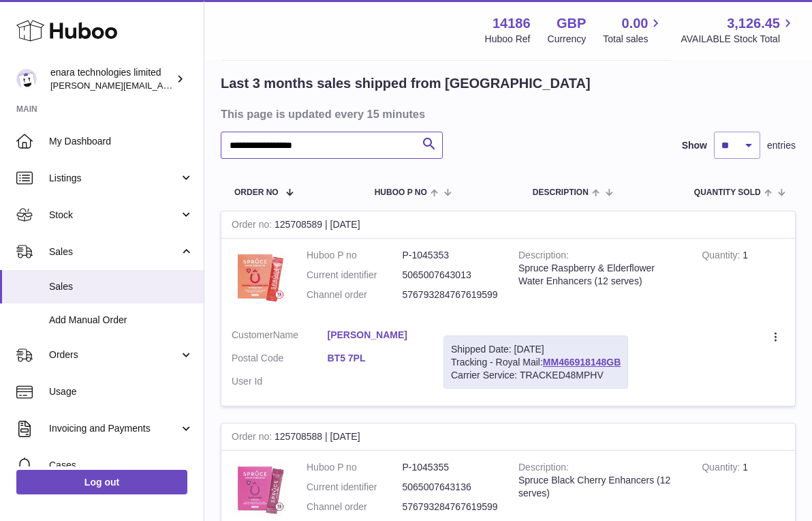
paste input "text"
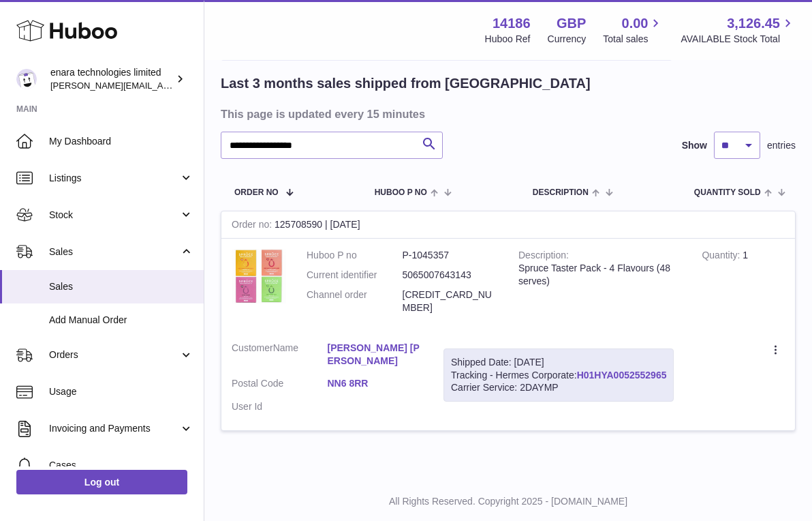
drag, startPoint x: 673, startPoint y: 355, endPoint x: 581, endPoint y: 357, distance: 92.7
click at [581, 357] on div "Shipped Date: [DATE] Tracking - Hermes Corporate: H01HYA0052552965 Carrier Serv…" at bounding box center [559, 375] width 230 height 54
copy div "H01HYA0052552965"
drag, startPoint x: 342, startPoint y: 149, endPoint x: 106, endPoint y: 105, distance: 239.8
click at [106, 105] on div "**********" at bounding box center [406, 232] width 812 height 646
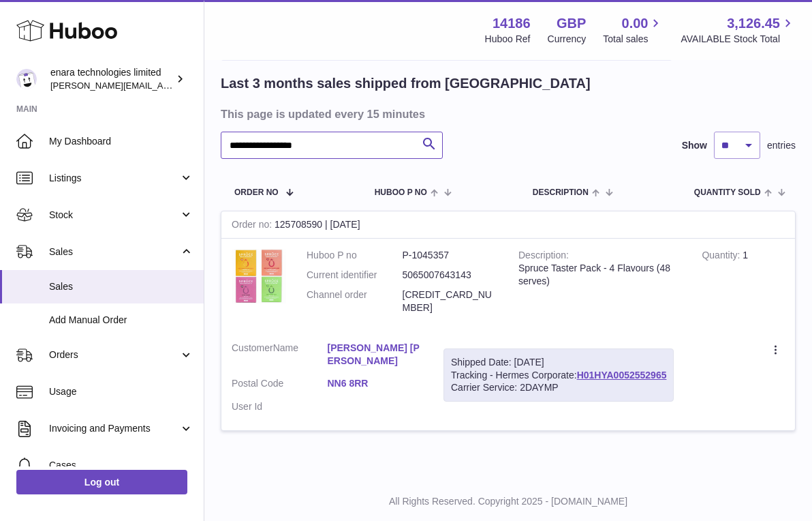
paste input "text"
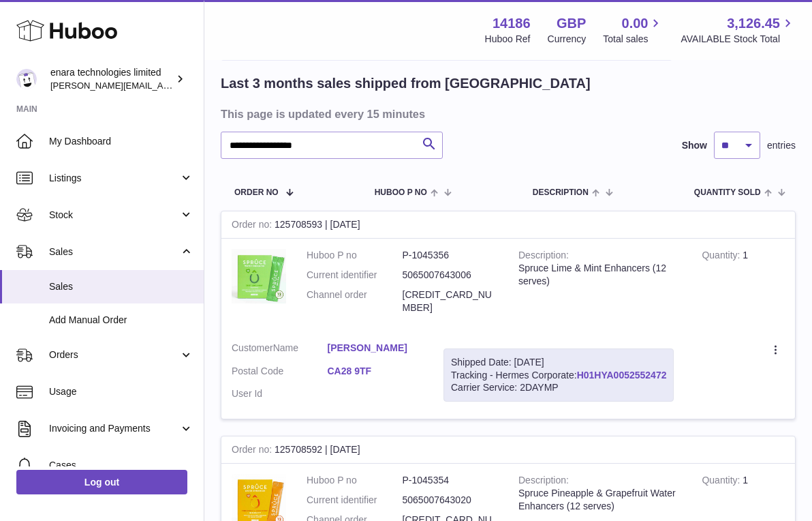
drag, startPoint x: 675, startPoint y: 357, endPoint x: 582, endPoint y: 358, distance: 92.7
click at [582, 358] on div "Shipped Date: [DATE] Tracking - Hermes Corporate: H01HYA0052552472 Carrier Serv…" at bounding box center [559, 375] width 230 height 54
copy div "H01HYA0052552472"
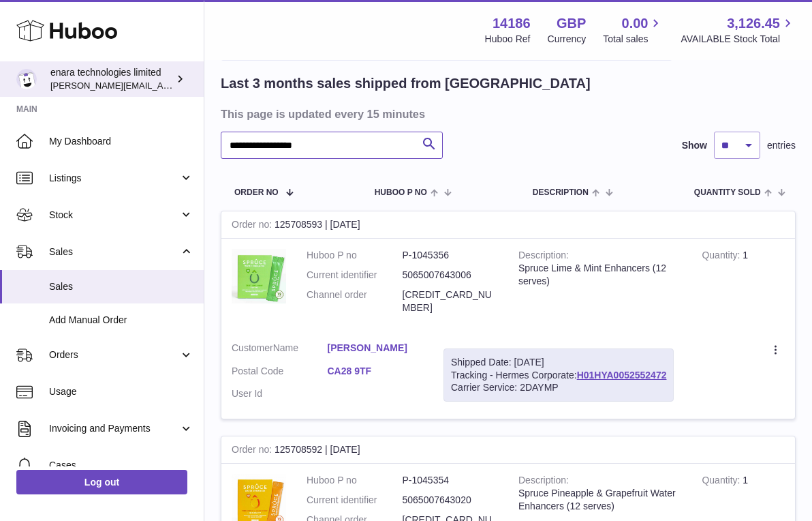
drag, startPoint x: 365, startPoint y: 142, endPoint x: 18, endPoint y: 70, distance: 353.6
click at [23, 70] on div "**********" at bounding box center [406, 451] width 812 height 1085
paste input "text"
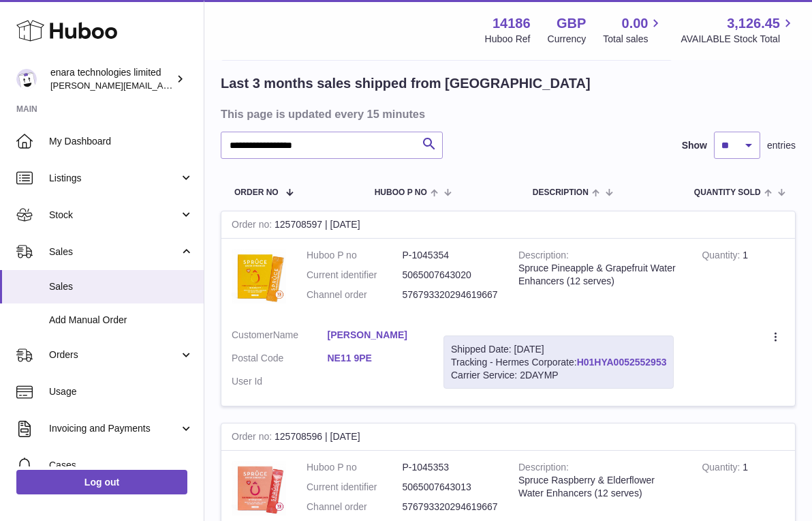
drag, startPoint x: 673, startPoint y: 358, endPoint x: 580, endPoint y: 360, distance: 93.4
click at [580, 360] on div "Shipped Date: [DATE] Tracking - Hermes Corporate: H01HYA0052552953 Carrier Serv…" at bounding box center [559, 362] width 230 height 54
drag, startPoint x: 344, startPoint y: 144, endPoint x: 110, endPoint y: 115, distance: 236.3
paste input "text"
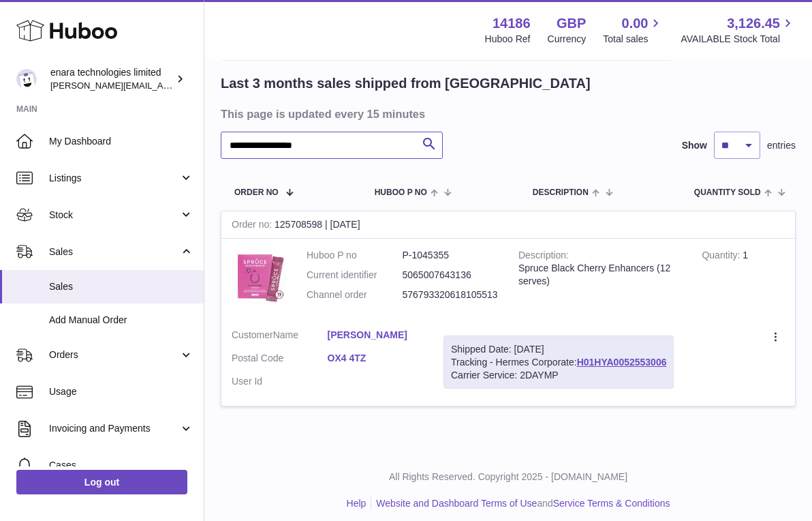
type input "**********"
drag, startPoint x: 674, startPoint y: 356, endPoint x: 581, endPoint y: 358, distance: 93.4
click at [581, 358] on div "Shipped Date: [DATE] Tracking - Hermes Corporate: H01HYA0052553006 Carrier Serv…" at bounding box center [559, 362] width 230 height 54
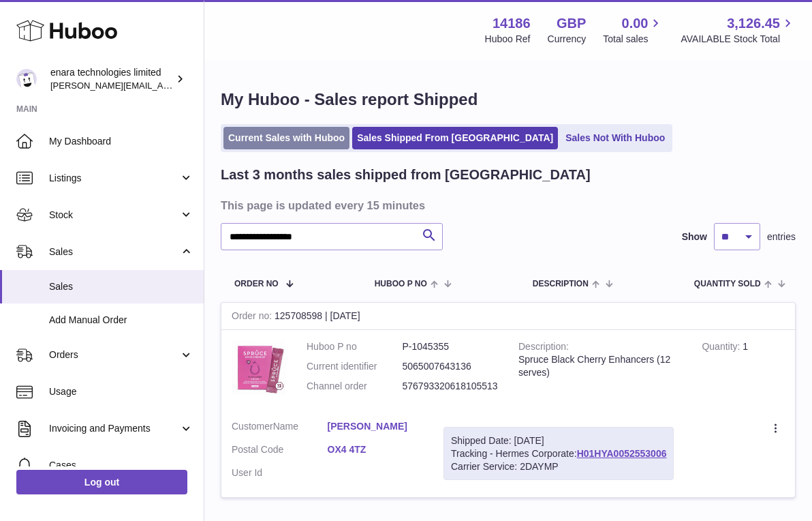
click at [294, 139] on link "Current Sales with Huboo" at bounding box center [287, 138] width 126 height 22
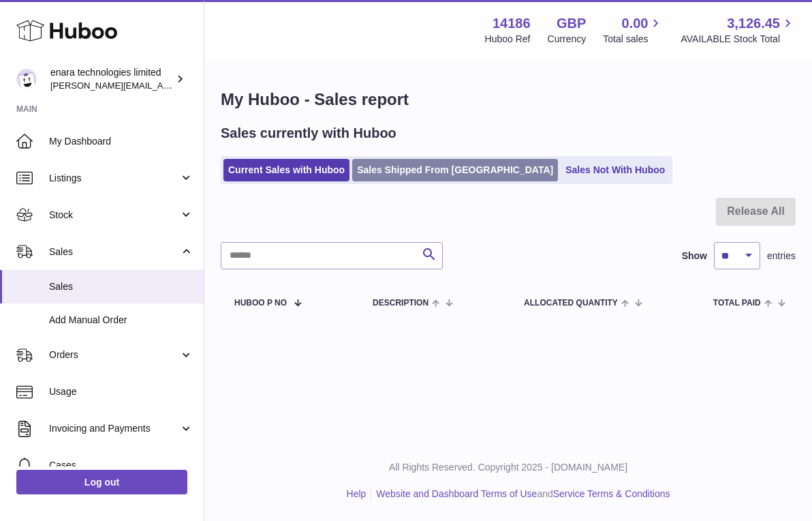
click at [433, 170] on link "Sales Shipped From [GEOGRAPHIC_DATA]" at bounding box center [455, 170] width 206 height 22
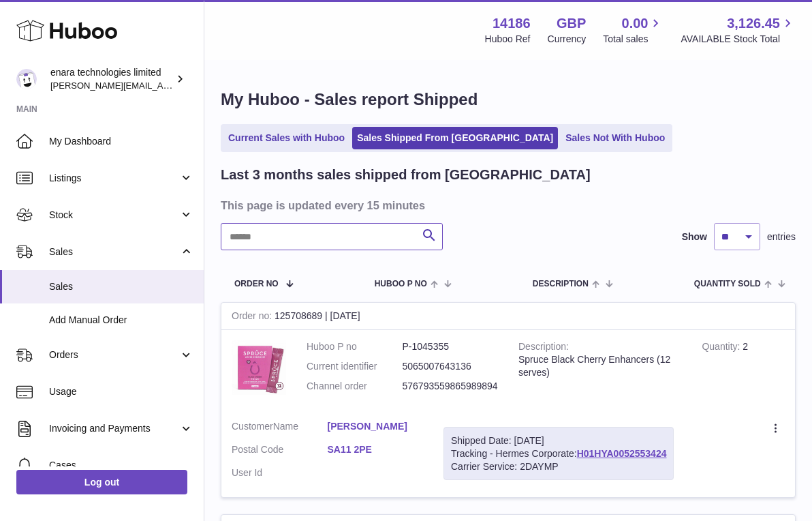
click at [351, 234] on input "text" at bounding box center [332, 236] width 222 height 27
paste input "**********"
drag, startPoint x: 672, startPoint y: 448, endPoint x: 579, endPoint y: 448, distance: 92.7
click at [579, 448] on div "Shipped Date: [DATE] Tracking - Hermes Corporate: H01HYA0052552674 Carrier Serv…" at bounding box center [559, 454] width 230 height 54
copy div "H01HYA0052552674"
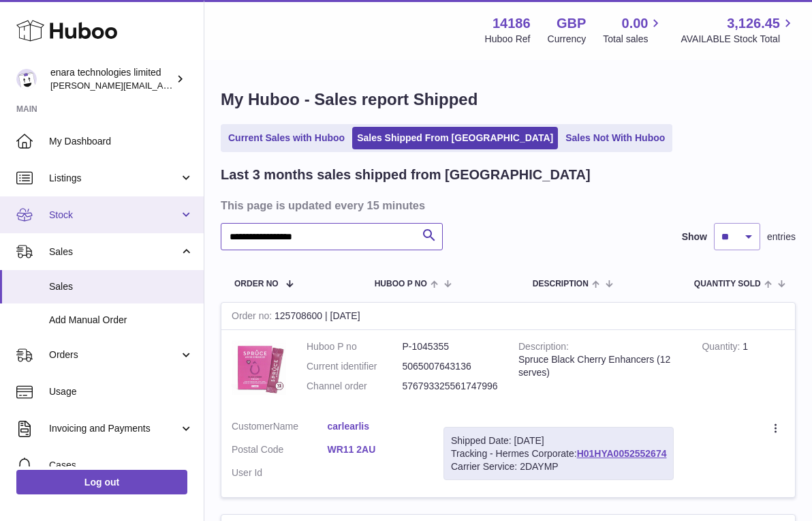
drag, startPoint x: 336, startPoint y: 239, endPoint x: 16, endPoint y: 222, distance: 320.8
click at [20, 222] on div "**********" at bounding box center [406, 417] width 812 height 834
paste input "text"
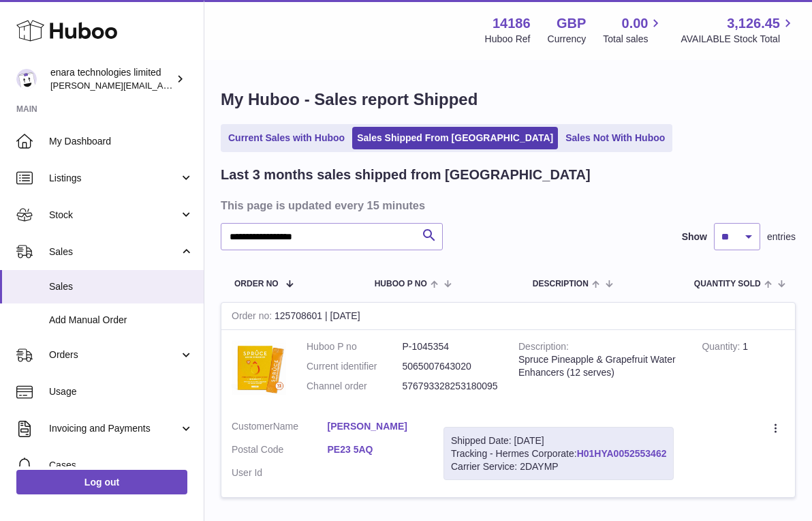
drag, startPoint x: 672, startPoint y: 448, endPoint x: 580, endPoint y: 449, distance: 92.0
click at [580, 449] on div "Shipped Date: [DATE] Tracking - Hermes Corporate: H01HYA0052553462 Carrier Serv…" at bounding box center [559, 454] width 230 height 54
copy div "H01HYA0052553462"
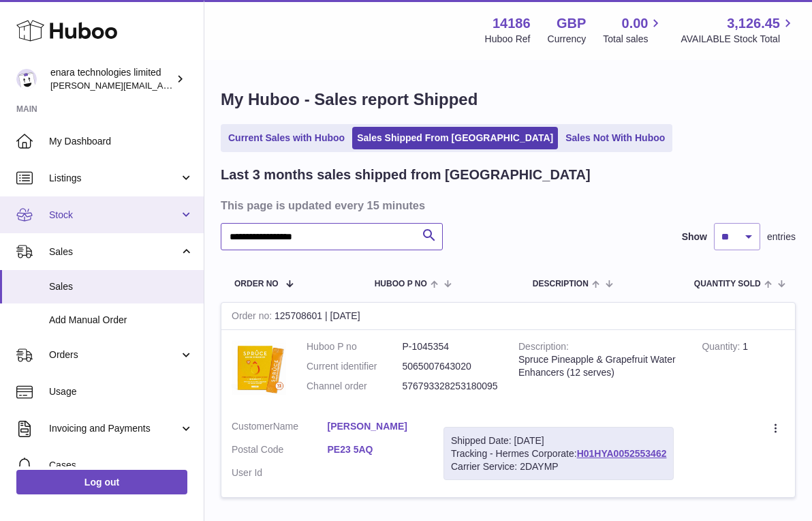
paste input "text"
drag, startPoint x: 385, startPoint y: 243, endPoint x: 52, endPoint y: 227, distance: 333.7
click at [55, 227] on div "**********" at bounding box center [406, 311] width 812 height 622
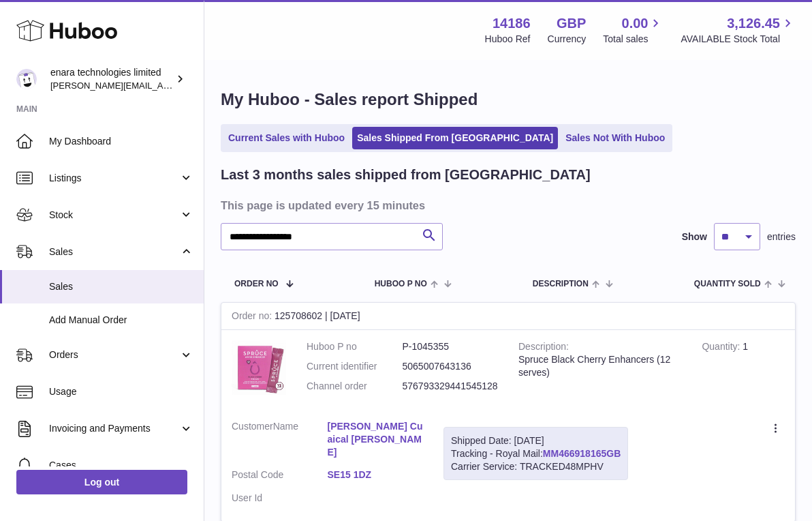
drag, startPoint x: 626, startPoint y: 447, endPoint x: 545, endPoint y: 453, distance: 81.3
click at [545, 453] on div "Shipped Date: 30th Sep 2025 Tracking - Royal Mail: MM466918165GB Carrier Servic…" at bounding box center [536, 454] width 185 height 54
copy div "MM466918165GB"
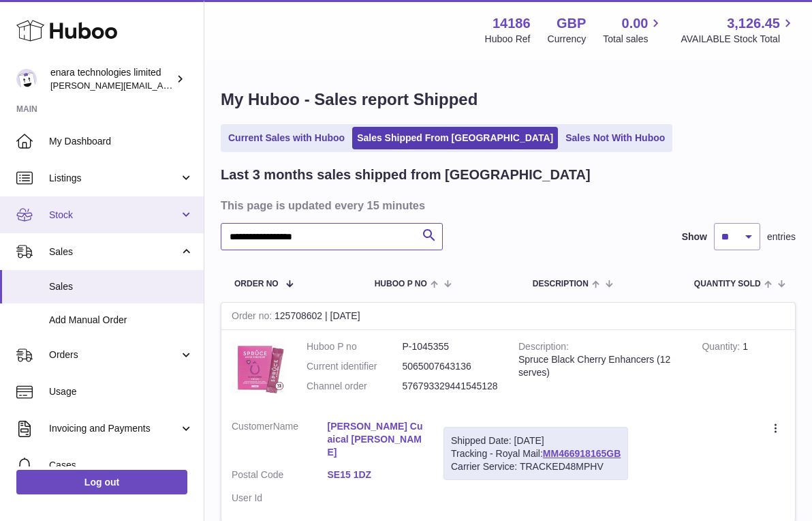
drag, startPoint x: 393, startPoint y: 236, endPoint x: 84, endPoint y: 198, distance: 311.1
click at [94, 202] on div "**********" at bounding box center [406, 323] width 812 height 646
paste input "text"
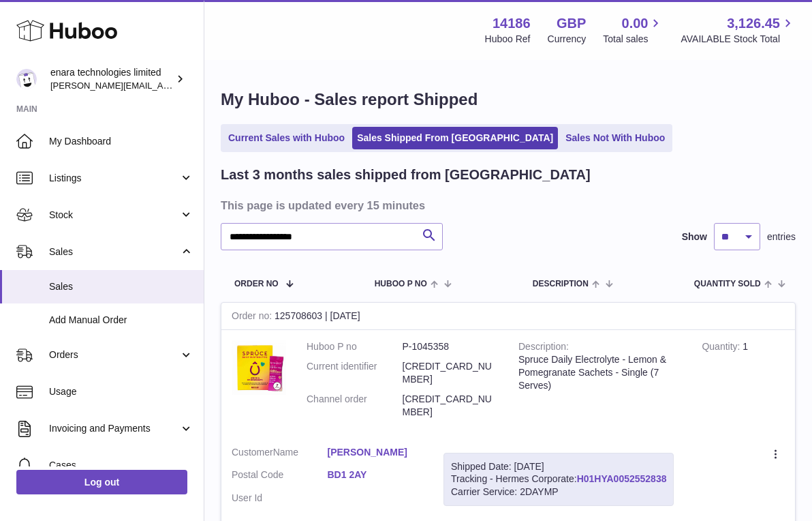
drag, startPoint x: 671, startPoint y: 446, endPoint x: 581, endPoint y: 451, distance: 89.4
click at [581, 453] on div "Shipped Date: 30th Sep 2025 Tracking - Hermes Corporate: H01HYA0052552838 Carri…" at bounding box center [559, 480] width 230 height 54
copy div "H01HYA0052552838"
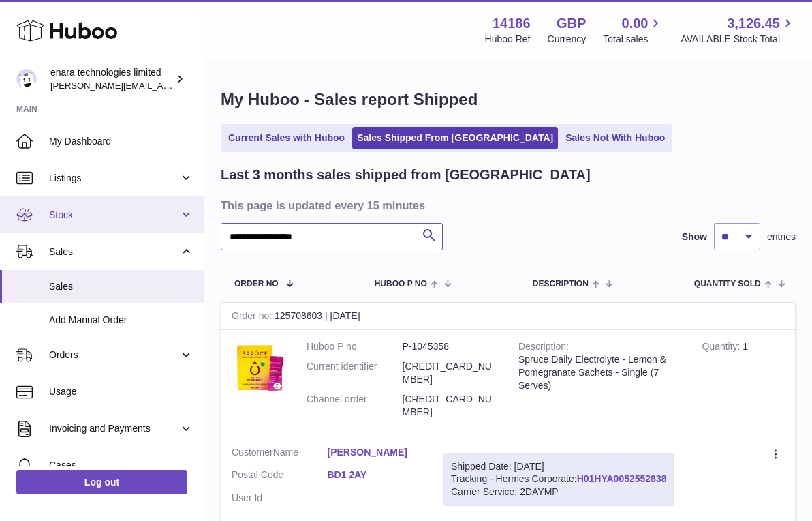
drag, startPoint x: 386, startPoint y: 234, endPoint x: 129, endPoint y: 216, distance: 258.3
click at [129, 216] on div "**********" at bounding box center [406, 324] width 812 height 648
paste input "text"
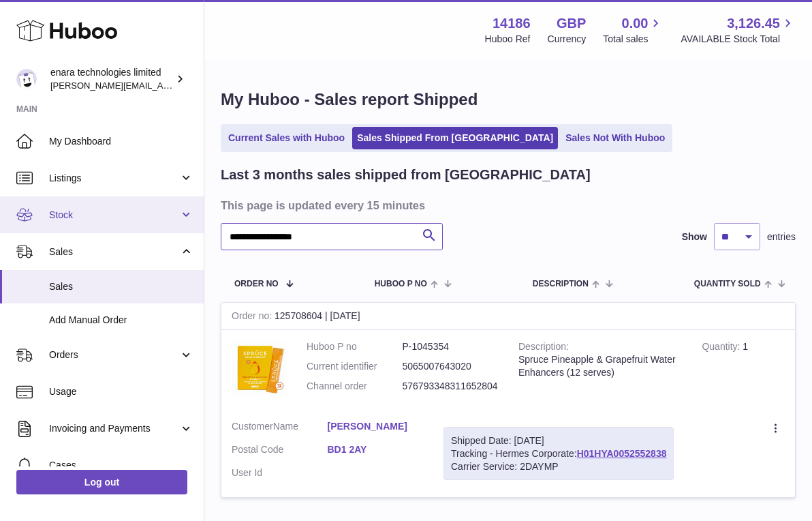
drag, startPoint x: 376, startPoint y: 243, endPoint x: 13, endPoint y: 204, distance: 365.4
click at [14, 206] on div "**********" at bounding box center [406, 311] width 812 height 622
paste input "text"
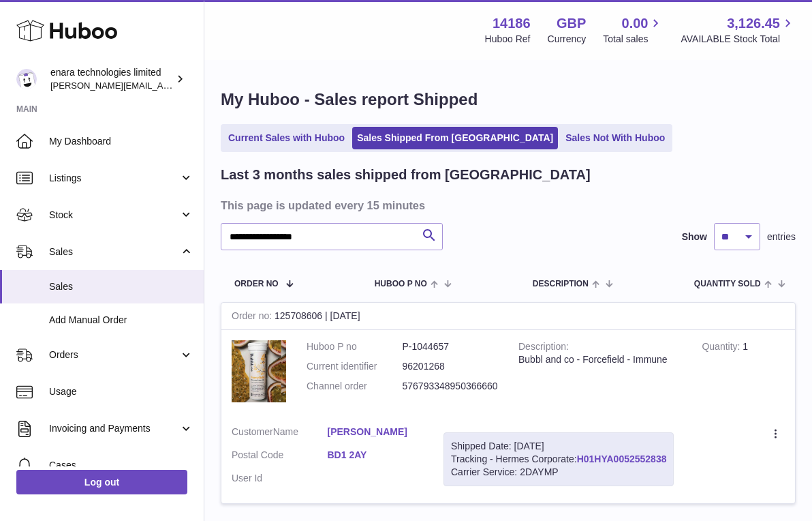
drag, startPoint x: 673, startPoint y: 455, endPoint x: 580, endPoint y: 457, distance: 93.4
click at [580, 457] on div "Shipped Date: 30th Sep 2025 Tracking - Hermes Corporate: H01HYA0052552838 Carri…" at bounding box center [559, 459] width 230 height 54
copy div "H01HYA0052552838"
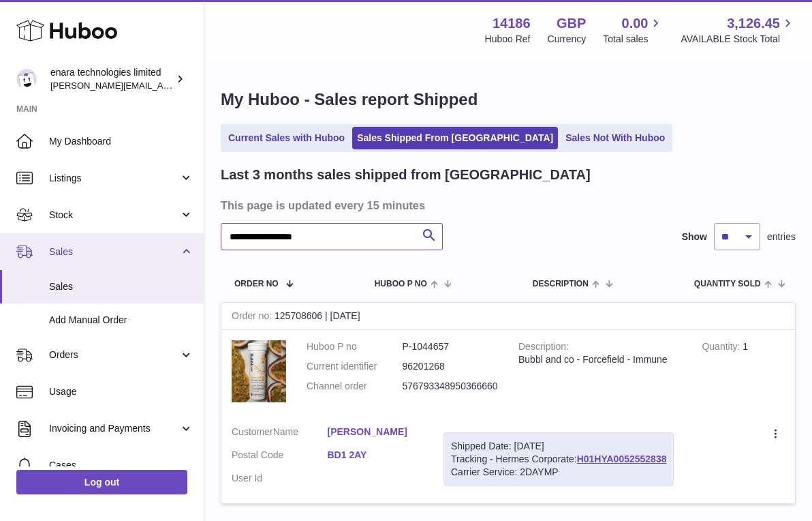
drag, startPoint x: 354, startPoint y: 237, endPoint x: 87, endPoint y: 233, distance: 266.5
click at [93, 234] on div "**********" at bounding box center [406, 314] width 812 height 628
paste input "text"
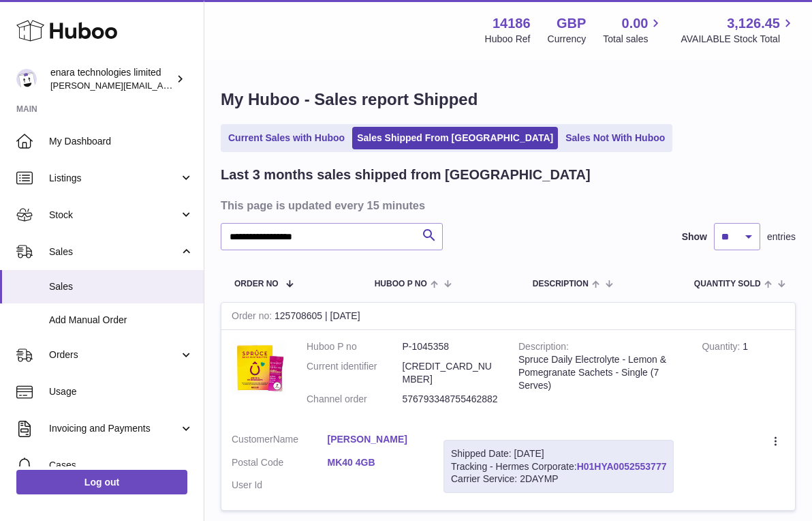
drag, startPoint x: 673, startPoint y: 444, endPoint x: 581, endPoint y: 451, distance: 91.5
click at [581, 451] on div "Shipped Date: 30th Sep 2025 Tracking - Hermes Corporate: H01HYA0052553777 Carri…" at bounding box center [559, 467] width 230 height 54
copy div "H01HYA0052553777"
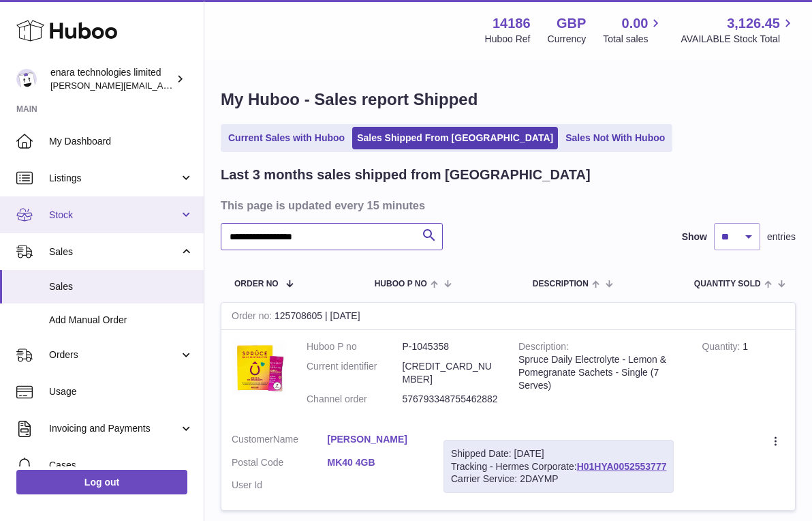
drag, startPoint x: 365, startPoint y: 241, endPoint x: 45, endPoint y: 231, distance: 319.8
click at [45, 231] on div "**********" at bounding box center [406, 317] width 812 height 635
paste input "text"
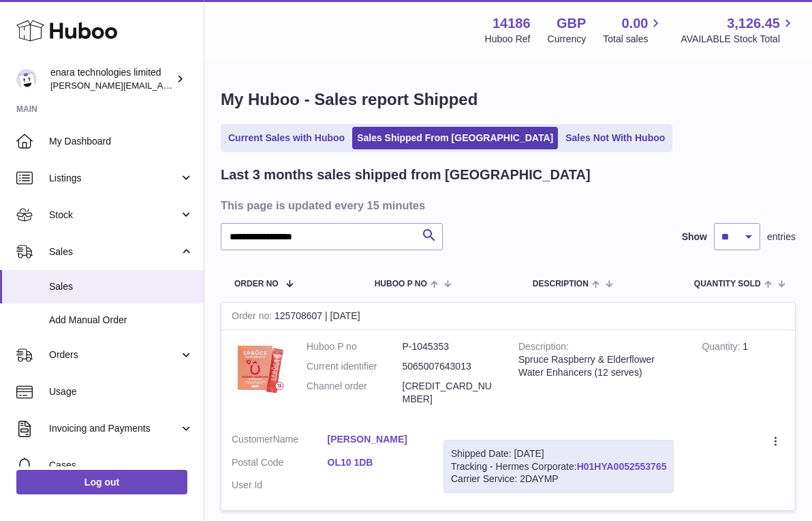
drag, startPoint x: 672, startPoint y: 446, endPoint x: 581, endPoint y: 449, distance: 90.7
click at [581, 449] on div "Shipped Date: 30th Sep 2025 Tracking - Hermes Corporate: H01HYA0052553765 Carri…" at bounding box center [559, 467] width 230 height 54
copy div "H01HYA0052553765"
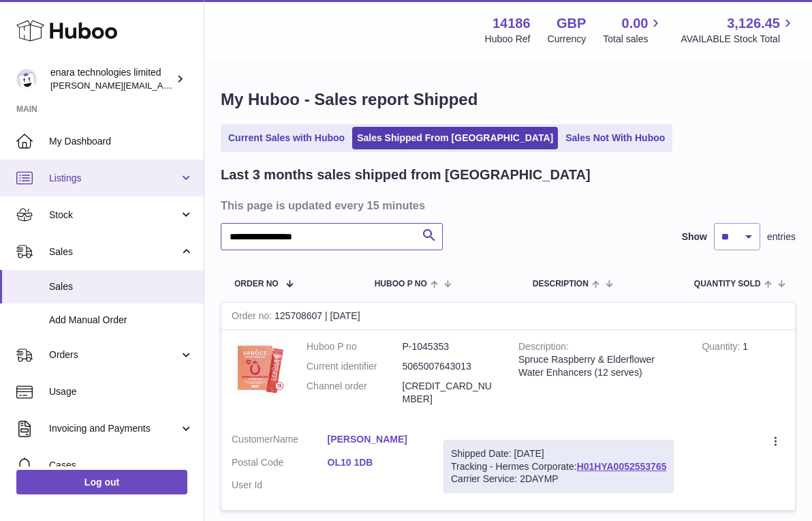
drag, startPoint x: 354, startPoint y: 239, endPoint x: 88, endPoint y: 185, distance: 272.0
click at [88, 185] on div "**********" at bounding box center [406, 317] width 812 height 635
paste input "text"
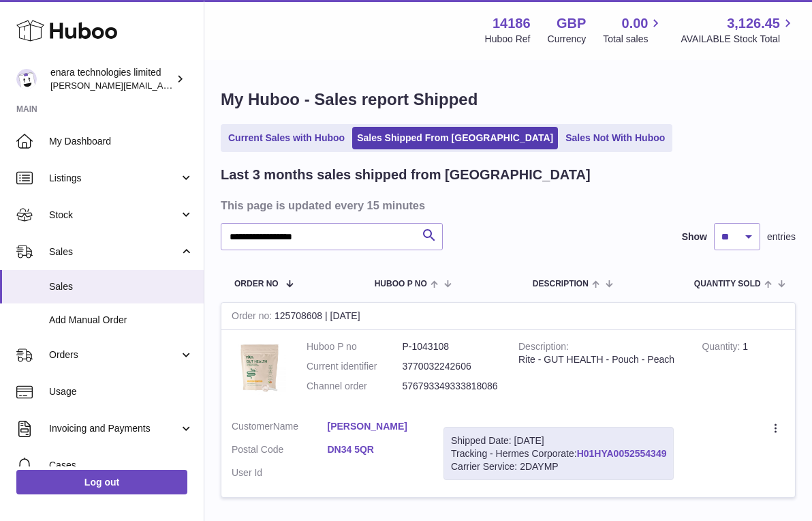
drag, startPoint x: 674, startPoint y: 448, endPoint x: 581, endPoint y: 451, distance: 92.8
click at [581, 451] on div "Shipped Date: 30th Sep 2025 Tracking - Hermes Corporate: H01HYA0052554349 Carri…" at bounding box center [559, 454] width 230 height 54
copy div "H01HYA0052554349"
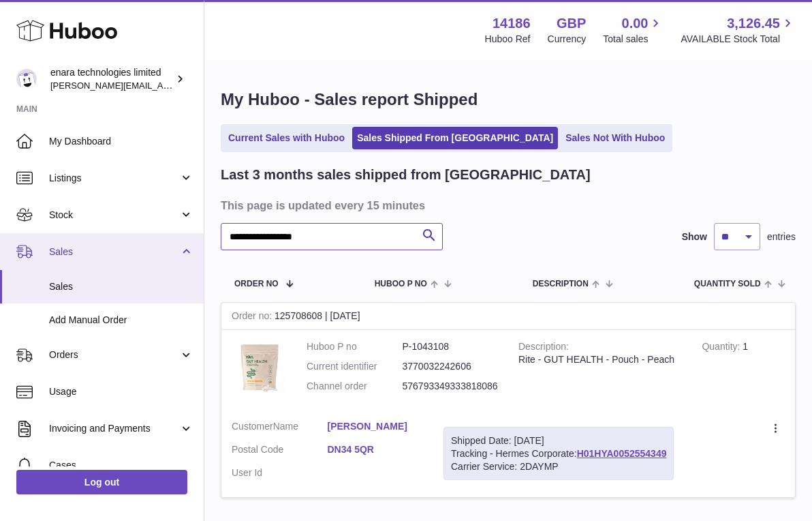
drag, startPoint x: 374, startPoint y: 237, endPoint x: 122, endPoint y: 234, distance: 251.5
click at [122, 234] on div "**********" at bounding box center [406, 311] width 812 height 622
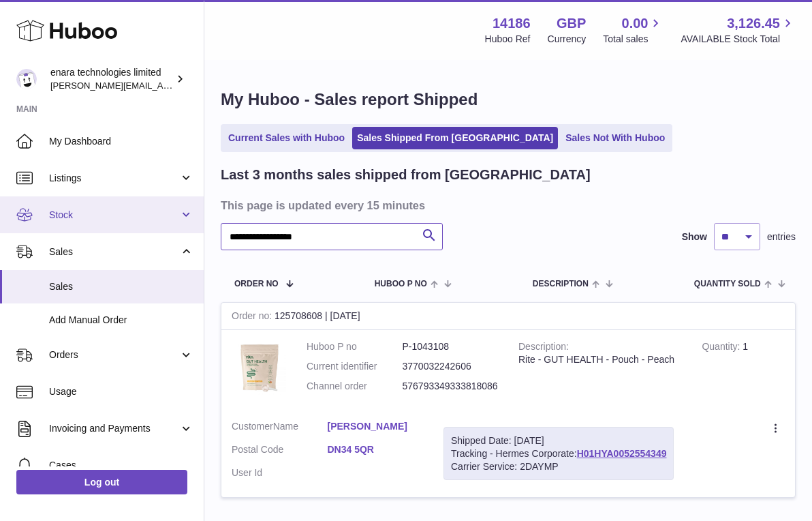
paste input "text"
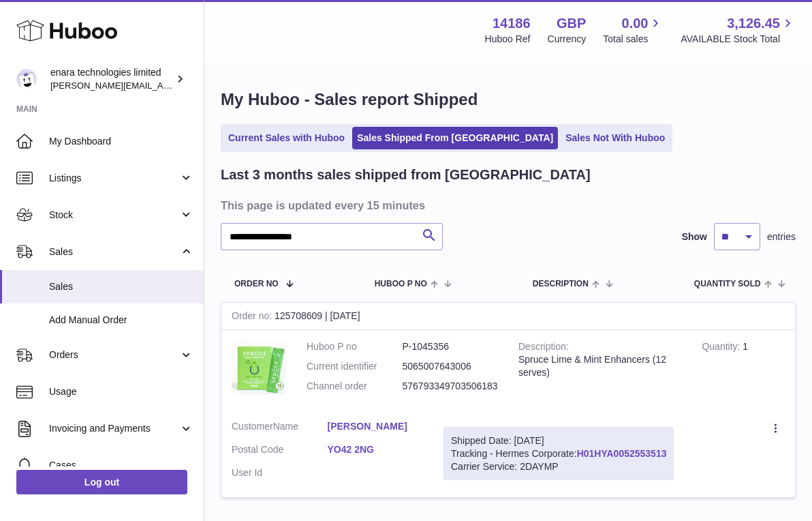
drag, startPoint x: 674, startPoint y: 447, endPoint x: 581, endPoint y: 448, distance: 92.7
click at [581, 448] on div "Shipped Date: 30th Sep 2025 Tracking - Hermes Corporate: H01HYA0052553513 Carri…" at bounding box center [559, 454] width 230 height 54
copy div "H01HYA0052553513"
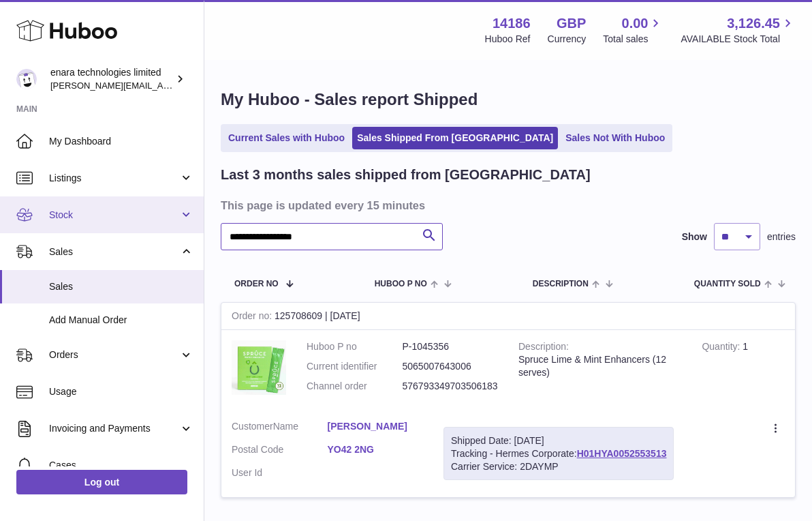
drag, startPoint x: 348, startPoint y: 237, endPoint x: 73, endPoint y: 221, distance: 275.2
click at [78, 221] on div "**********" at bounding box center [406, 311] width 812 height 622
paste input "text"
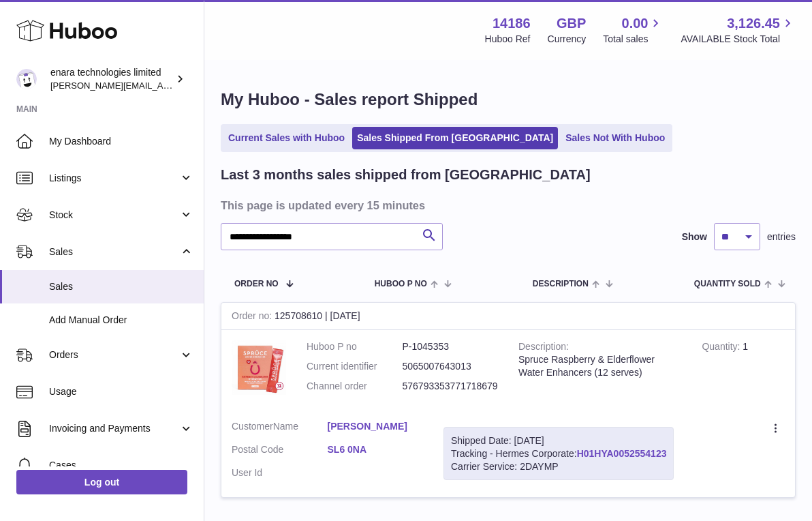
drag, startPoint x: 674, startPoint y: 447, endPoint x: 579, endPoint y: 448, distance: 94.8
click at [579, 448] on div "Shipped Date: 30th Sep 2025 Tracking - Hermes Corporate: H01HYA0052554123 Carri…" at bounding box center [559, 454] width 230 height 54
copy div "H01HYA0052554123"
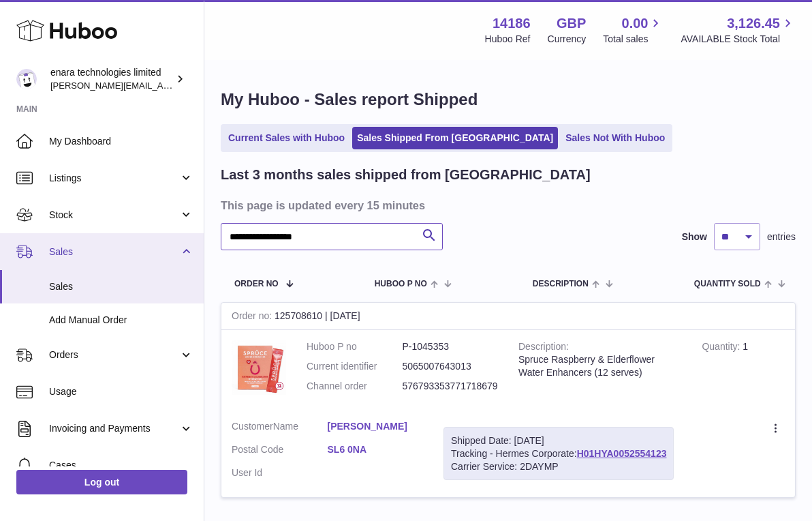
drag, startPoint x: 342, startPoint y: 237, endPoint x: 123, endPoint y: 237, distance: 218.8
click at [127, 237] on div "**********" at bounding box center [406, 311] width 812 height 622
paste input "text"
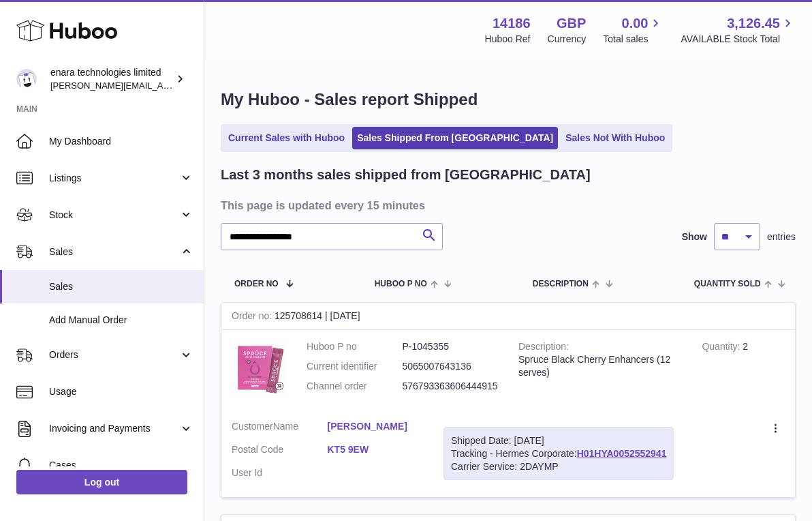
drag, startPoint x: 672, startPoint y: 447, endPoint x: 579, endPoint y: 448, distance: 93.4
click at [579, 448] on div "Shipped Date: 30th Sep 2025 Tracking - Hermes Corporate: H01HYA0052552941 Carri…" at bounding box center [559, 454] width 230 height 54
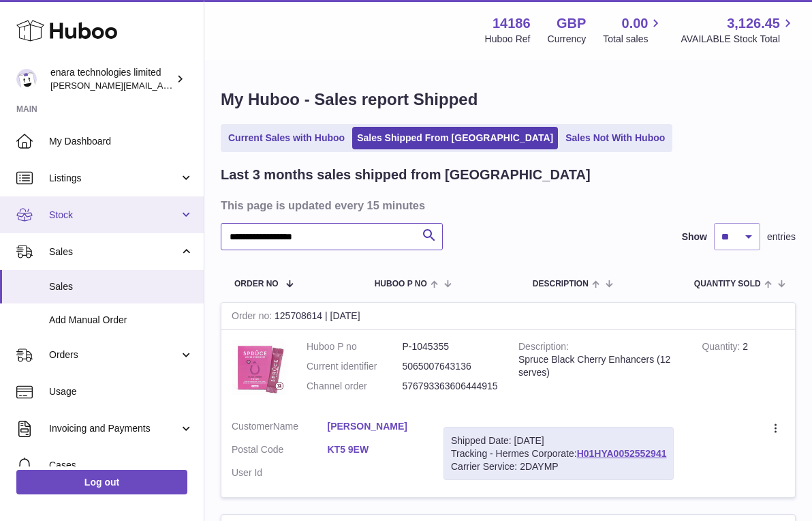
drag, startPoint x: 396, startPoint y: 240, endPoint x: 33, endPoint y: 206, distance: 364.9
paste input "text"
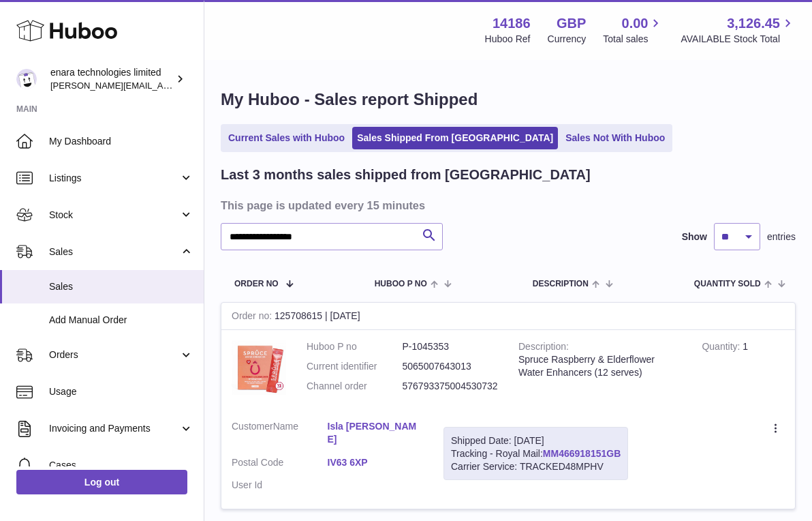
drag, startPoint x: 626, startPoint y: 447, endPoint x: 546, endPoint y: 451, distance: 80.5
click at [546, 451] on div "Shipped Date: 30th Sep 2025 Tracking - Royal Mail: MM466918151GB Carrier Servic…" at bounding box center [536, 454] width 185 height 54
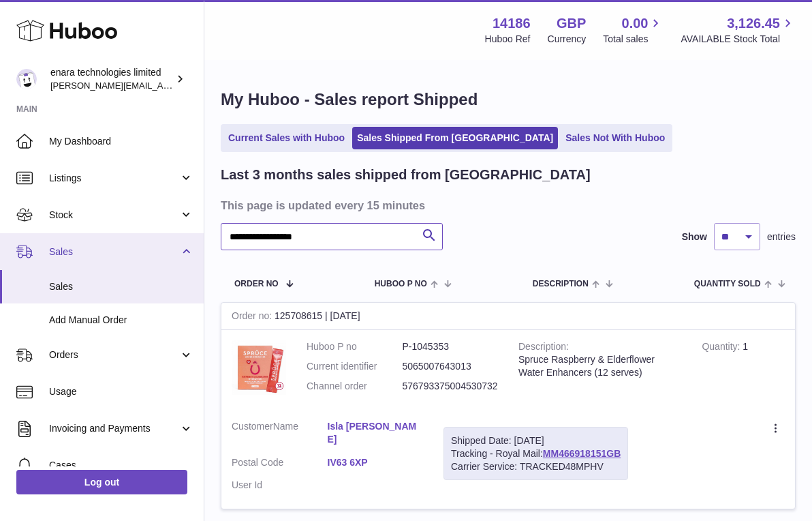
drag, startPoint x: 376, startPoint y: 241, endPoint x: 84, endPoint y: 235, distance: 292.5
click at [93, 237] on div "**********" at bounding box center [406, 316] width 812 height 633
paste input "text"
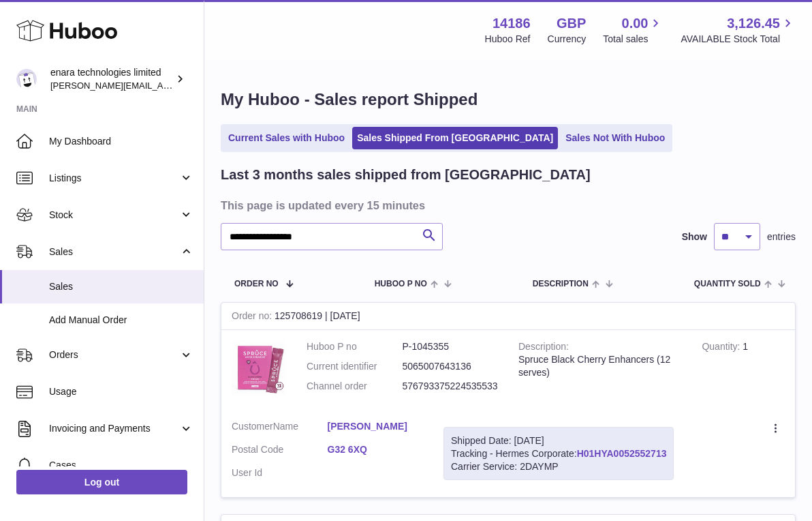
drag, startPoint x: 674, startPoint y: 447, endPoint x: 582, endPoint y: 450, distance: 92.1
click at [582, 450] on div "Shipped Date: 30th Sep 2025 Tracking - Hermes Corporate: H01HYA0052552713 Carri…" at bounding box center [559, 454] width 230 height 54
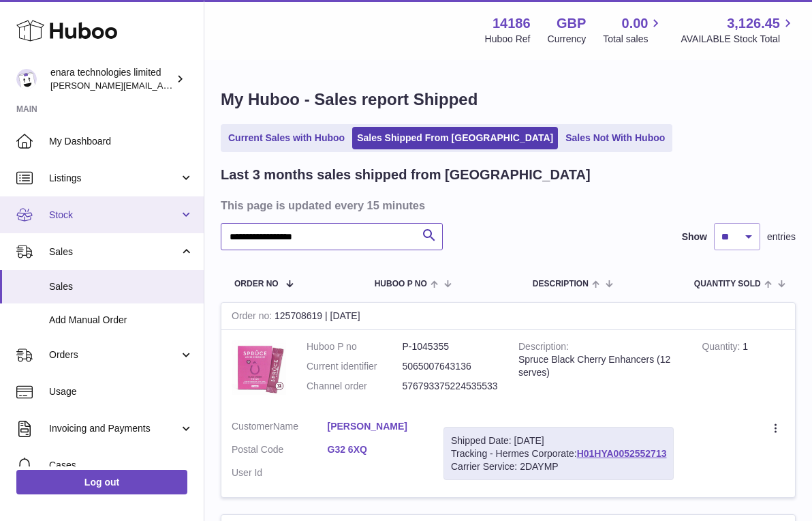
drag, startPoint x: 392, startPoint y: 238, endPoint x: 97, endPoint y: 224, distance: 295.5
paste input "text"
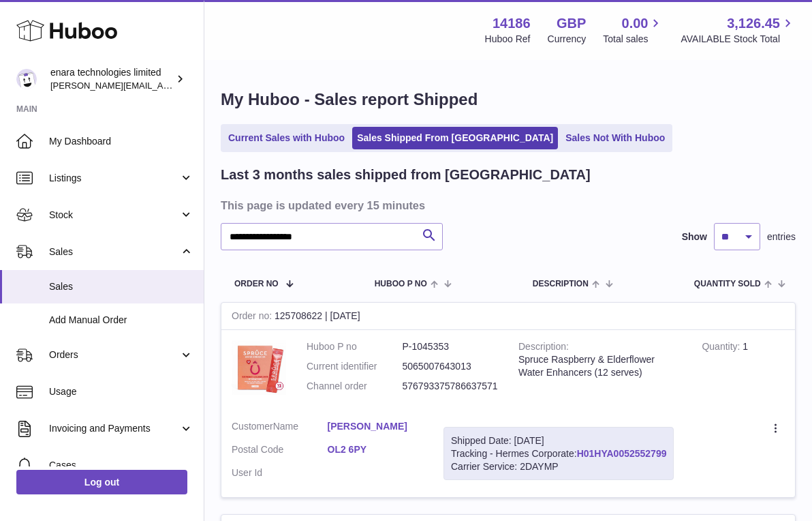
drag, startPoint x: 674, startPoint y: 448, endPoint x: 581, endPoint y: 451, distance: 93.4
click at [581, 451] on div "Shipped Date: 30th Sep 2025 Tracking - Hermes Corporate: H01HYA0052552799 Carri…" at bounding box center [559, 454] width 230 height 54
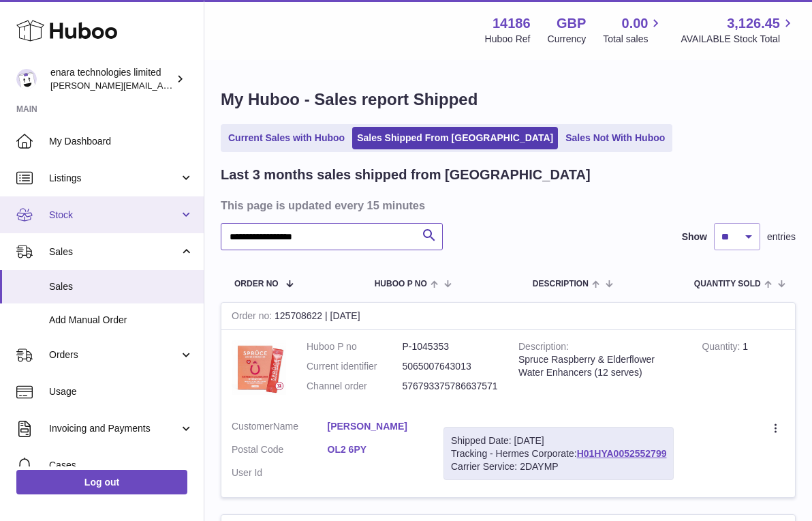
drag, startPoint x: 364, startPoint y: 233, endPoint x: 76, endPoint y: 226, distance: 288.4
click at [80, 226] on div "**********" at bounding box center [406, 523] width 812 height 1046
paste input "text"
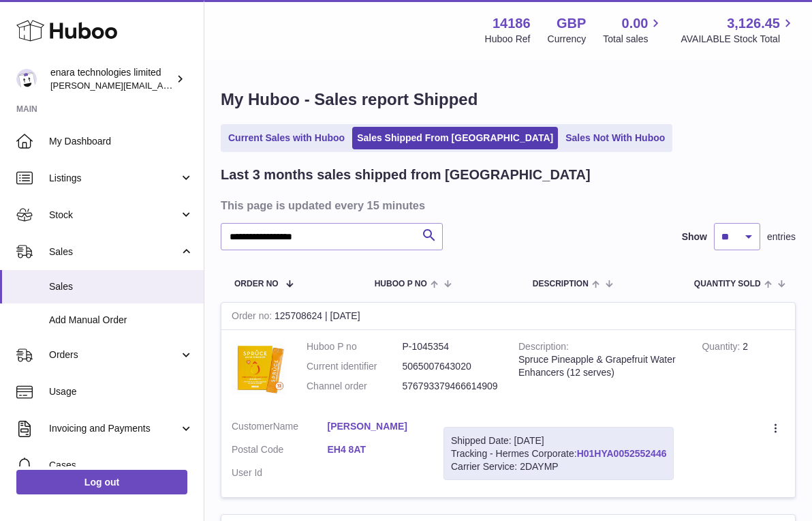
drag, startPoint x: 673, startPoint y: 448, endPoint x: 582, endPoint y: 447, distance: 90.7
click at [582, 447] on div "Shipped Date: 30th Sep 2025 Tracking - Hermes Corporate: H01HYA0052552446 Carri…" at bounding box center [559, 454] width 230 height 54
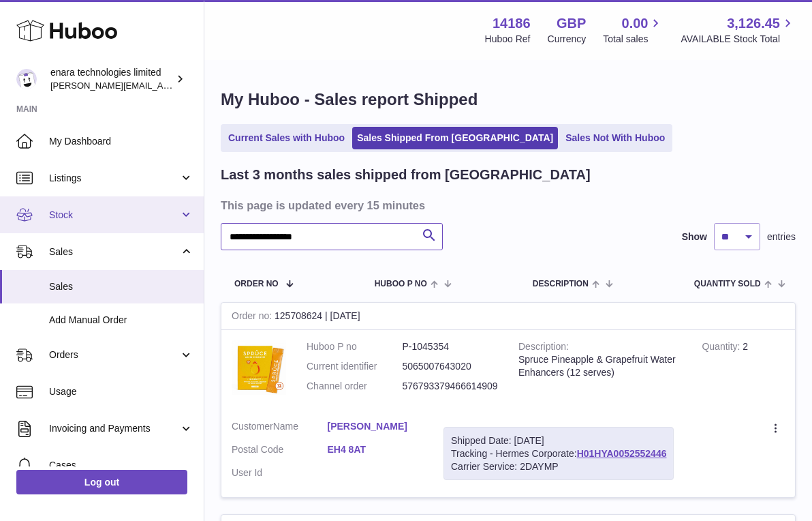
drag, startPoint x: 382, startPoint y: 230, endPoint x: 127, endPoint y: 225, distance: 255.7
click at [127, 227] on div "**********" at bounding box center [406, 417] width 812 height 834
paste input "text"
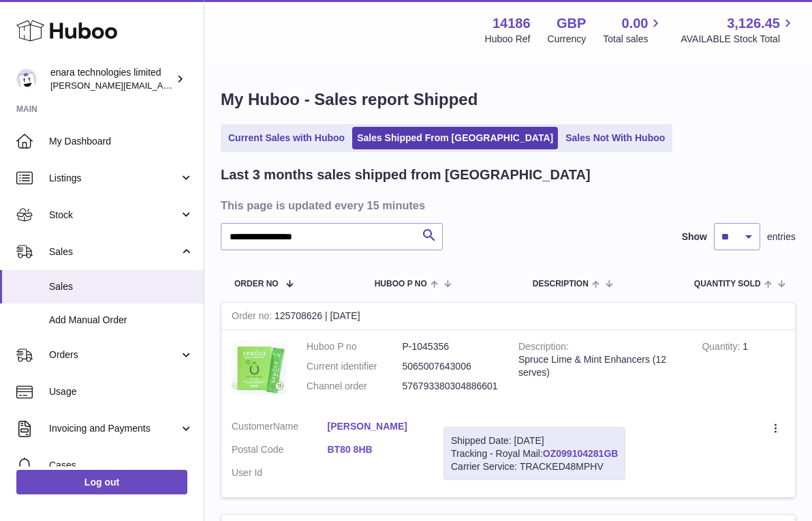
drag, startPoint x: 624, startPoint y: 448, endPoint x: 546, endPoint y: 449, distance: 77.7
click at [546, 449] on div "Shipped Date: 30th Sep 2025 Tracking - Royal Mail: OZ099104281GB Carrier Servic…" at bounding box center [535, 454] width 182 height 54
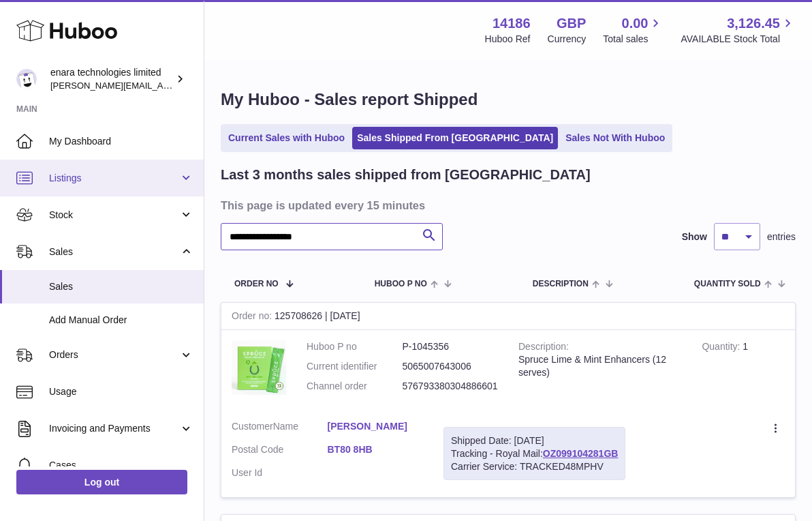
drag, startPoint x: 368, startPoint y: 240, endPoint x: 87, endPoint y: 186, distance: 286.6
click at [87, 186] on div "**********" at bounding box center [406, 417] width 812 height 834
paste input "text"
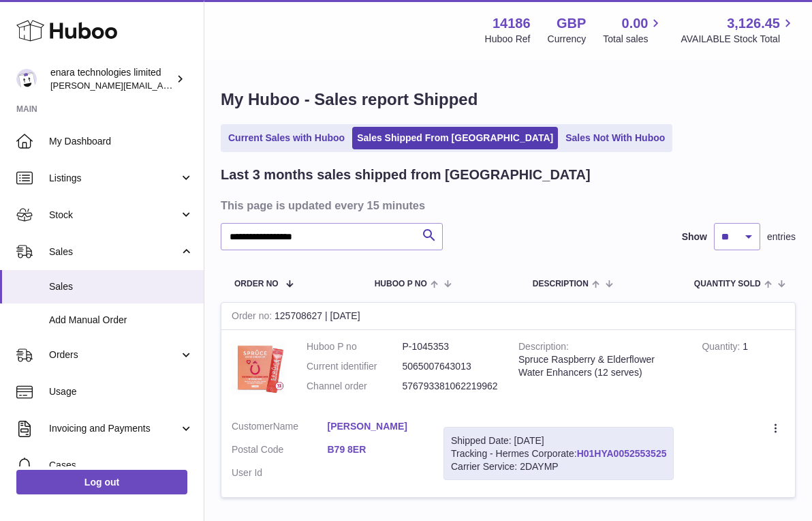
drag, startPoint x: 671, startPoint y: 449, endPoint x: 583, endPoint y: 453, distance: 88.7
click at [583, 453] on div "Shipped Date: 30th Sep 2025 Tracking - Hermes Corporate: H01HYA0052553525 Carri…" at bounding box center [559, 454] width 230 height 54
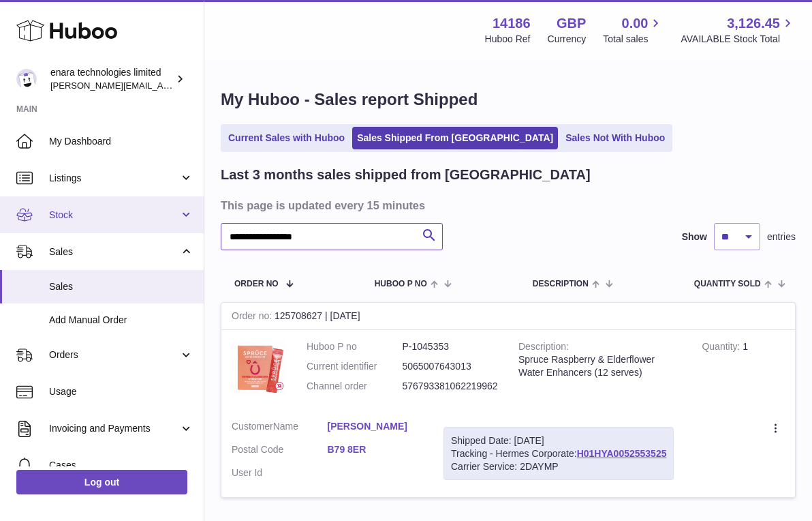
paste input "text"
drag, startPoint x: 340, startPoint y: 234, endPoint x: 79, endPoint y: 200, distance: 263.4
click at [79, 200] on div "**********" at bounding box center [406, 311] width 812 height 622
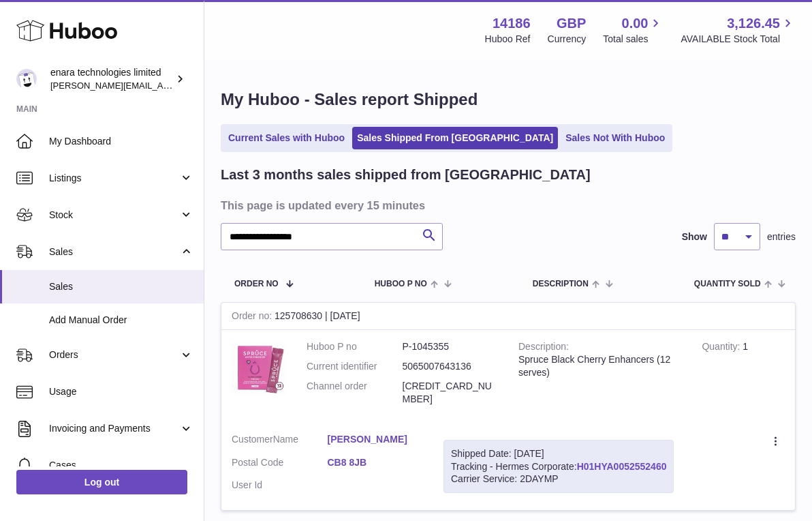
drag, startPoint x: 675, startPoint y: 447, endPoint x: 581, endPoint y: 449, distance: 94.1
click at [581, 449] on div "Shipped Date: 30th Sep 2025 Tracking - Hermes Corporate: H01HYA0052552460 Carri…" at bounding box center [559, 467] width 230 height 54
drag, startPoint x: 371, startPoint y: 240, endPoint x: -78, endPoint y: 170, distance: 455.2
click at [0, 170] on html ".st0{fill:#141414;}" at bounding box center [406, 260] width 812 height 521
paste input "text"
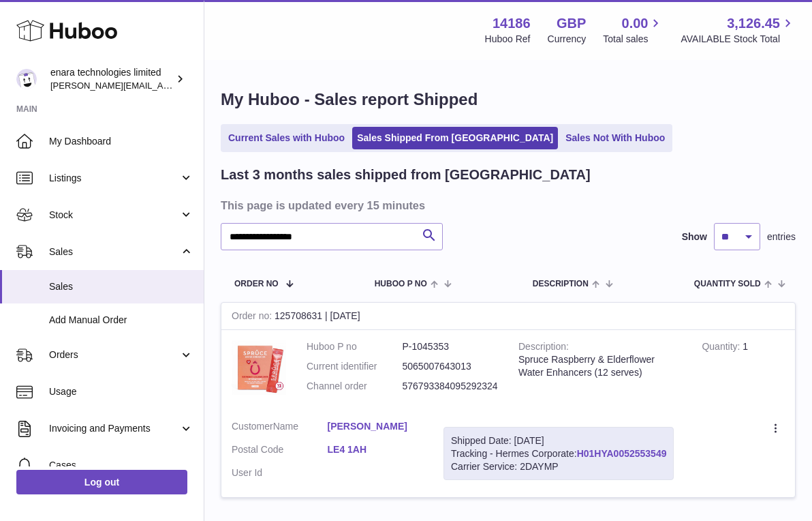
drag, startPoint x: 671, startPoint y: 448, endPoint x: 582, endPoint y: 448, distance: 89.3
click at [582, 448] on div "Shipped Date: 30th Sep 2025 Tracking - Hermes Corporate: H01HYA0052553549 Carri…" at bounding box center [559, 454] width 230 height 54
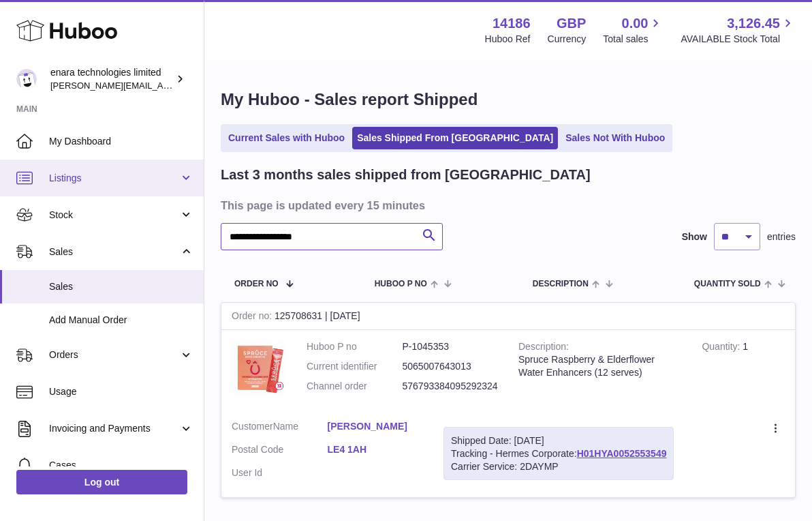
drag, startPoint x: 381, startPoint y: 238, endPoint x: 12, endPoint y: 194, distance: 372.0
click at [14, 194] on div "**********" at bounding box center [406, 311] width 812 height 622
paste input "text"
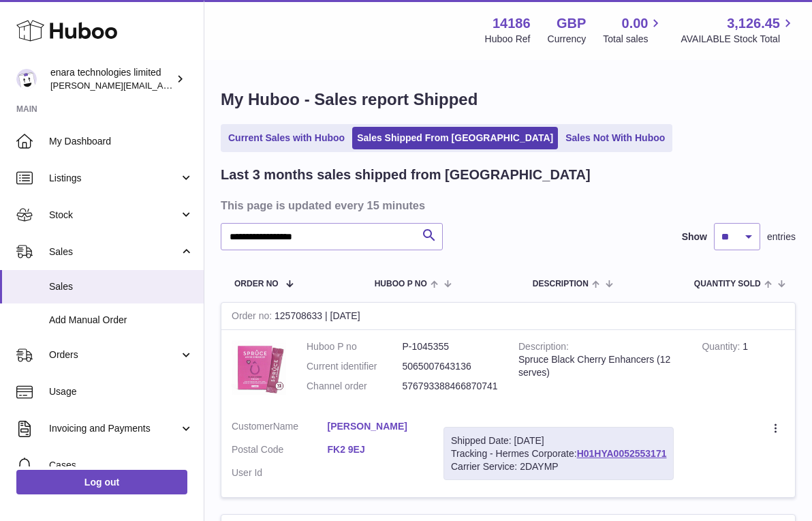
drag, startPoint x: 671, startPoint y: 447, endPoint x: 579, endPoint y: 447, distance: 92.7
click at [579, 447] on div "Shipped Date: 30th Sep 2025 Tracking - Hermes Corporate: H01HYA0052553171 Carri…" at bounding box center [559, 454] width 230 height 54
drag, startPoint x: 391, startPoint y: 237, endPoint x: 215, endPoint y: 239, distance: 175.2
click at [224, 239] on input "**********" at bounding box center [332, 236] width 222 height 27
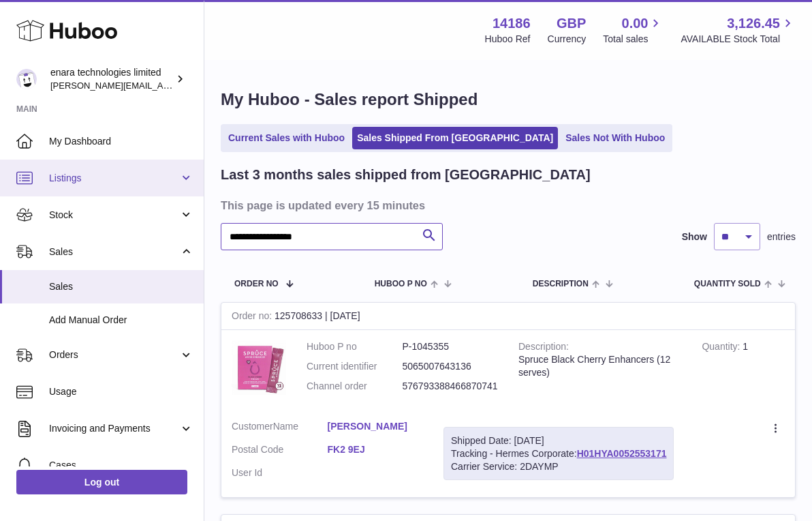
drag, startPoint x: 352, startPoint y: 239, endPoint x: 37, endPoint y: 177, distance: 321.1
click at [42, 177] on div "**********" at bounding box center [406, 417] width 812 height 834
paste input "text"
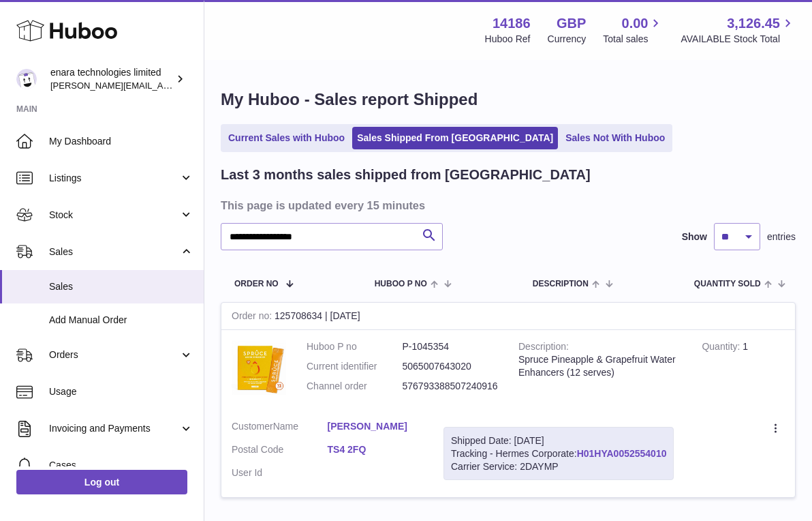
drag, startPoint x: 675, startPoint y: 447, endPoint x: 580, endPoint y: 448, distance: 94.7
click at [580, 448] on div "Shipped Date: 30th Sep 2025 Tracking - Hermes Corporate: H01HYA0052554010 Carri…" at bounding box center [559, 454] width 230 height 54
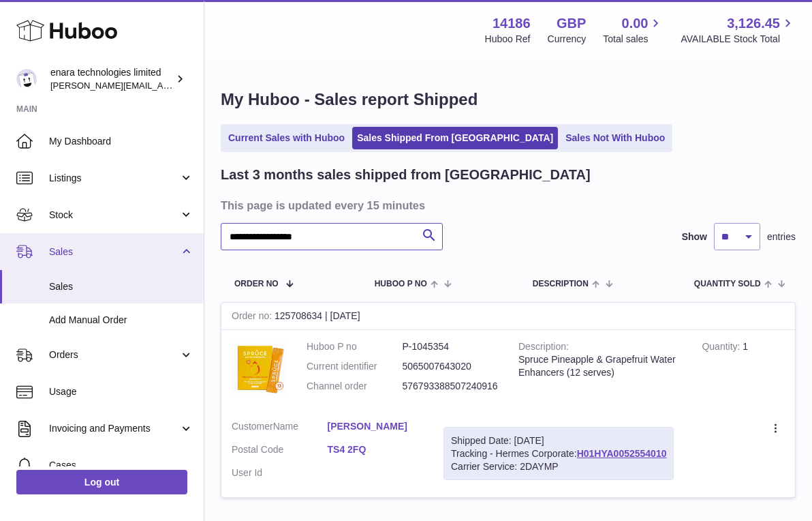
drag, startPoint x: 349, startPoint y: 234, endPoint x: 83, endPoint y: 233, distance: 265.8
click at [85, 236] on div "**********" at bounding box center [406, 311] width 812 height 622
paste input "text"
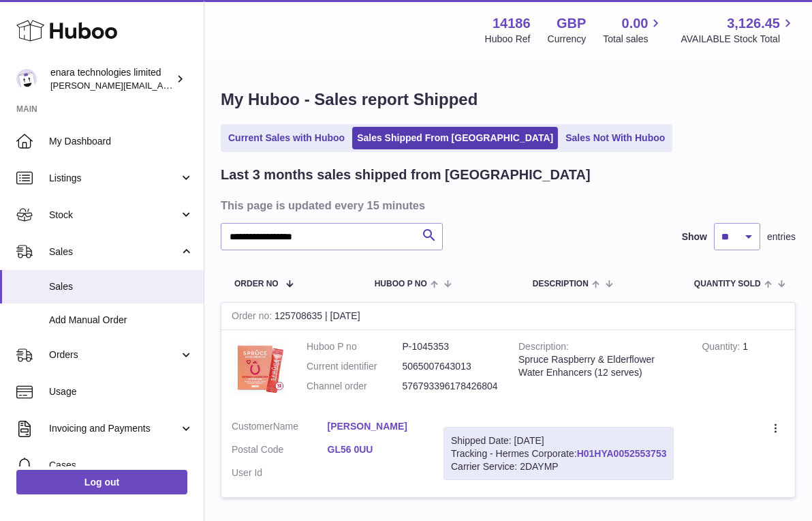
drag, startPoint x: 672, startPoint y: 448, endPoint x: 581, endPoint y: 448, distance: 90.7
click at [581, 448] on div "Shipped Date: 30th Sep 2025 Tracking - Hermes Corporate: H01HYA0052553753 Carri…" at bounding box center [559, 454] width 230 height 54
drag, startPoint x: 382, startPoint y: 243, endPoint x: -52, endPoint y: 182, distance: 438.5
click at [0, 182] on html ".st0{fill:#141414;}" at bounding box center [406, 260] width 812 height 521
paste input "text"
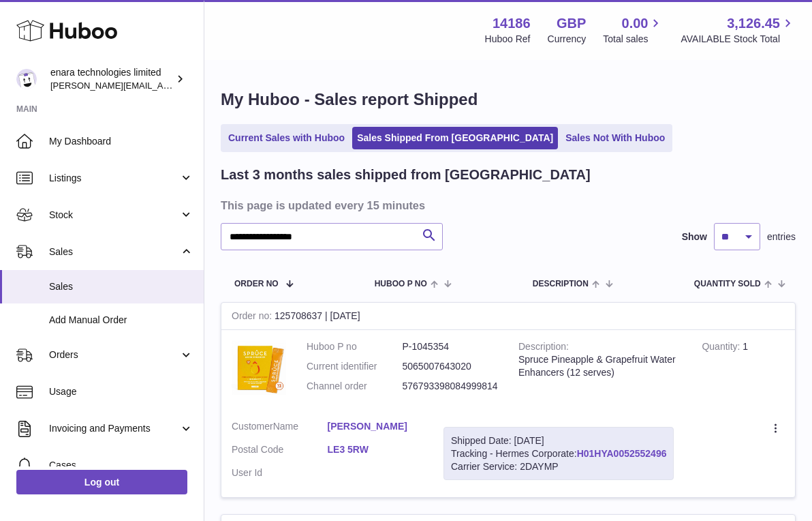
drag, startPoint x: 673, startPoint y: 446, endPoint x: 580, endPoint y: 450, distance: 93.4
click at [580, 450] on div "Shipped Date: 30th Sep 2025 Tracking - Hermes Corporate: H01HYA0052552496 Carri…" at bounding box center [559, 454] width 230 height 54
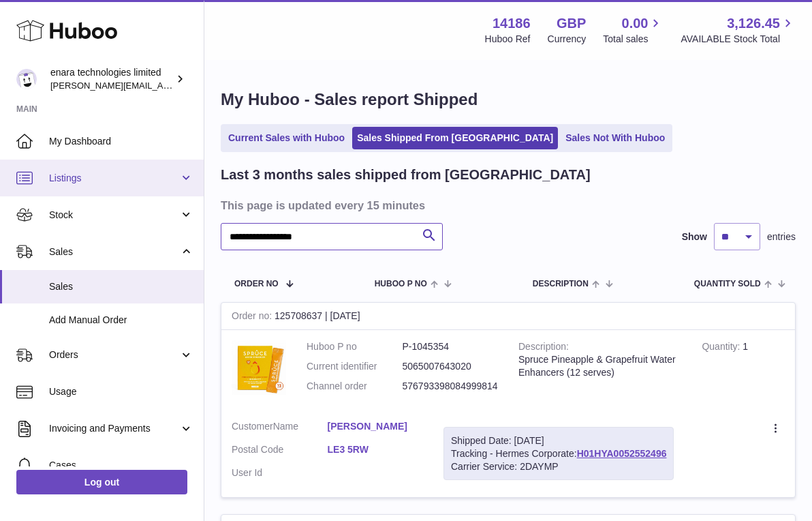
paste input "text"
drag, startPoint x: 380, startPoint y: 241, endPoint x: 49, endPoint y: 178, distance: 336.5
click at [50, 179] on div "**********" at bounding box center [406, 417] width 812 height 834
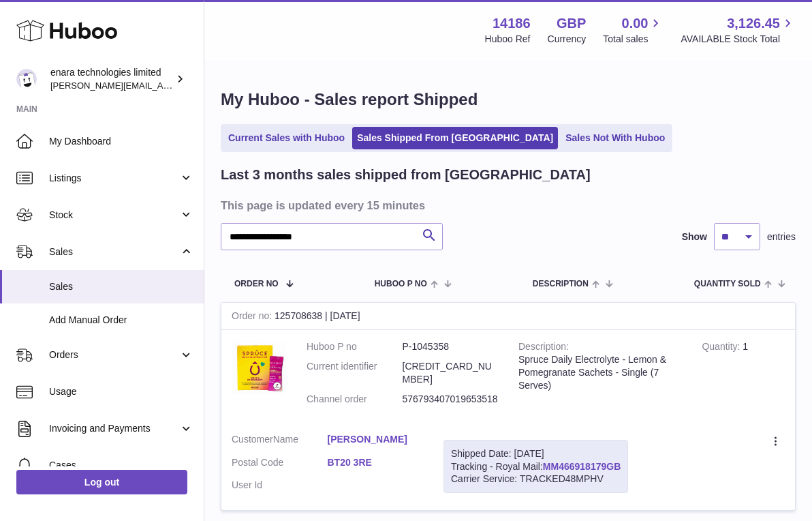
drag, startPoint x: 630, startPoint y: 447, endPoint x: 545, endPoint y: 448, distance: 84.5
click at [545, 448] on div "Shipped Date: 30th Sep 2025 Tracking - Royal Mail: MM466918179GB Carrier Servic…" at bounding box center [536, 467] width 185 height 54
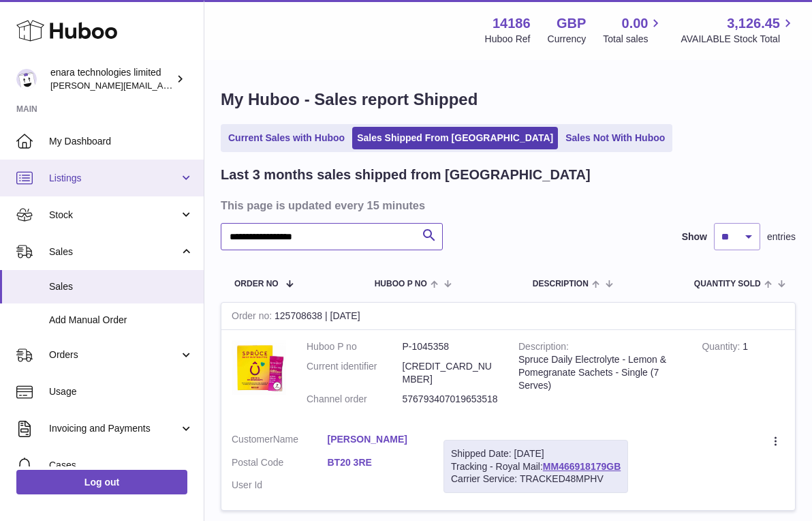
drag, startPoint x: 347, startPoint y: 238, endPoint x: 54, endPoint y: 181, distance: 298.6
click at [54, 181] on div "**********" at bounding box center [406, 317] width 812 height 635
paste input "text"
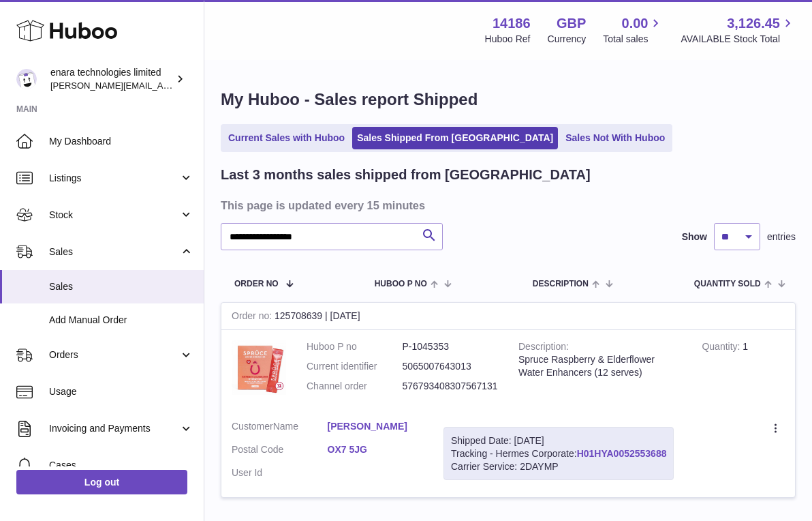
drag, startPoint x: 674, startPoint y: 445, endPoint x: 580, endPoint y: 452, distance: 94.3
click at [580, 452] on div "Shipped Date: 30th Sep 2025 Tracking - Hermes Corporate: H01HYA0052553688 Carri…" at bounding box center [559, 454] width 230 height 54
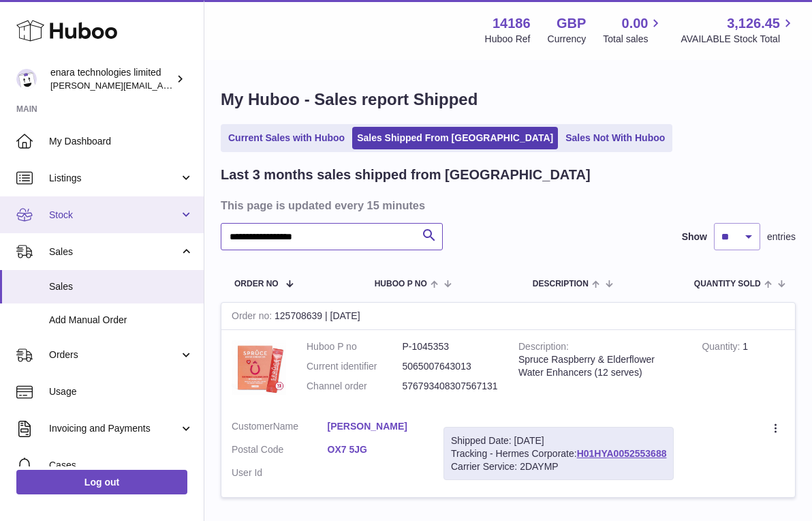
drag, startPoint x: 359, startPoint y: 231, endPoint x: 52, endPoint y: 207, distance: 307.0
click at [52, 207] on div "**********" at bounding box center [406, 311] width 812 height 622
paste input "text"
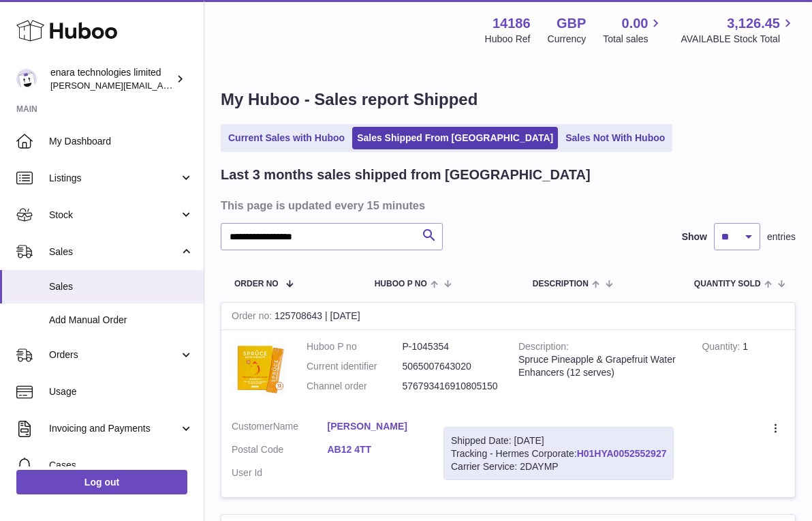
drag, startPoint x: 673, startPoint y: 446, endPoint x: 581, endPoint y: 453, distance: 92.3
click at [581, 453] on div "Shipped Date: 30th Sep 2025 Tracking - Hermes Corporate: H01HYA0052552927 Carri…" at bounding box center [559, 454] width 230 height 54
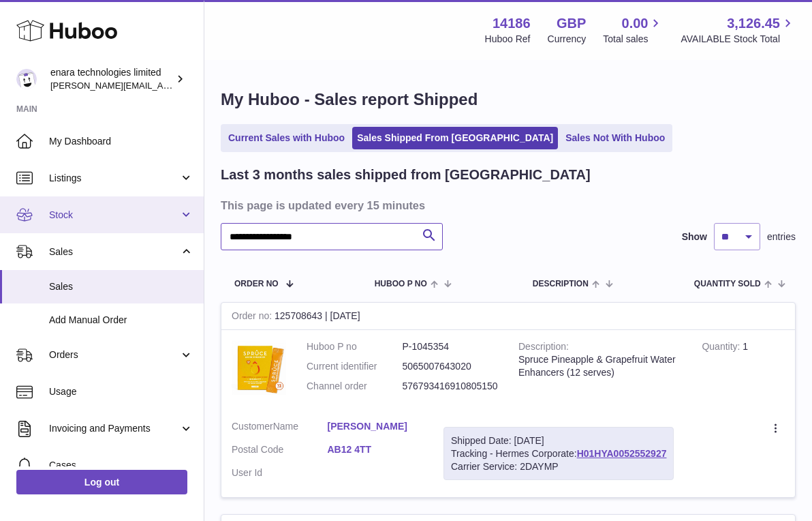
drag, startPoint x: 362, startPoint y: 239, endPoint x: 16, endPoint y: 213, distance: 347.2
paste input "text"
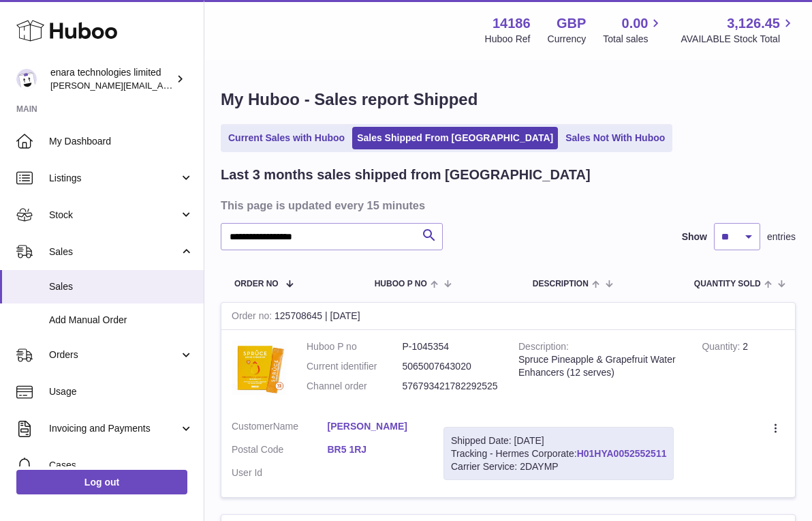
drag, startPoint x: 671, startPoint y: 451, endPoint x: 580, endPoint y: 453, distance: 91.3
click at [580, 453] on div "Shipped Date: 30th Sep 2025 Tracking - Hermes Corporate: H01HYA0052552511 Carri…" at bounding box center [559, 454] width 230 height 54
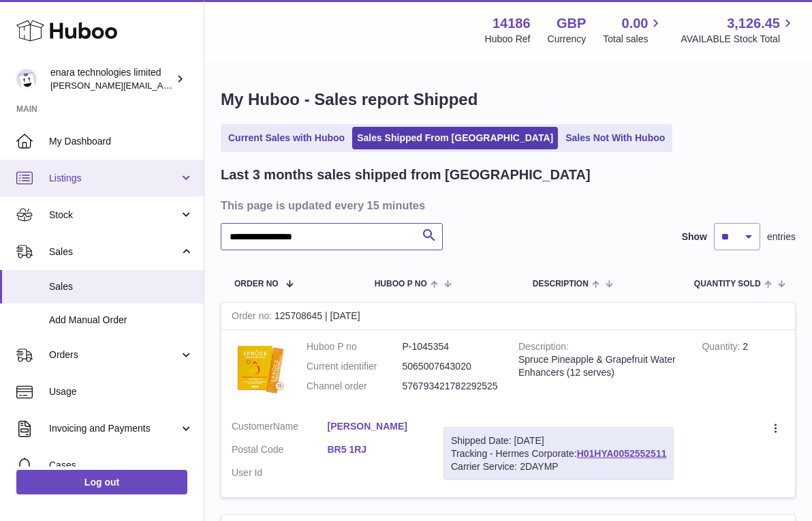
drag, startPoint x: 344, startPoint y: 238, endPoint x: 75, endPoint y: 190, distance: 273.4
click at [80, 194] on div "**********" at bounding box center [406, 417] width 812 height 834
paste input "text"
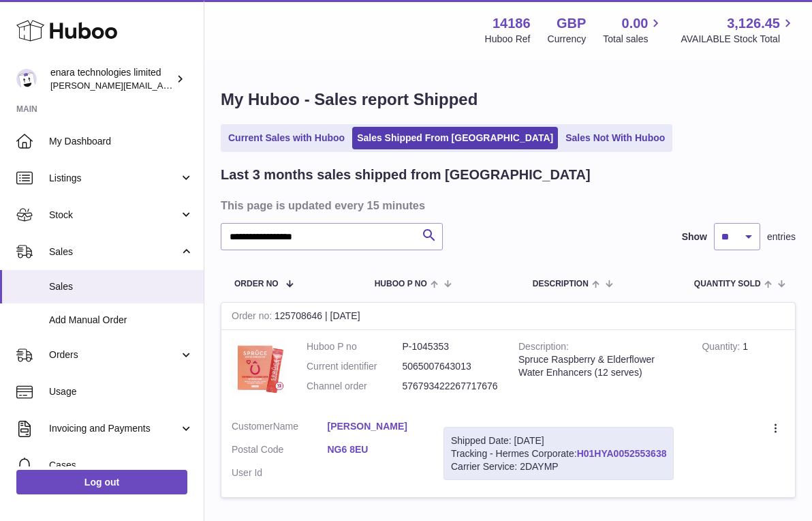
drag, startPoint x: 673, startPoint y: 447, endPoint x: 582, endPoint y: 451, distance: 90.7
click at [582, 451] on div "Shipped Date: 30th Sep 2025 Tracking - Hermes Corporate: H01HYA0052553638 Carri…" at bounding box center [559, 454] width 230 height 54
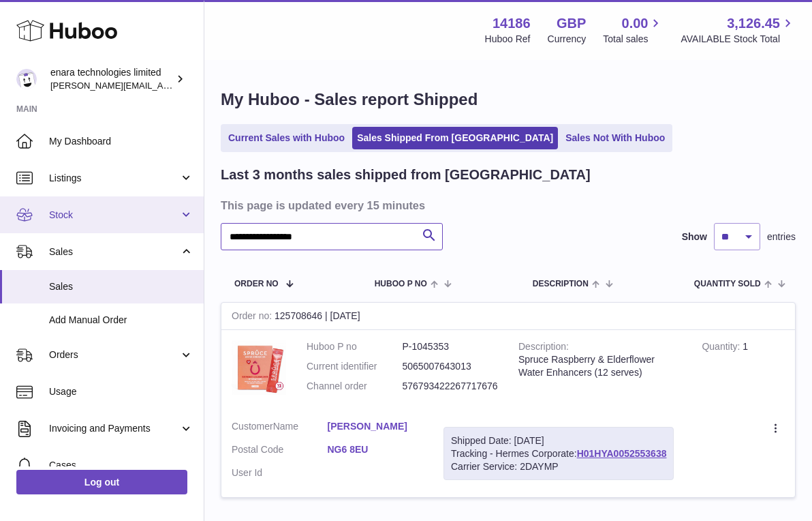
drag, startPoint x: 350, startPoint y: 239, endPoint x: 29, endPoint y: 196, distance: 323.1
click at [31, 199] on div "**********" at bounding box center [406, 311] width 812 height 622
paste input "text"
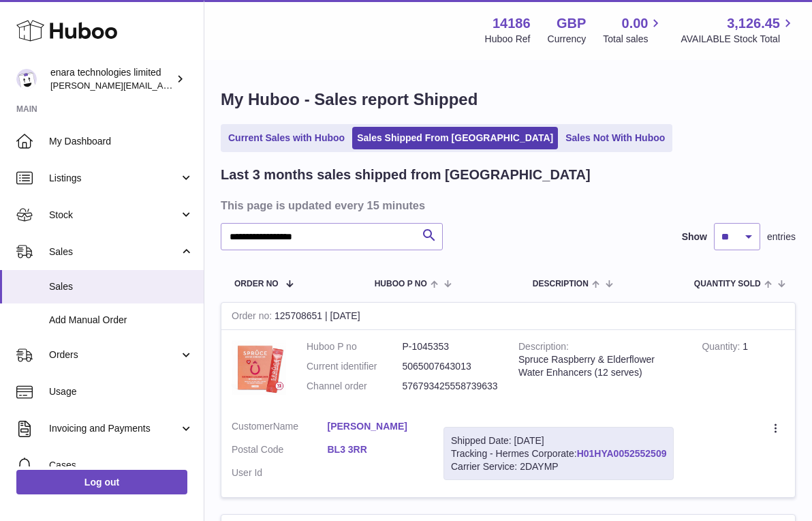
drag, startPoint x: 674, startPoint y: 448, endPoint x: 581, endPoint y: 450, distance: 92.7
click at [581, 450] on div "Shipped Date: 30th Sep 2025 Tracking - Hermes Corporate: H01HYA0052552509 Carri…" at bounding box center [559, 454] width 230 height 54
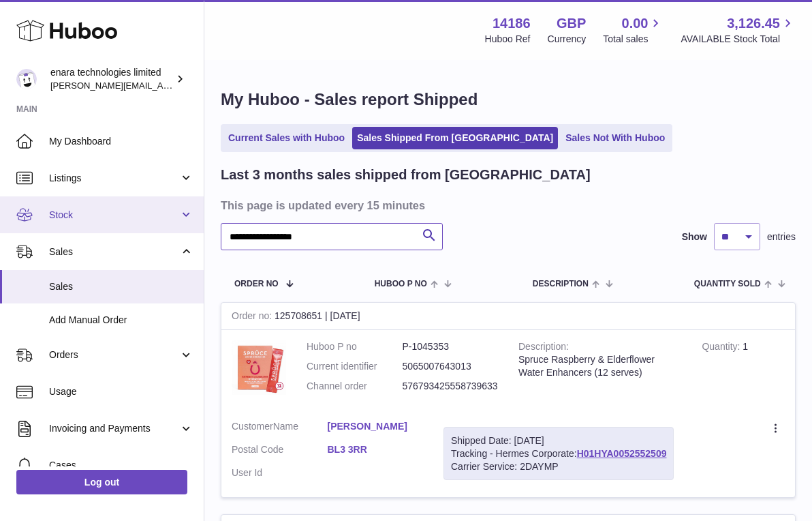
drag, startPoint x: 389, startPoint y: 243, endPoint x: 22, endPoint y: 219, distance: 367.5
paste input "text"
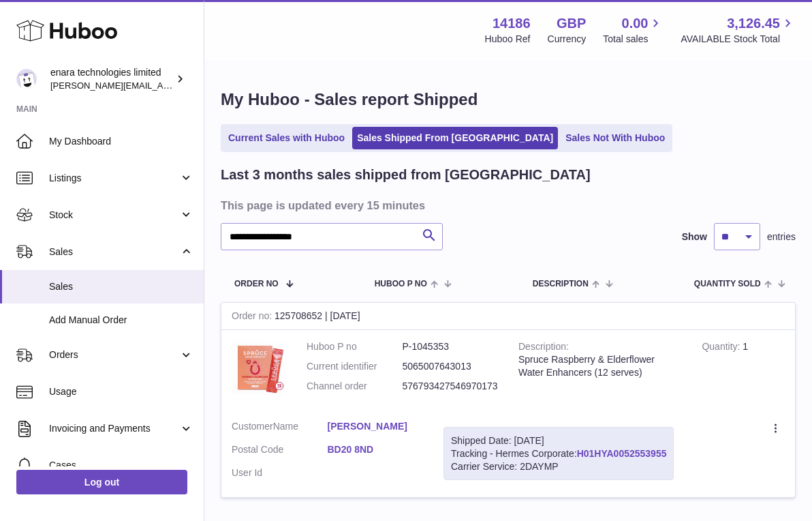
drag, startPoint x: 673, startPoint y: 448, endPoint x: 581, endPoint y: 449, distance: 92.0
click at [581, 449] on div "Shipped Date: 30th Sep 2025 Tracking - Hermes Corporate: H01HYA0052553955 Carri…" at bounding box center [559, 454] width 230 height 54
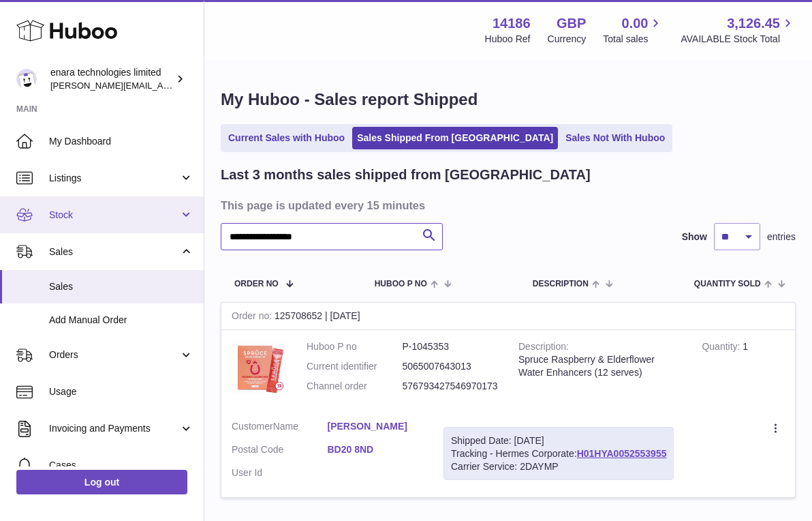
drag, startPoint x: 384, startPoint y: 236, endPoint x: 57, endPoint y: 209, distance: 327.6
click at [58, 211] on div "**********" at bounding box center [406, 311] width 812 height 622
paste input "text"
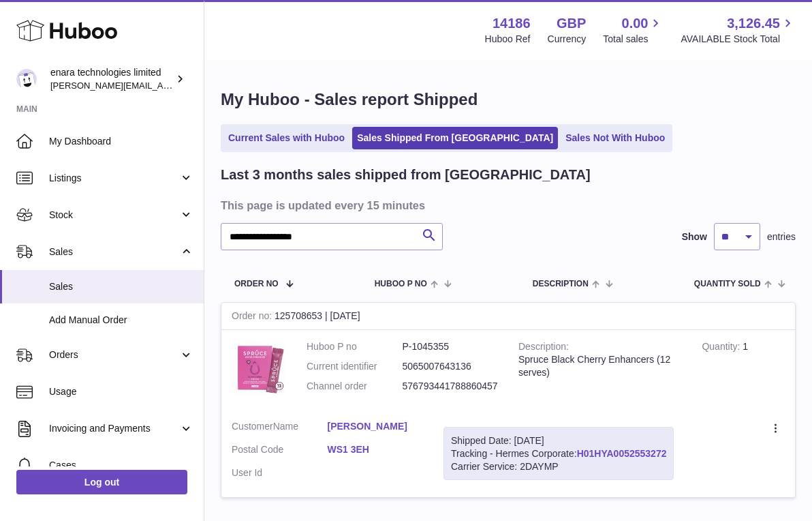
drag, startPoint x: 673, startPoint y: 447, endPoint x: 582, endPoint y: 453, distance: 91.5
click at [582, 453] on div "Shipped Date: 30th Sep 2025 Tracking - Hermes Corporate: H01HYA0052553272 Carri…" at bounding box center [559, 454] width 230 height 54
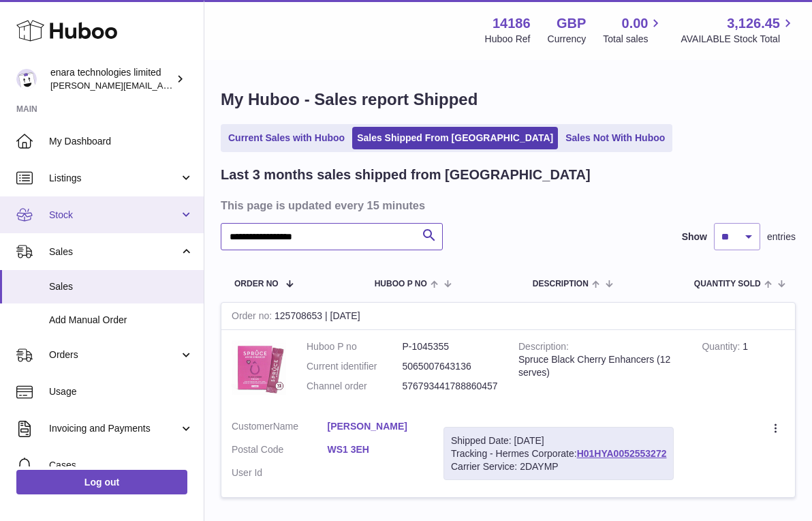
drag, startPoint x: 368, startPoint y: 241, endPoint x: 85, endPoint y: 229, distance: 283.1
click at [85, 230] on div "**********" at bounding box center [406, 311] width 812 height 622
paste input "text"
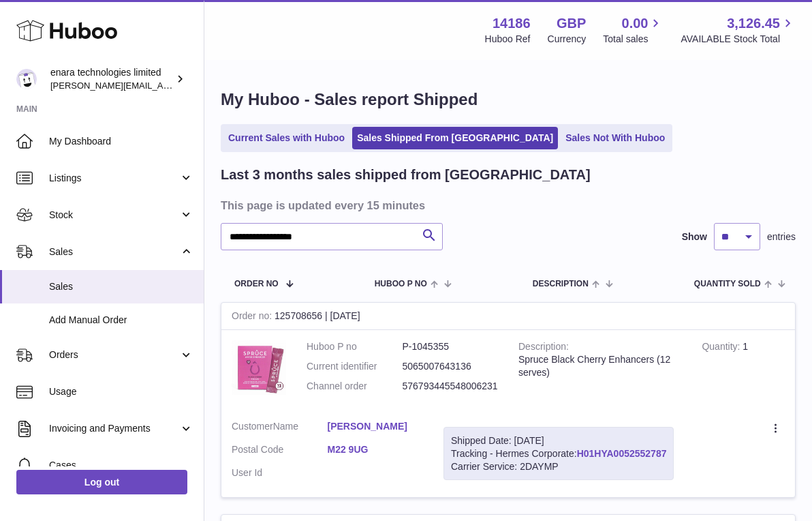
drag, startPoint x: 670, startPoint y: 446, endPoint x: 579, endPoint y: 450, distance: 90.7
click at [579, 450] on div "Shipped Date: 30th Sep 2025 Tracking - Hermes Corporate: H01HYA0052552787 Carri…" at bounding box center [559, 454] width 230 height 54
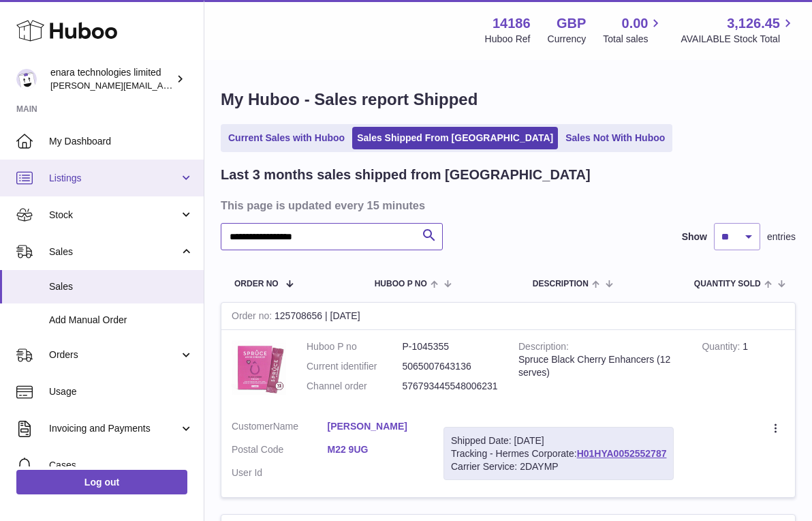
drag, startPoint x: 351, startPoint y: 234, endPoint x: 34, endPoint y: 167, distance: 324.0
click at [42, 167] on div "**********" at bounding box center [406, 523] width 812 height 1046
paste input "text"
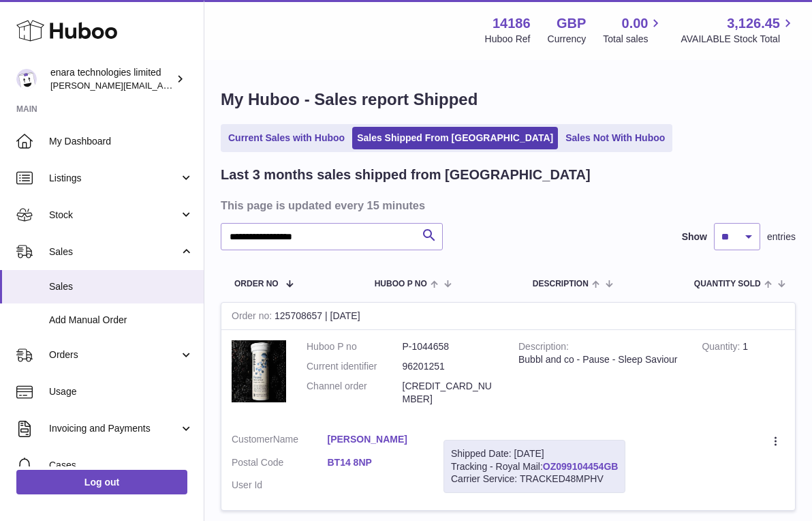
drag, startPoint x: 625, startPoint y: 455, endPoint x: 548, endPoint y: 457, distance: 77.0
click at [548, 457] on div "Shipped Date: 30th Sep 2025 Tracking - Royal Mail: OZ099104454GB Carrier Servic…" at bounding box center [535, 467] width 182 height 54
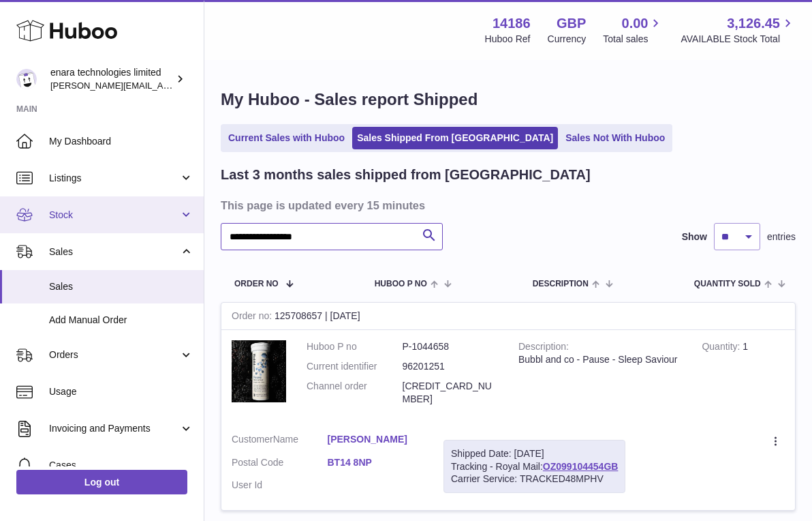
drag, startPoint x: 369, startPoint y: 231, endPoint x: 48, endPoint y: 217, distance: 322.0
click at [48, 218] on div "**********" at bounding box center [406, 317] width 812 height 635
paste input "text"
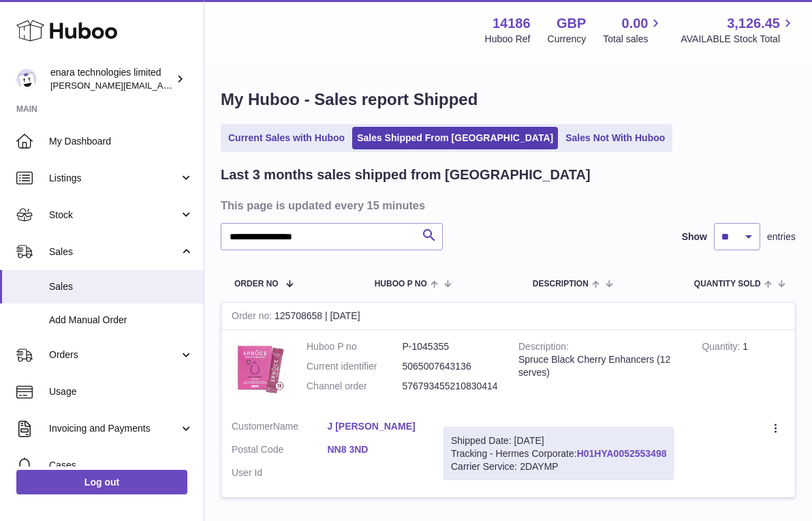
drag, startPoint x: 673, startPoint y: 448, endPoint x: 581, endPoint y: 451, distance: 91.4
click at [581, 451] on div "Shipped Date: 30th Sep 2025 Tracking - Hermes Corporate: H01HYA0052553498 Carri…" at bounding box center [559, 454] width 230 height 54
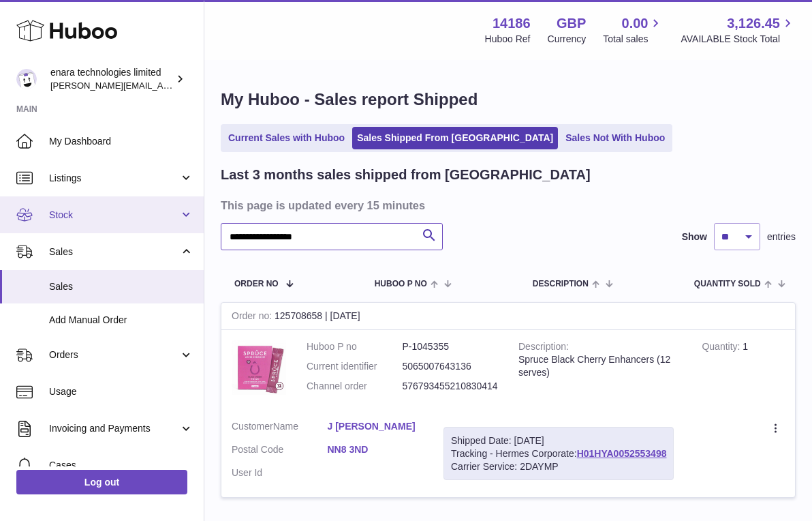
drag, startPoint x: 345, startPoint y: 235, endPoint x: 79, endPoint y: 205, distance: 267.5
click at [83, 205] on div "**********" at bounding box center [406, 311] width 812 height 622
paste input "text"
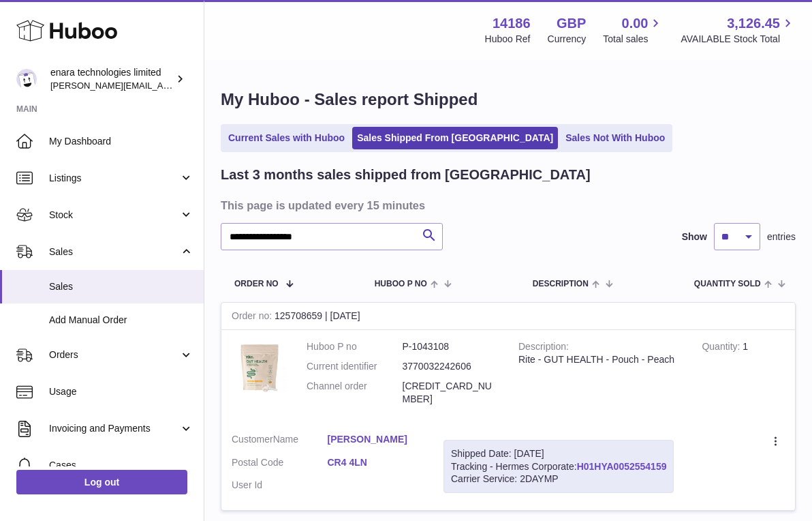
drag, startPoint x: 671, startPoint y: 446, endPoint x: 581, endPoint y: 451, distance: 90.8
click at [581, 451] on div "Shipped Date: 30th Sep 2025 Tracking - Hermes Corporate: H01HYA0052554159 Carri…" at bounding box center [559, 467] width 230 height 54
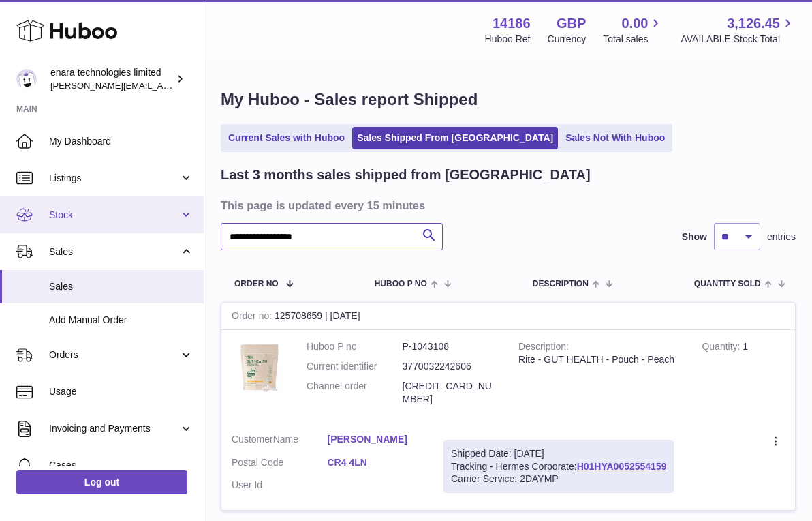
drag, startPoint x: 377, startPoint y: 235, endPoint x: 30, endPoint y: 219, distance: 347.3
click at [31, 219] on div "**********" at bounding box center [406, 317] width 812 height 635
paste input "text"
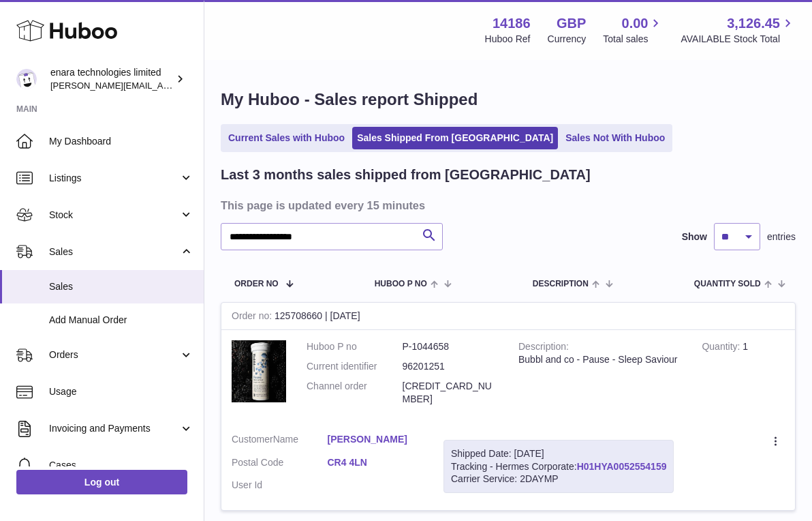
drag, startPoint x: 672, startPoint y: 453, endPoint x: 581, endPoint y: 458, distance: 91.5
click at [581, 458] on div "Shipped Date: 30th Sep 2025 Tracking - Hermes Corporate: H01HYA0052554159 Carri…" at bounding box center [559, 467] width 230 height 54
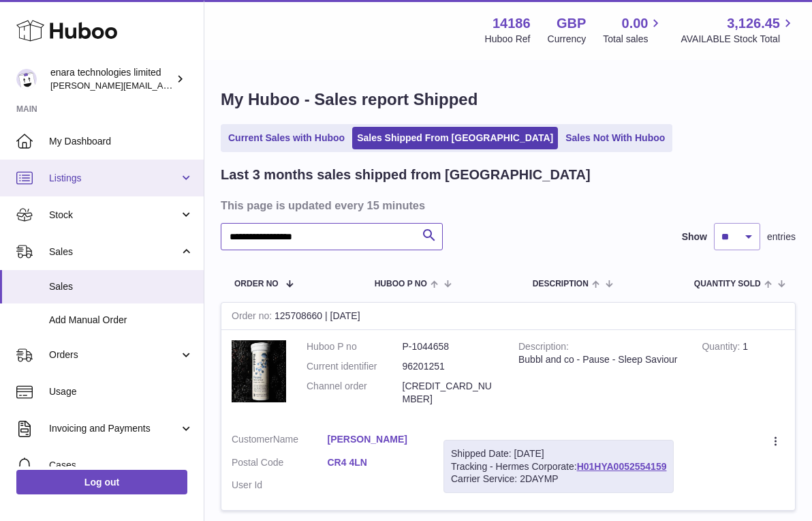
drag, startPoint x: 350, startPoint y: 234, endPoint x: 45, endPoint y: 181, distance: 310.0
click at [58, 181] on div "**********" at bounding box center [406, 317] width 812 height 635
paste input "text"
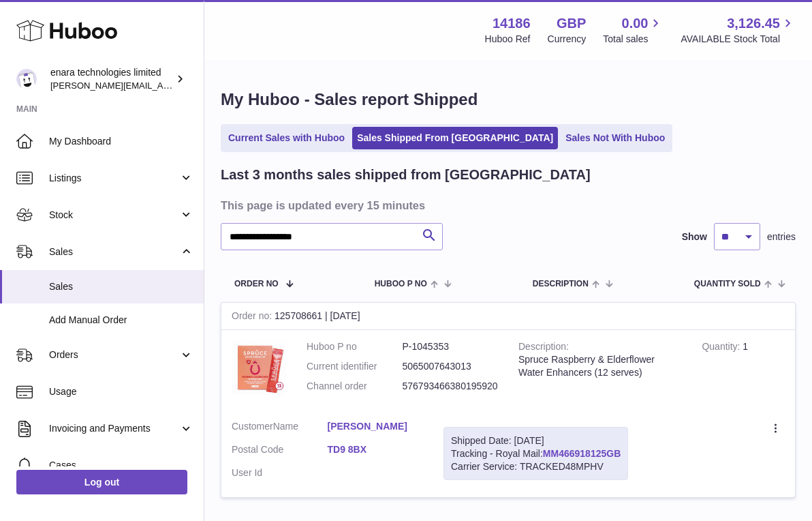
drag, startPoint x: 628, startPoint y: 450, endPoint x: 545, endPoint y: 451, distance: 83.2
click at [545, 451] on div "Shipped Date: 30th Sep 2025 Tracking - Royal Mail: MM466918125GB Carrier Servic…" at bounding box center [536, 454] width 185 height 54
drag, startPoint x: 363, startPoint y: 235, endPoint x: -80, endPoint y: 162, distance: 449.0
click at [0, 162] on html ".st0{fill:#141414;}" at bounding box center [406, 260] width 812 height 521
paste input "text"
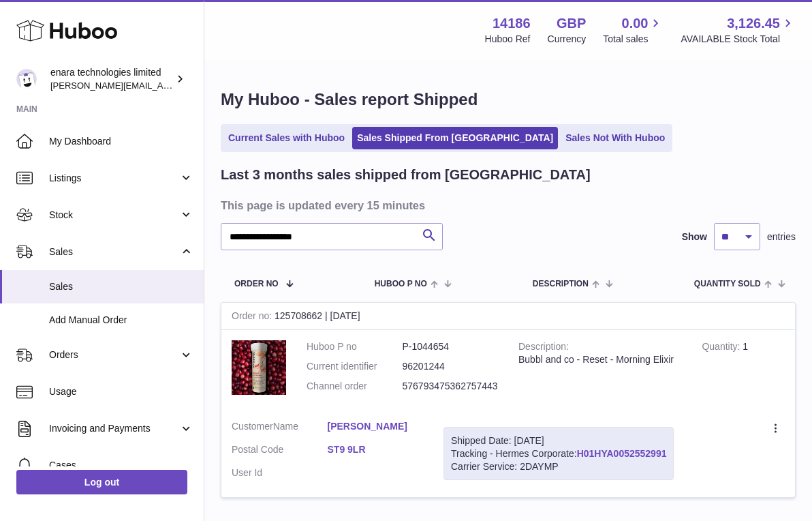
drag, startPoint x: 673, startPoint y: 451, endPoint x: 582, endPoint y: 451, distance: 91.3
click at [582, 451] on div "Shipped Date: 30th Sep 2025 Tracking - Hermes Corporate: H01HYA0052552991 Carri…" at bounding box center [559, 454] width 230 height 54
drag, startPoint x: 380, startPoint y: 237, endPoint x: -16, endPoint y: 192, distance: 398.6
click at [0, 192] on html ".st0{fill:#141414;}" at bounding box center [406, 260] width 812 height 521
paste input "text"
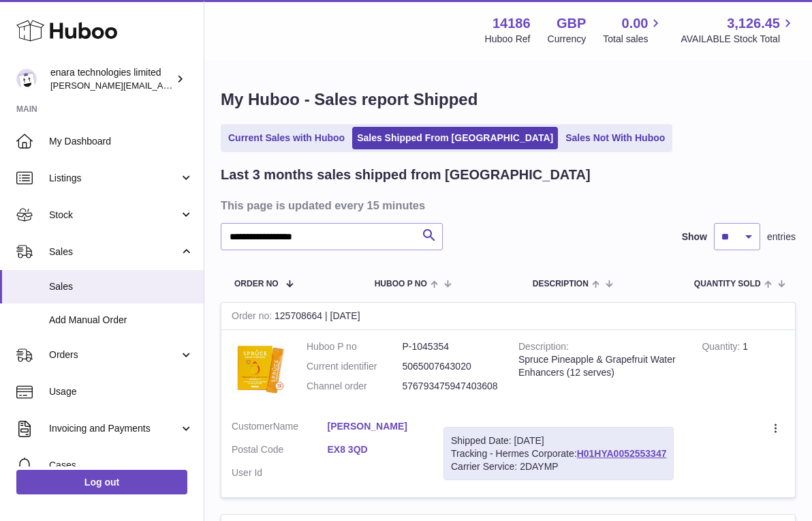
drag, startPoint x: 672, startPoint y: 448, endPoint x: 579, endPoint y: 451, distance: 93.4
click at [579, 451] on div "Shipped Date: 30th Sep 2025 Tracking - Hermes Corporate: H01HYA0052553347 Carri…" at bounding box center [559, 454] width 230 height 54
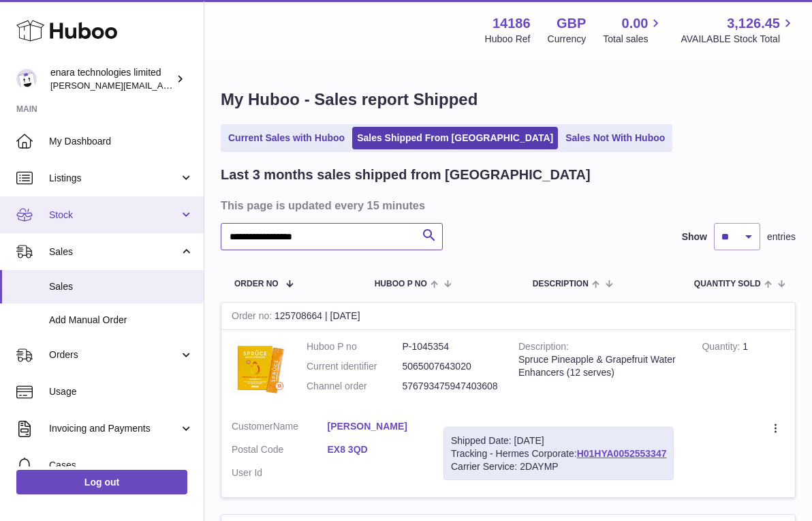
drag, startPoint x: 378, startPoint y: 239, endPoint x: 55, endPoint y: 230, distance: 323.2
click at [57, 233] on div "**********" at bounding box center [406, 417] width 812 height 834
paste input "text"
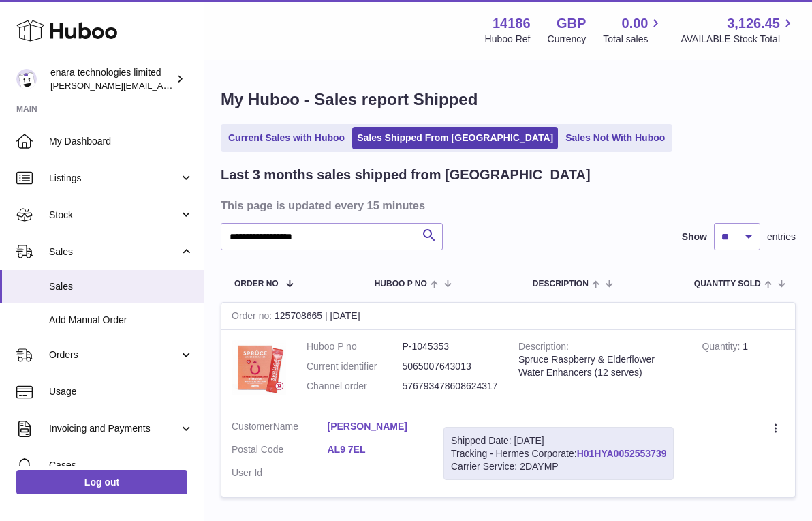
drag, startPoint x: 673, startPoint y: 449, endPoint x: 580, endPoint y: 448, distance: 93.4
click at [580, 448] on div "Shipped Date: 30th Sep 2025 Tracking - Hermes Corporate: H01HYA0052553739 Carri…" at bounding box center [559, 454] width 230 height 54
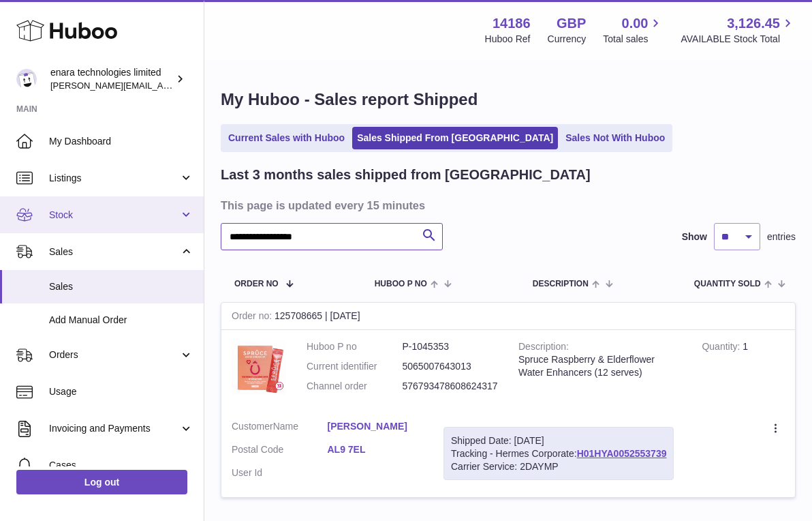
drag, startPoint x: 334, startPoint y: 231, endPoint x: 74, endPoint y: 206, distance: 260.9
click at [74, 206] on div "**********" at bounding box center [406, 311] width 812 height 622
paste input "text"
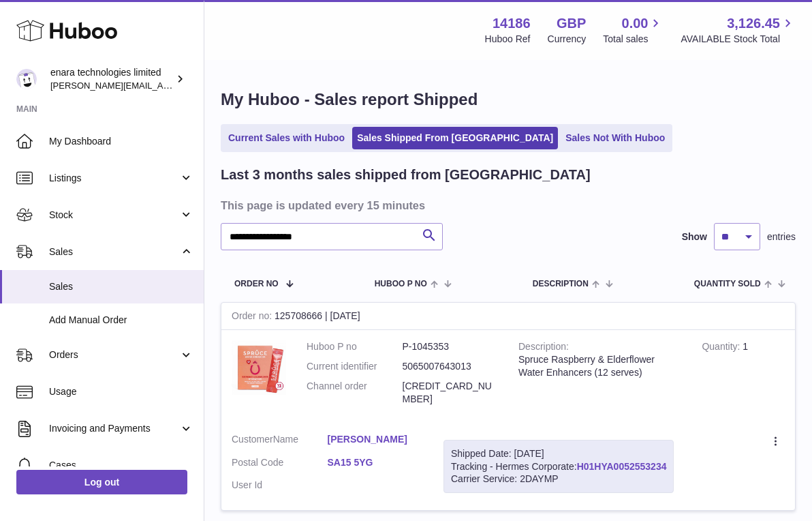
drag, startPoint x: 673, startPoint y: 449, endPoint x: 581, endPoint y: 450, distance: 92.0
click at [581, 450] on div "Shipped Date: 30th Sep 2025 Tracking - Hermes Corporate: H01HYA0052553234 Carri…" at bounding box center [559, 467] width 230 height 54
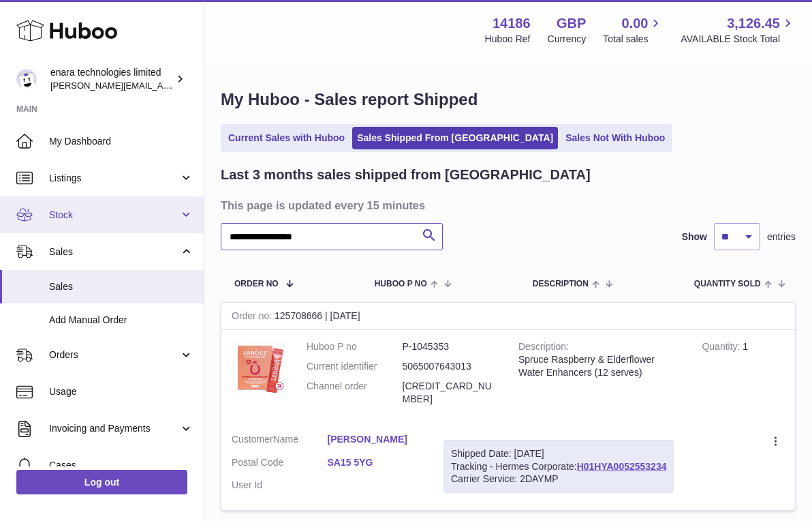
drag, startPoint x: 354, startPoint y: 236, endPoint x: 29, endPoint y: 197, distance: 327.4
click at [29, 197] on div "**********" at bounding box center [406, 317] width 812 height 635
paste input "text"
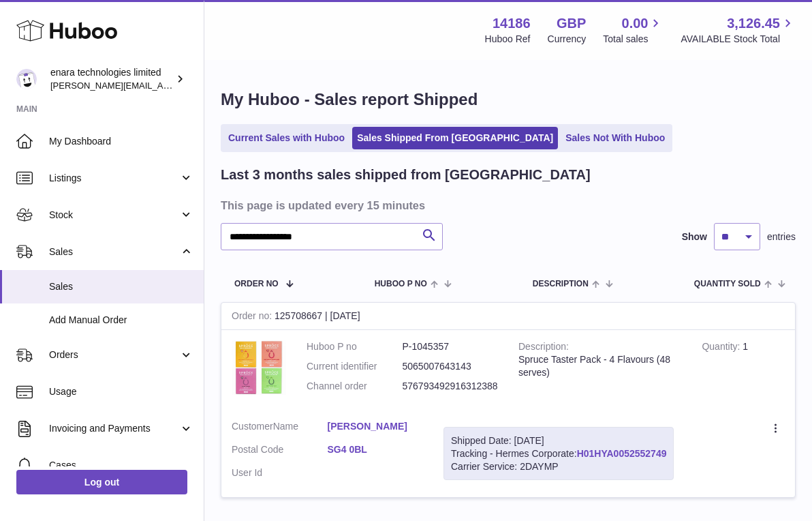
drag, startPoint x: 675, startPoint y: 448, endPoint x: 582, endPoint y: 453, distance: 93.5
click at [582, 453] on div "Shipped Date: 30th Sep 2025 Tracking - Hermes Corporate: H01HYA0052552749 Carri…" at bounding box center [559, 454] width 230 height 54
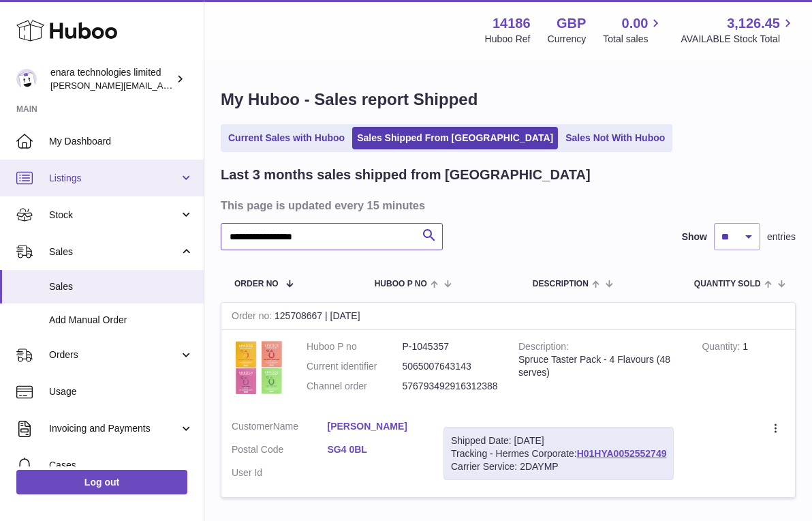
drag, startPoint x: 377, startPoint y: 237, endPoint x: 119, endPoint y: 189, distance: 262.6
click at [121, 194] on div "**********" at bounding box center [406, 311] width 812 height 622
paste input "text"
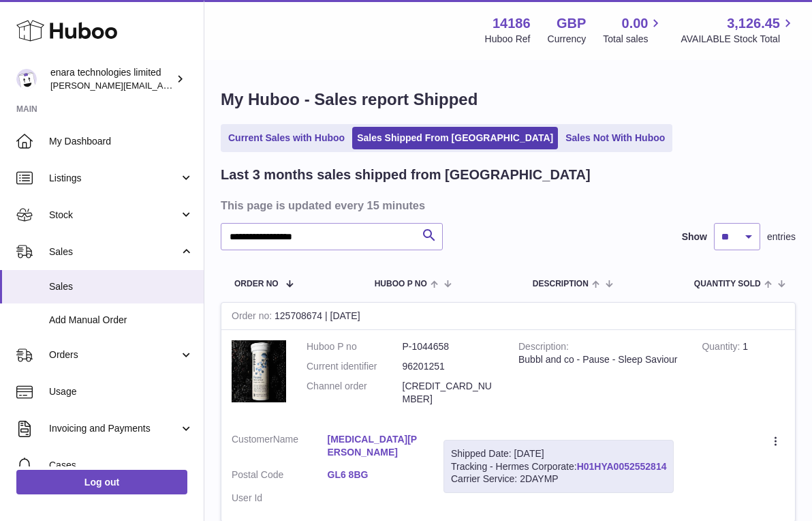
drag, startPoint x: 673, startPoint y: 454, endPoint x: 581, endPoint y: 457, distance: 92.1
click at [581, 457] on div "Shipped Date: 30th Sep 2025 Tracking - Hermes Corporate: H01HYA0052552814 Carri…" at bounding box center [559, 467] width 230 height 54
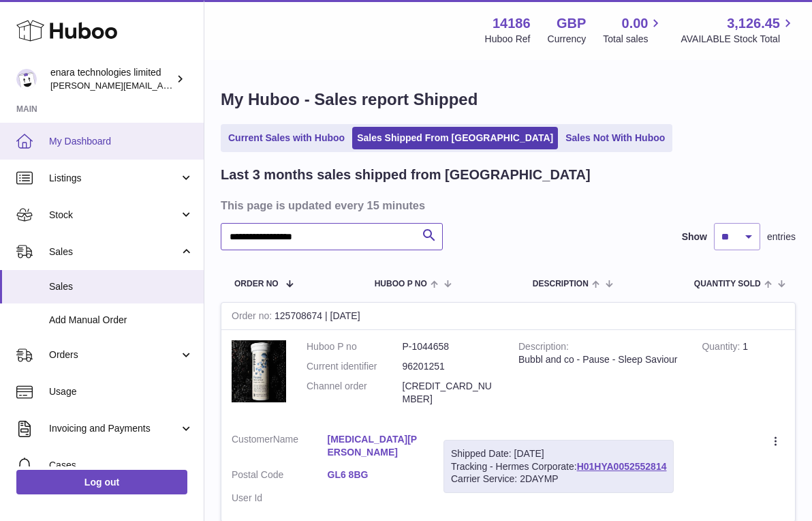
drag, startPoint x: 334, startPoint y: 237, endPoint x: 43, endPoint y: 153, distance: 302.9
paste input "text"
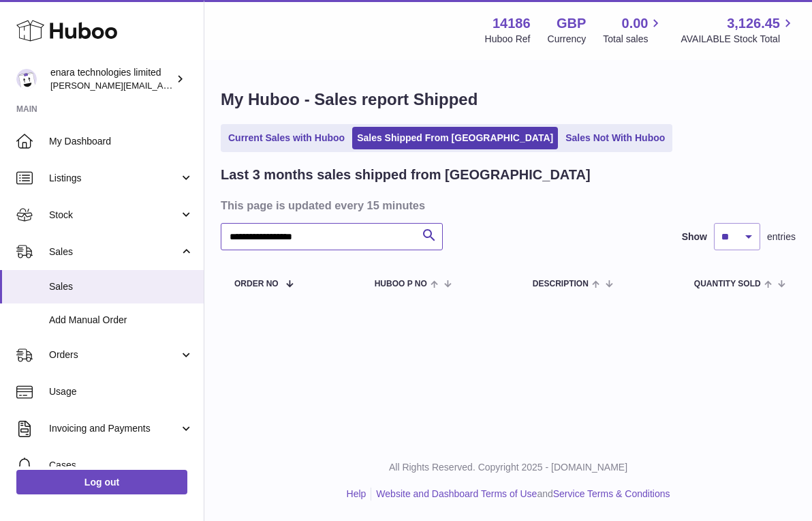
drag, startPoint x: 347, startPoint y: 232, endPoint x: -65, endPoint y: 127, distance: 424.7
click at [0, 127] on html ".st0{fill:#141414;}" at bounding box center [406, 260] width 812 height 521
paste input "text"
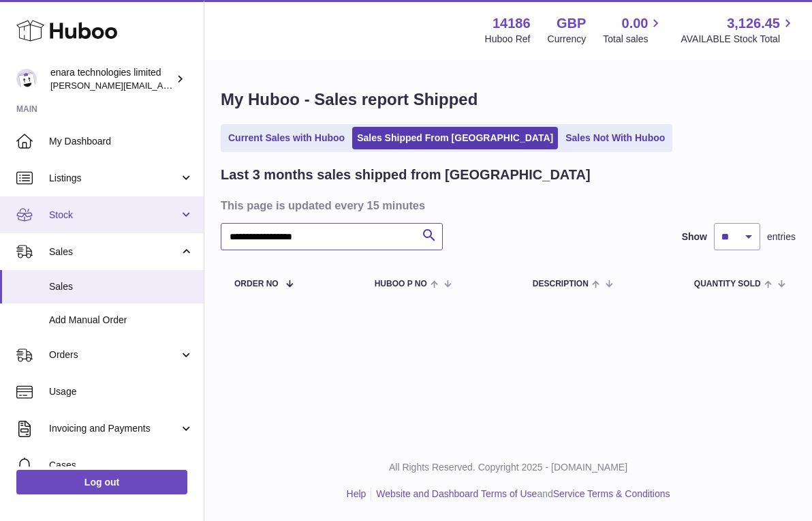
drag, startPoint x: 352, startPoint y: 241, endPoint x: 110, endPoint y: 209, distance: 243.3
click at [127, 222] on div "**********" at bounding box center [406, 260] width 812 height 521
paste input "text"
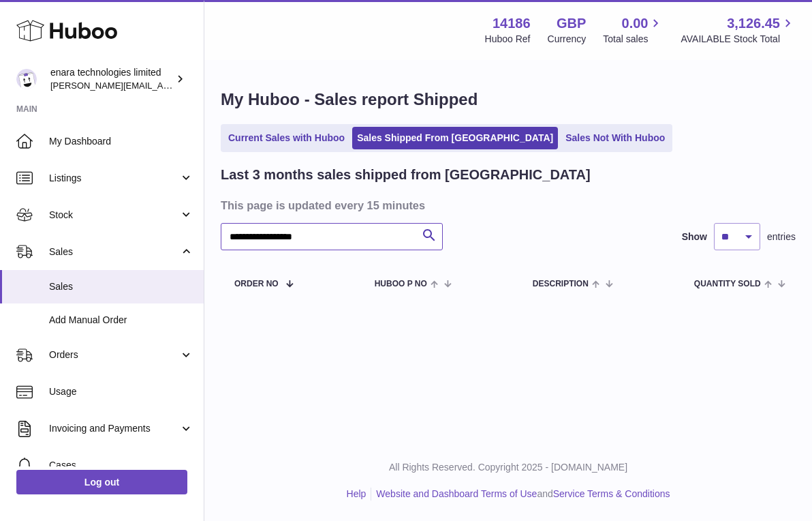
drag, startPoint x: 348, startPoint y: 237, endPoint x: -16, endPoint y: 174, distance: 369.3
click at [0, 174] on html ".st0{fill:#141414;}" at bounding box center [406, 260] width 812 height 521
paste input "text"
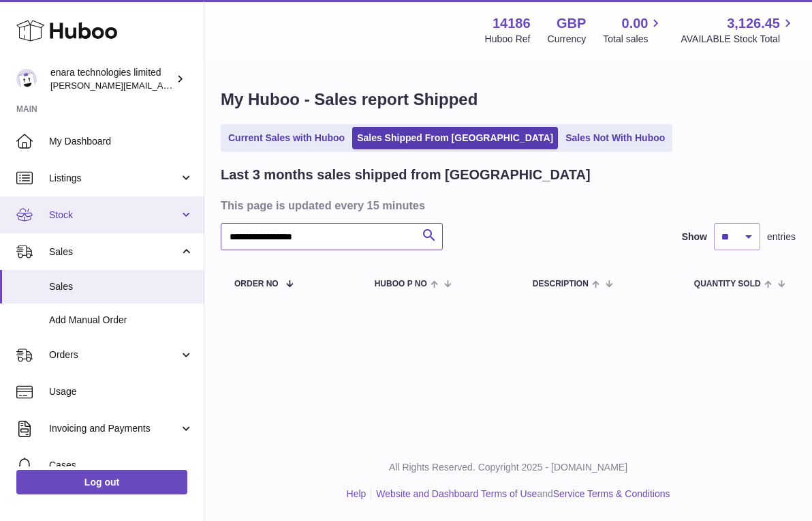
drag, startPoint x: 355, startPoint y: 234, endPoint x: 14, endPoint y: 195, distance: 343.8
click at [14, 196] on div "**********" at bounding box center [406, 260] width 812 height 521
paste input "text"
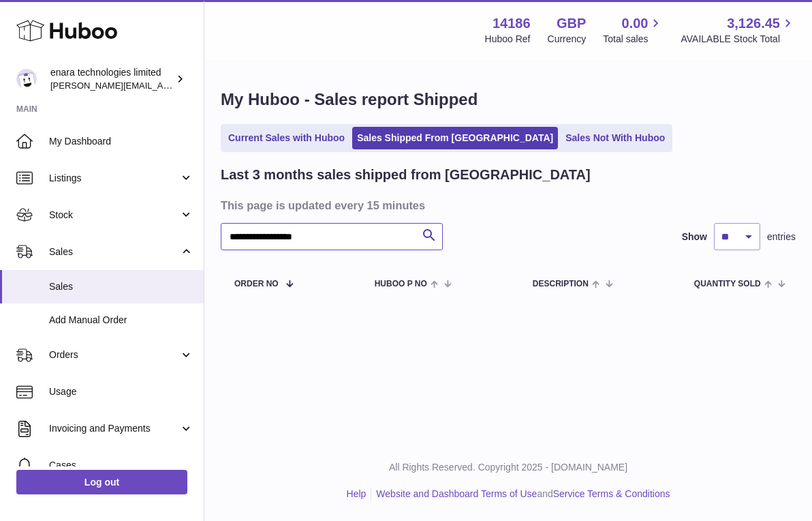
drag, startPoint x: 354, startPoint y: 232, endPoint x: -56, endPoint y: 188, distance: 412.6
click at [0, 188] on html ".st0{fill:#141414;}" at bounding box center [406, 260] width 812 height 521
paste input "text"
drag, startPoint x: 355, startPoint y: 241, endPoint x: -80, endPoint y: 145, distance: 446.0
click at [0, 145] on html ".st0{fill:#141414;}" at bounding box center [406, 260] width 812 height 521
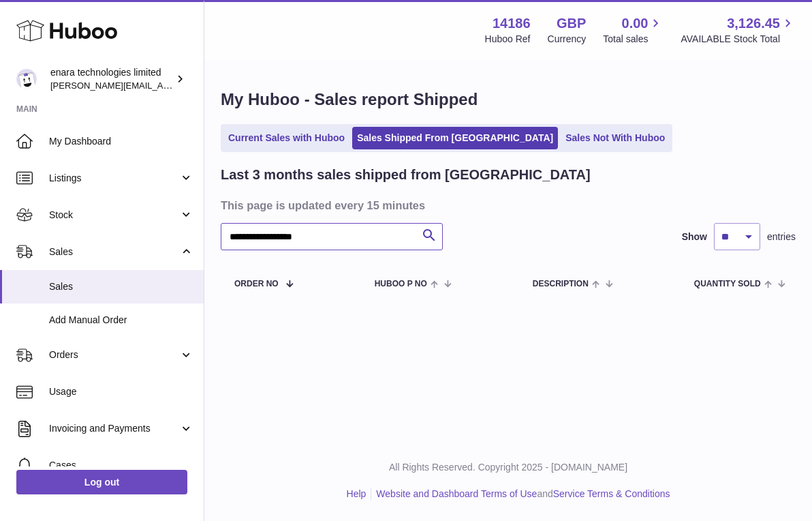
paste input "text"
drag, startPoint x: 356, startPoint y: 232, endPoint x: -80, endPoint y: 166, distance: 442.0
click at [0, 166] on html ".st0{fill:#141414;}" at bounding box center [406, 260] width 812 height 521
paste input "text"
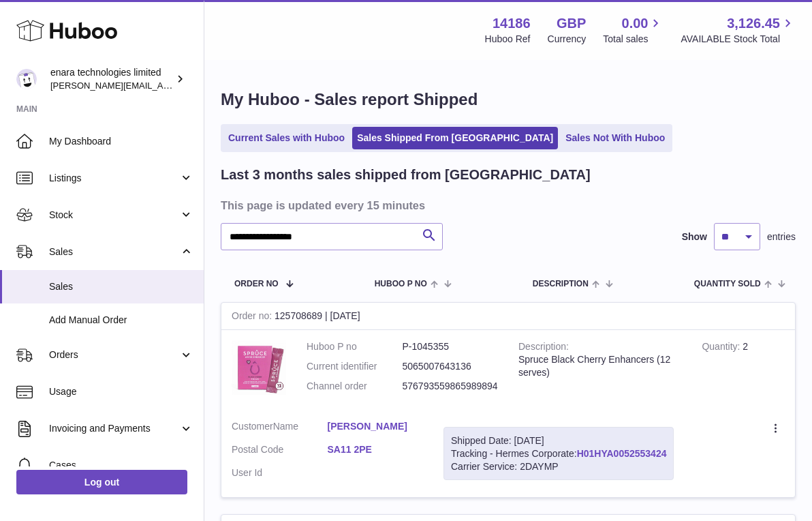
drag, startPoint x: 673, startPoint y: 449, endPoint x: 581, endPoint y: 448, distance: 92.0
click at [581, 448] on div "Shipped Date: 30th Sep 2025 Tracking - Hermes Corporate: H01HYA0052553424 Carri…" at bounding box center [559, 454] width 230 height 54
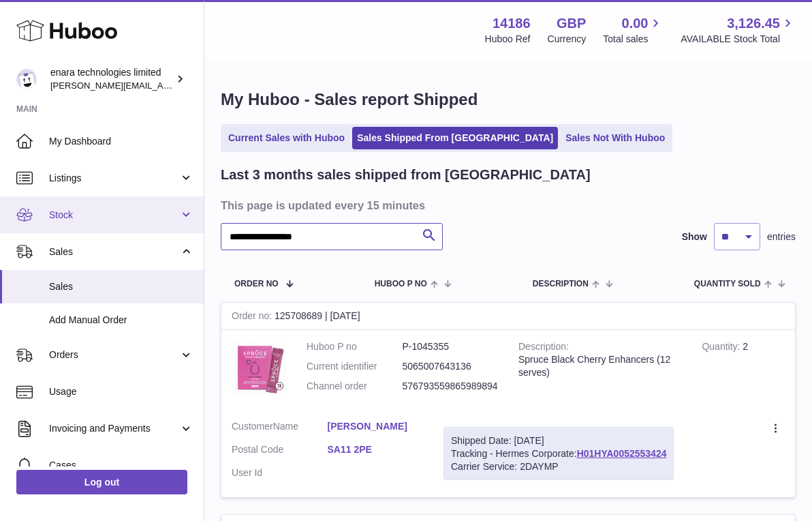
paste input "text"
drag, startPoint x: 374, startPoint y: 236, endPoint x: 50, endPoint y: 196, distance: 326.9
click at [53, 202] on div "**********" at bounding box center [406, 417] width 812 height 834
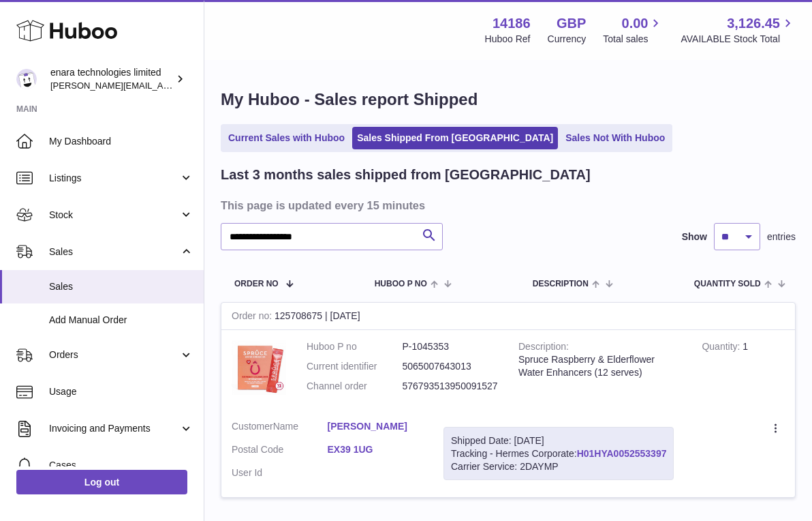
drag, startPoint x: 675, startPoint y: 446, endPoint x: 581, endPoint y: 451, distance: 94.1
click at [581, 451] on div "Shipped Date: 30th Sep 2025 Tracking - Hermes Corporate: H01HYA0052553397 Carri…" at bounding box center [559, 454] width 230 height 54
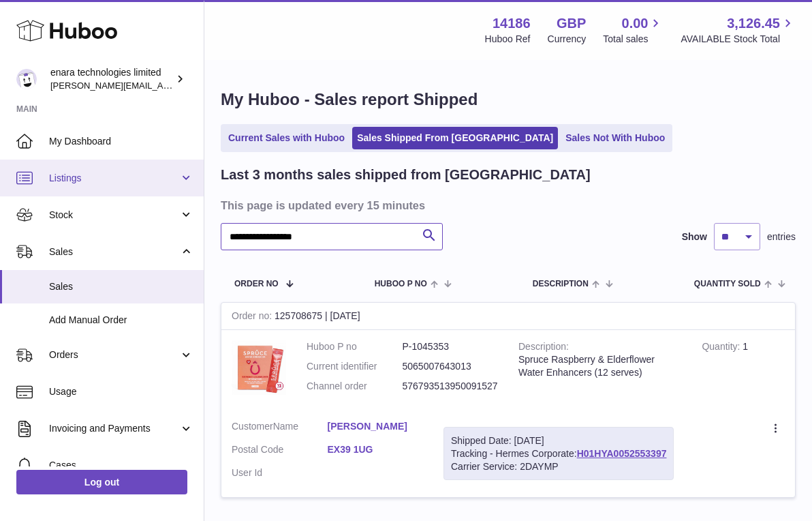
drag, startPoint x: 336, startPoint y: 243, endPoint x: 31, endPoint y: 186, distance: 310.0
click at [31, 186] on div "**********" at bounding box center [406, 311] width 812 height 622
paste input "text"
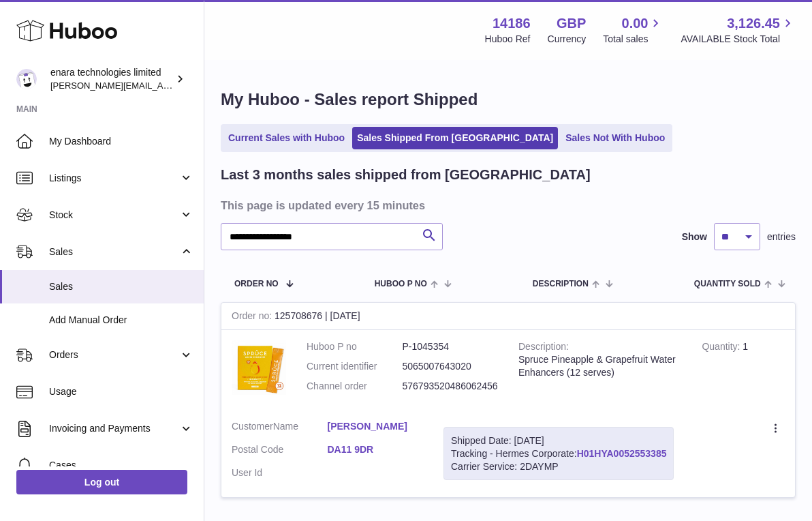
drag, startPoint x: 675, startPoint y: 449, endPoint x: 580, endPoint y: 448, distance: 94.8
click at [580, 448] on div "Shipped Date: 30th Sep 2025 Tracking - Hermes Corporate: H01HYA0052553385 Carri…" at bounding box center [559, 454] width 230 height 54
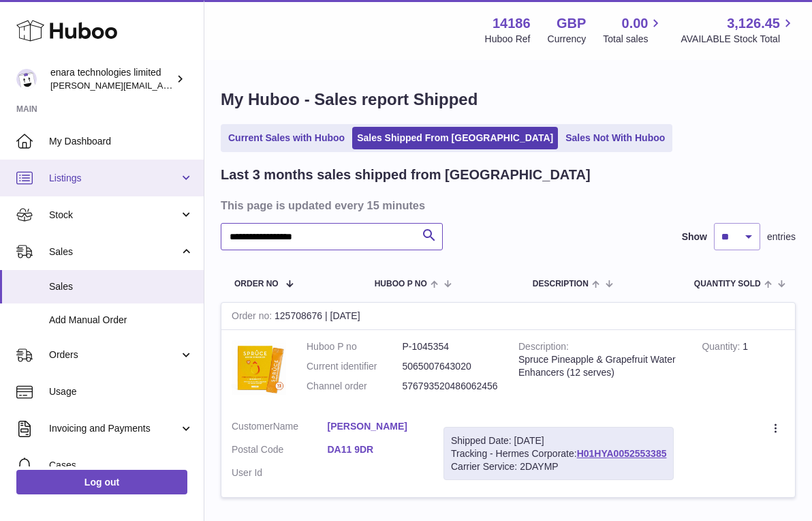
drag, startPoint x: 379, startPoint y: 230, endPoint x: 20, endPoint y: 185, distance: 362.1
click at [20, 187] on div "**********" at bounding box center [406, 311] width 812 height 622
paste input "text"
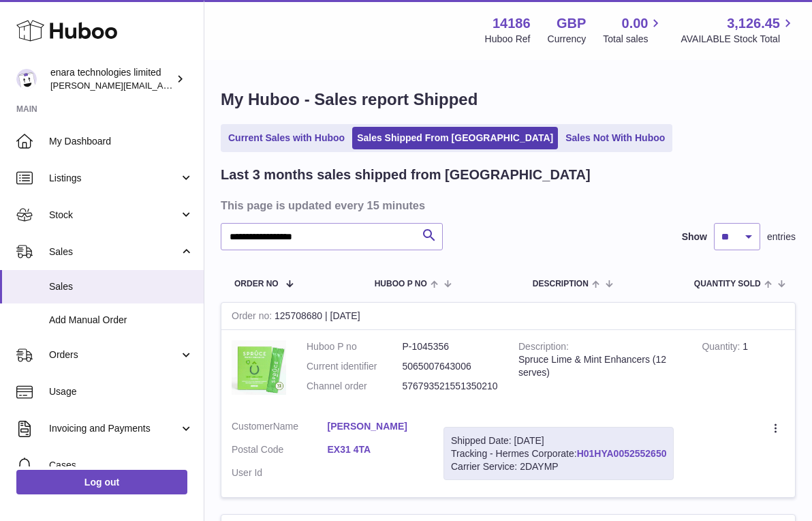
drag, startPoint x: 673, startPoint y: 449, endPoint x: 582, endPoint y: 453, distance: 91.4
click at [582, 453] on div "Shipped Date: 30th Sep 2025 Tracking - Hermes Corporate: H01HYA0052552650 Carri…" at bounding box center [559, 454] width 230 height 54
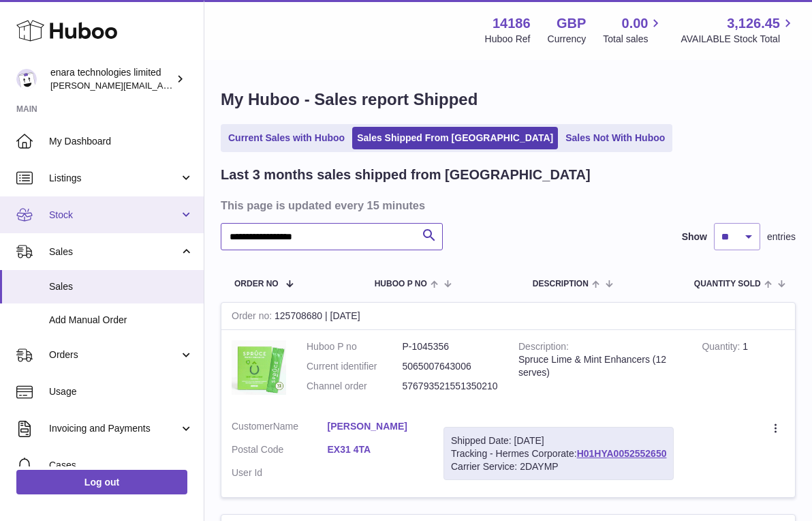
drag, startPoint x: 386, startPoint y: 234, endPoint x: 132, endPoint y: 204, distance: 255.4
paste input "text"
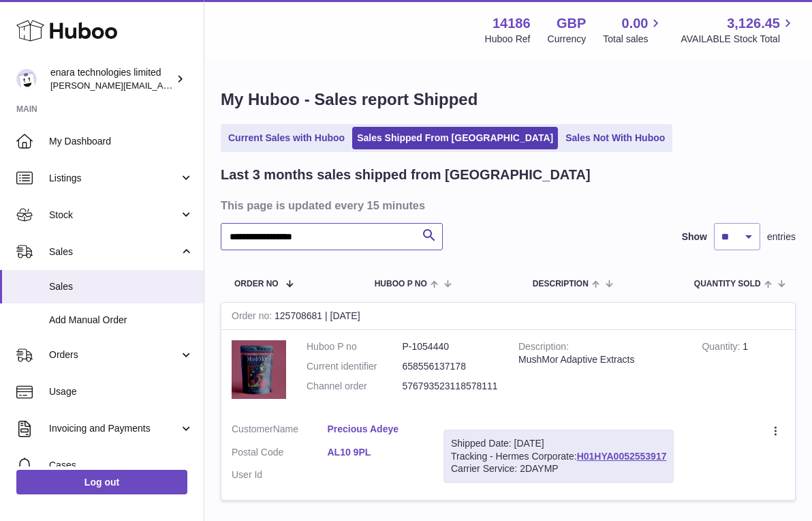
type input "**********"
drag, startPoint x: 673, startPoint y: 451, endPoint x: 581, endPoint y: 455, distance: 92.1
click at [581, 455] on div "Shipped Date: 30th Sep 2025 Tracking - Hermes Corporate: H01HYA0052553917 Carri…" at bounding box center [559, 456] width 230 height 54
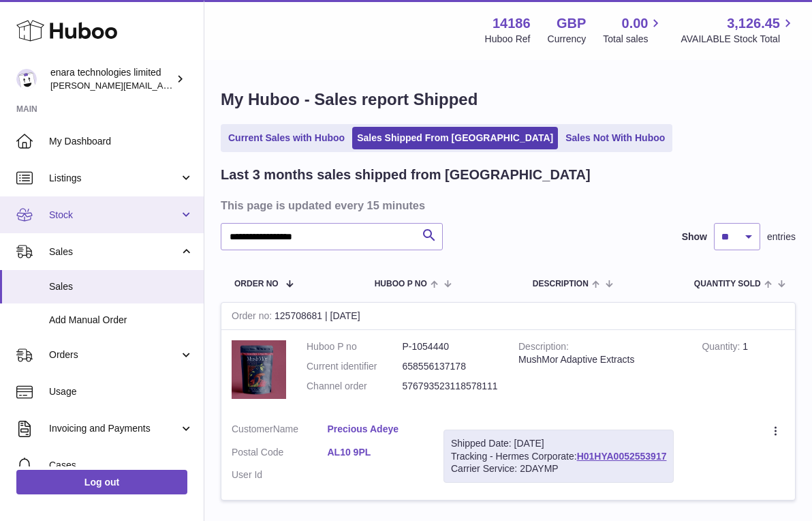
click at [135, 214] on span "Stock" at bounding box center [114, 215] width 130 height 13
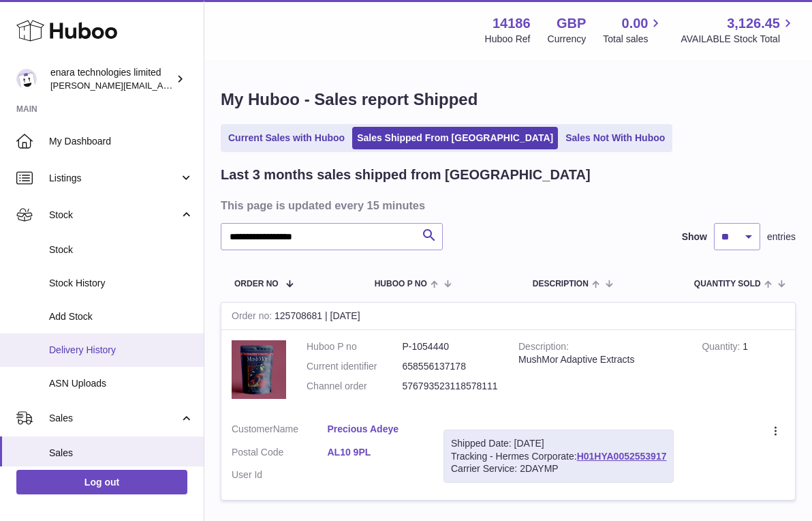
click at [118, 354] on link "Delivery History" at bounding box center [102, 349] width 204 height 33
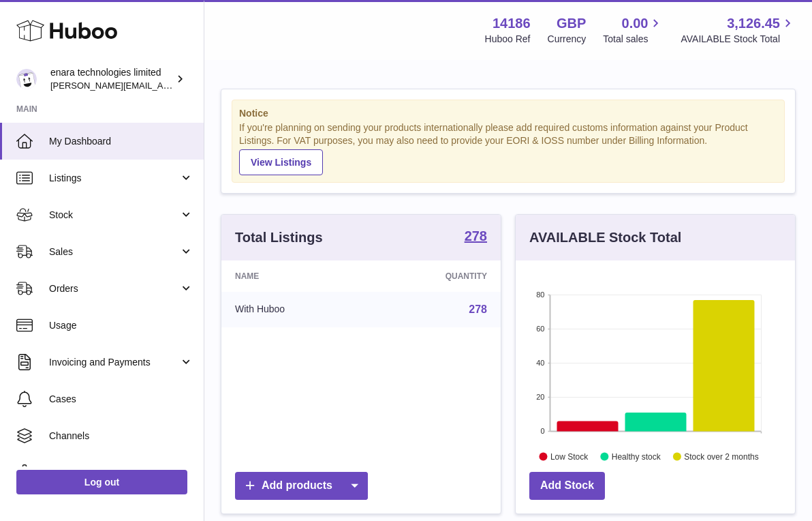
scroll to position [213, 279]
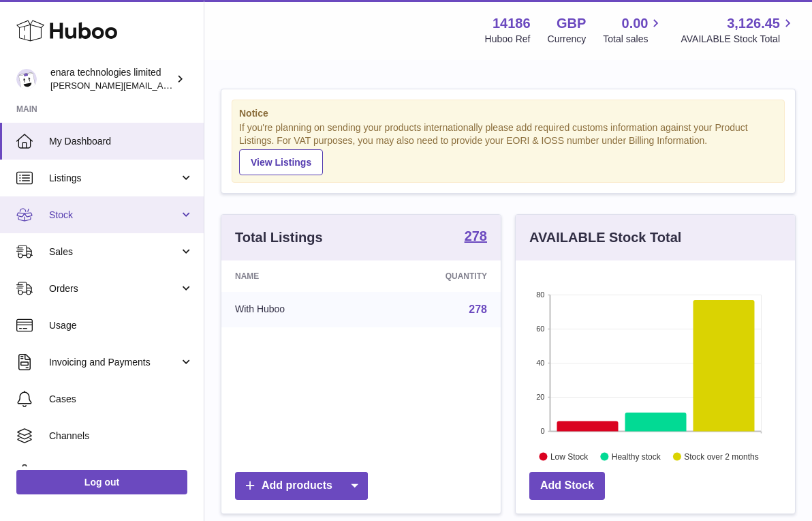
click at [115, 213] on span "Stock" at bounding box center [114, 215] width 130 height 13
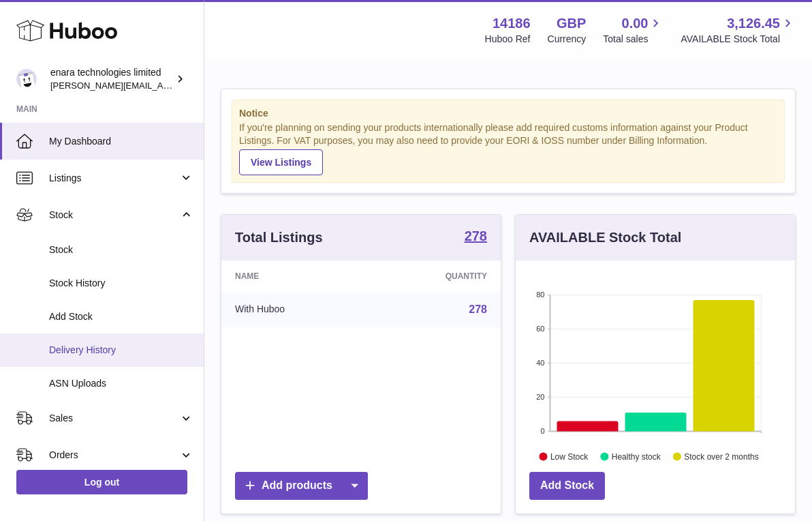
click at [91, 344] on span "Delivery History" at bounding box center [121, 350] width 144 height 13
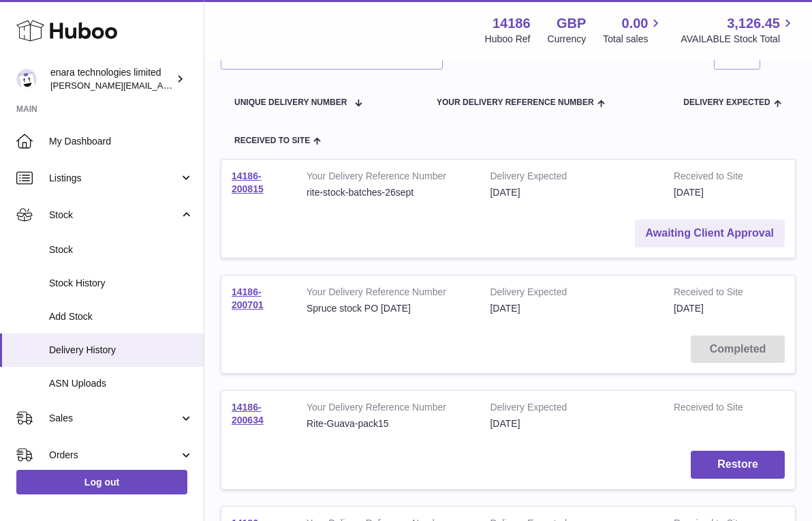
scroll to position [130, 0]
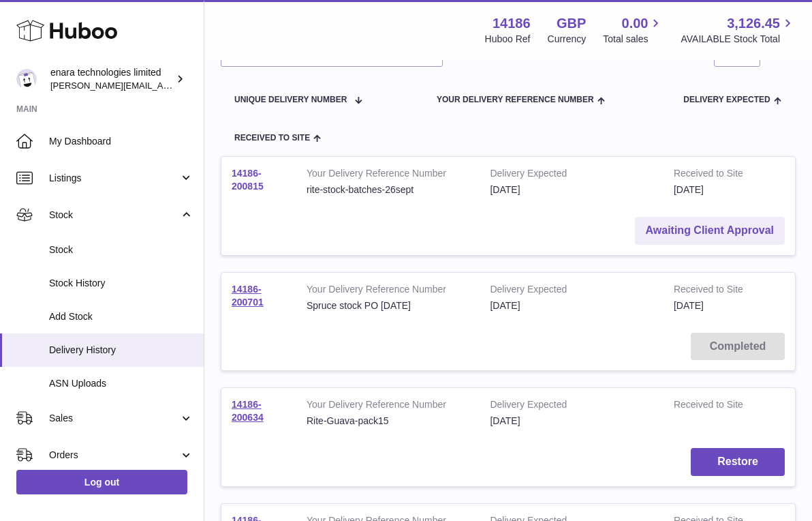
click at [253, 183] on link "14186-200815" at bounding box center [248, 180] width 32 height 24
click at [692, 229] on link "Awaiting Client Approval" at bounding box center [710, 231] width 150 height 28
click at [245, 177] on td "14186-200815" at bounding box center [259, 182] width 75 height 50
click at [250, 183] on link "14186-200815" at bounding box center [248, 180] width 32 height 24
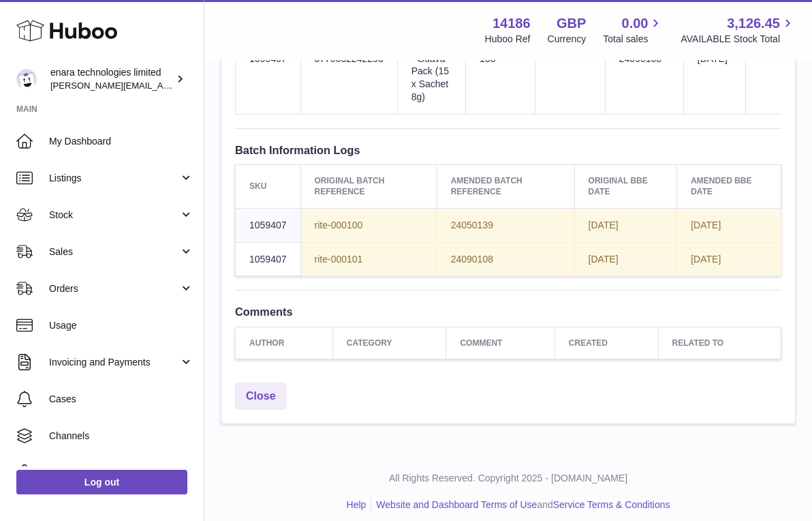
scroll to position [804, 0]
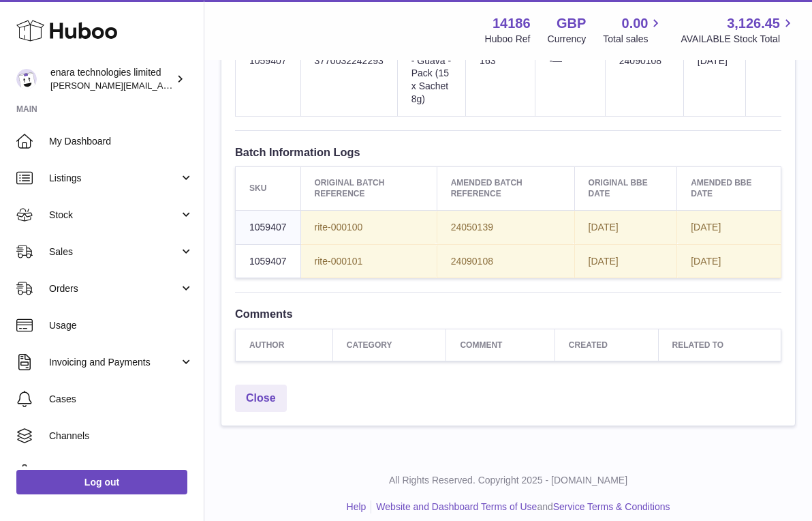
scroll to position [789, 0]
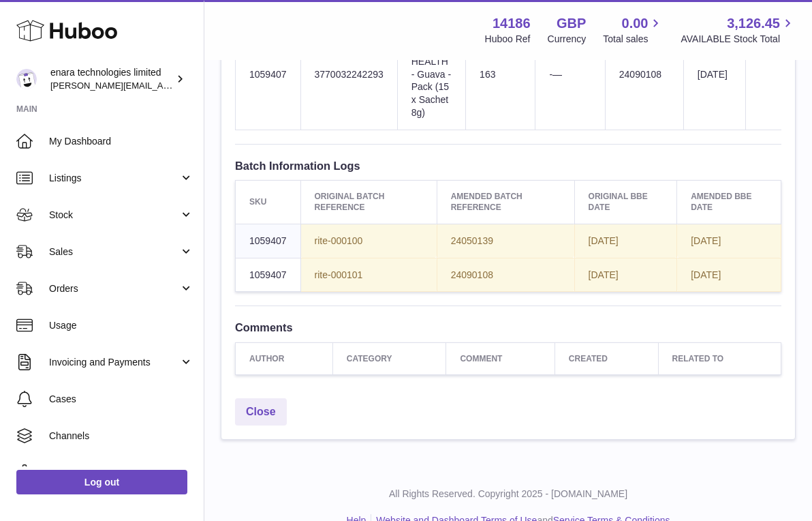
click at [721, 235] on span "[DATE]" at bounding box center [706, 240] width 30 height 11
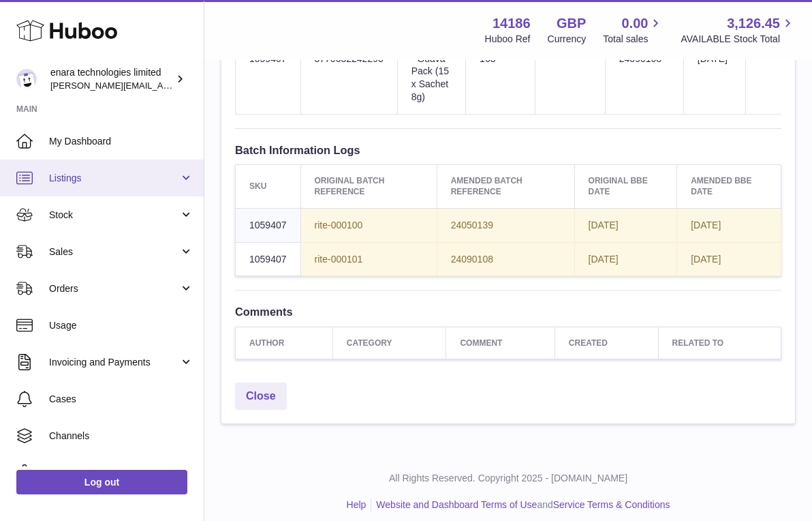
scroll to position [804, 0]
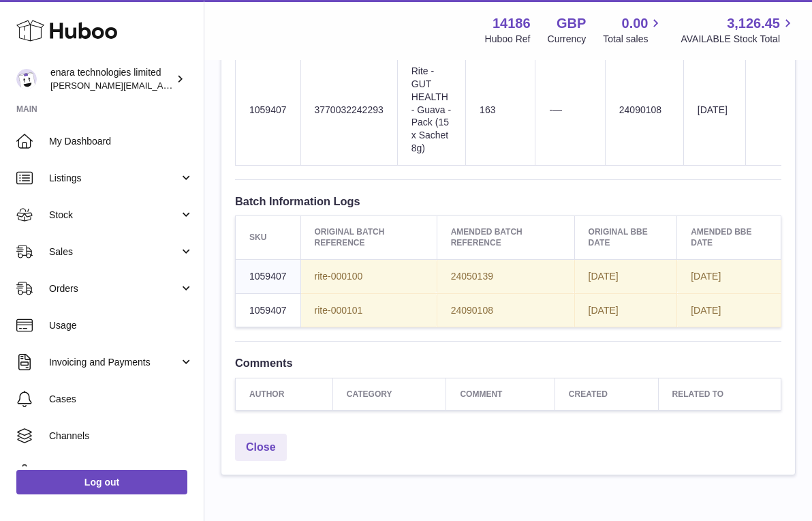
scroll to position [757, 0]
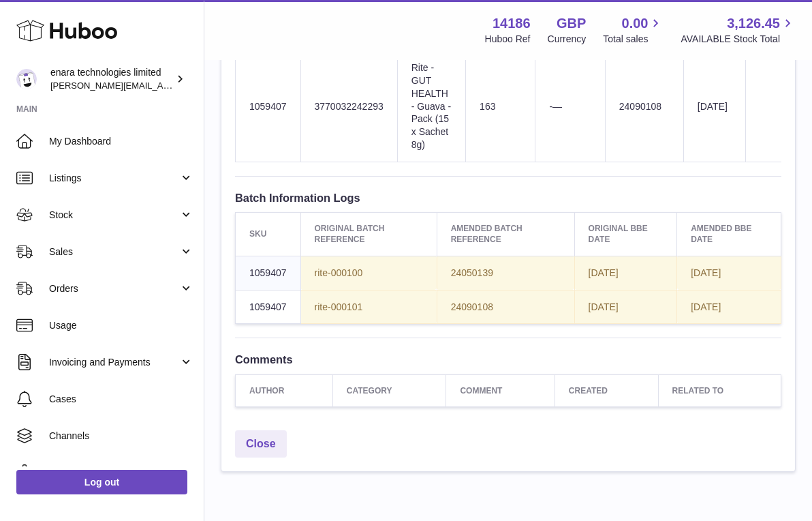
click at [273, 267] on span "1059407" at bounding box center [267, 272] width 37 height 11
click at [278, 301] on span "1059407" at bounding box center [267, 306] width 37 height 11
click at [394, 290] on td "rite-000101" at bounding box center [369, 307] width 136 height 34
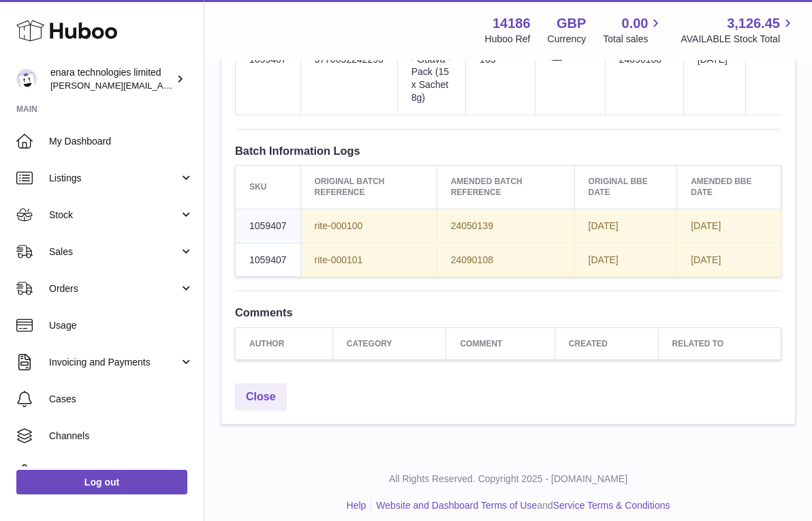
scroll to position [804, 0]
click at [707, 220] on span "2025-11-28" at bounding box center [706, 225] width 30 height 11
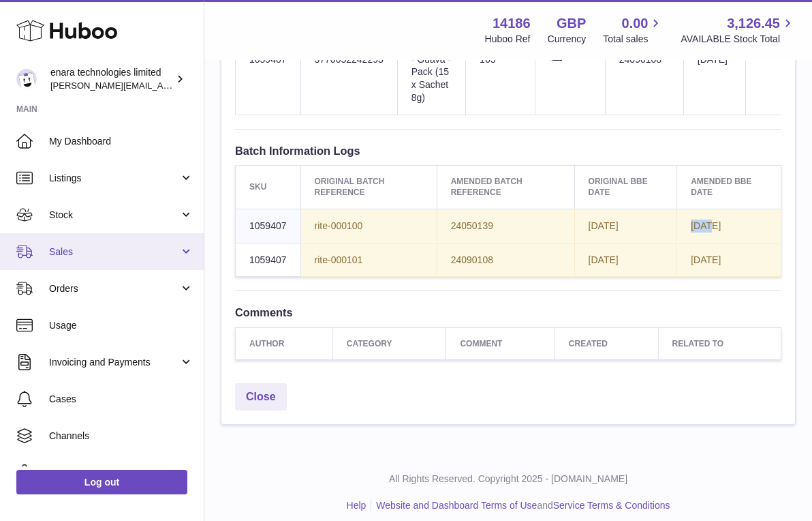
click at [115, 245] on span "Sales" at bounding box center [114, 251] width 130 height 13
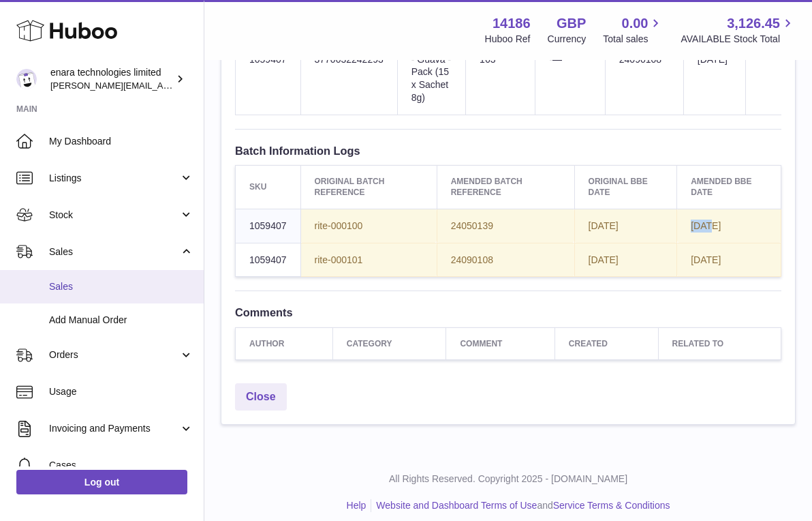
click at [119, 289] on span "Sales" at bounding box center [121, 286] width 144 height 13
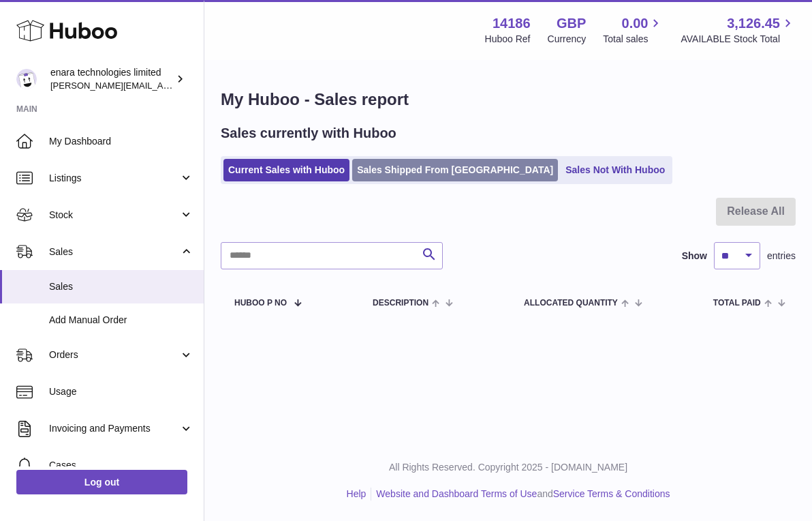
click at [432, 171] on link "Sales Shipped From [GEOGRAPHIC_DATA]" at bounding box center [455, 170] width 206 height 22
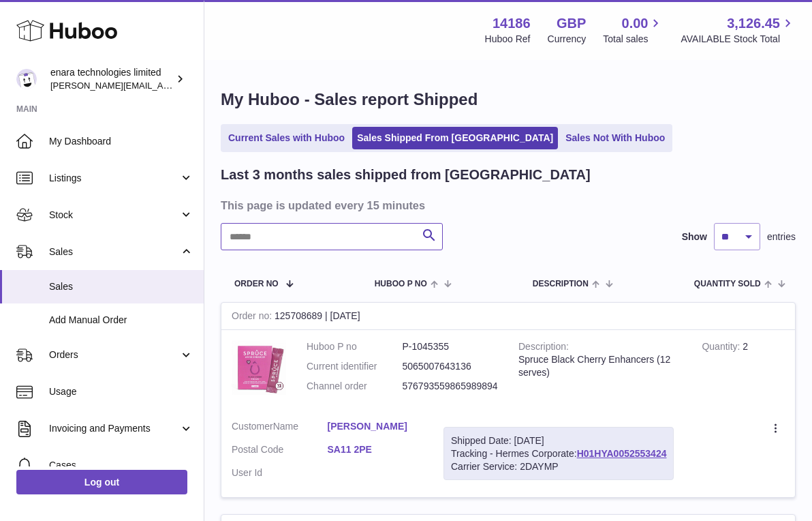
click at [339, 239] on input "text" at bounding box center [332, 236] width 222 height 27
paste input "**********"
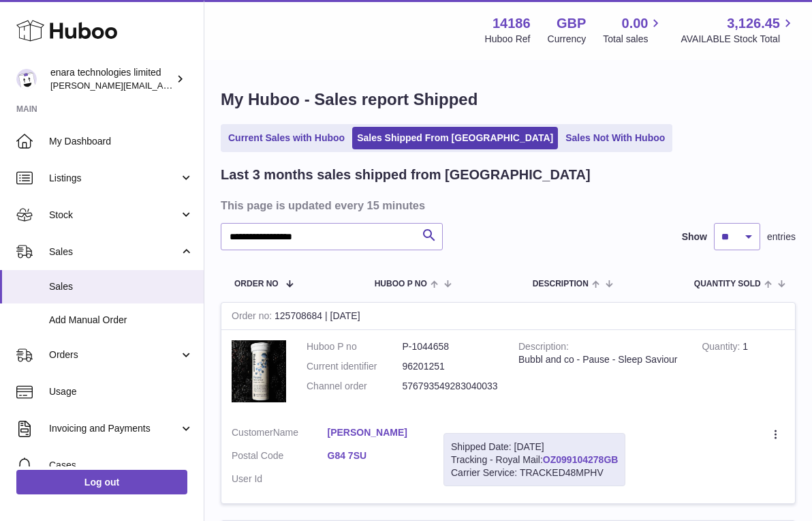
drag, startPoint x: 624, startPoint y: 455, endPoint x: 547, endPoint y: 459, distance: 76.4
click at [547, 459] on div "Shipped Date: [DATE] Tracking - Royal Mail: OZ099104278GB Carrier Service: TRAC…" at bounding box center [535, 460] width 182 height 54
copy div "OZ099104278GB"
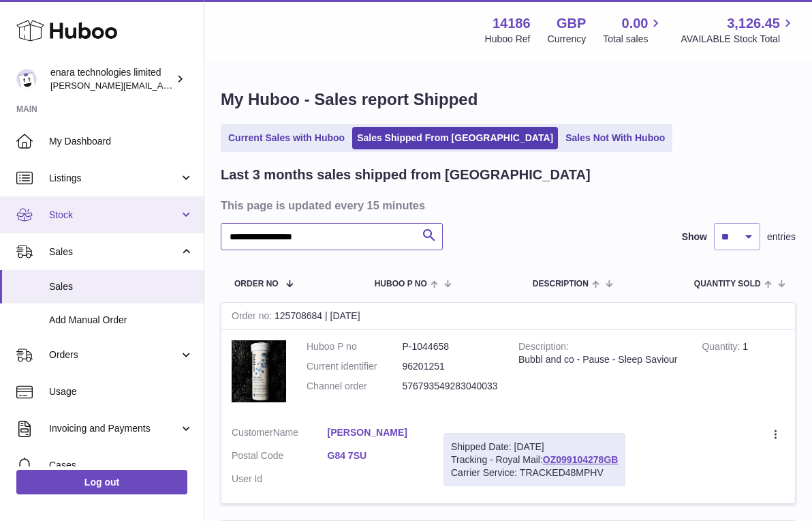
drag, startPoint x: 337, startPoint y: 237, endPoint x: 134, endPoint y: 196, distance: 207.3
click at [136, 196] on div "**********" at bounding box center [406, 529] width 812 height 1059
paste input "text"
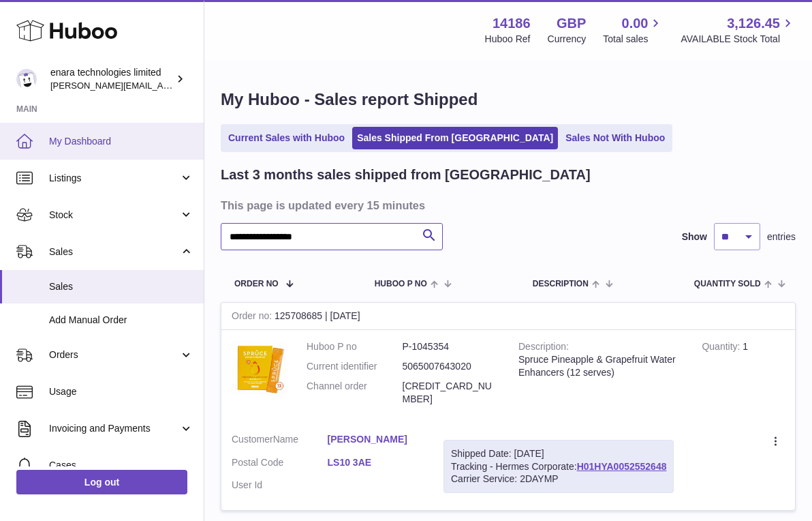
drag, startPoint x: 377, startPoint y: 240, endPoint x: 84, endPoint y: 157, distance: 304.5
click at [87, 157] on div "**********" at bounding box center [406, 317] width 812 height 635
paste input "text"
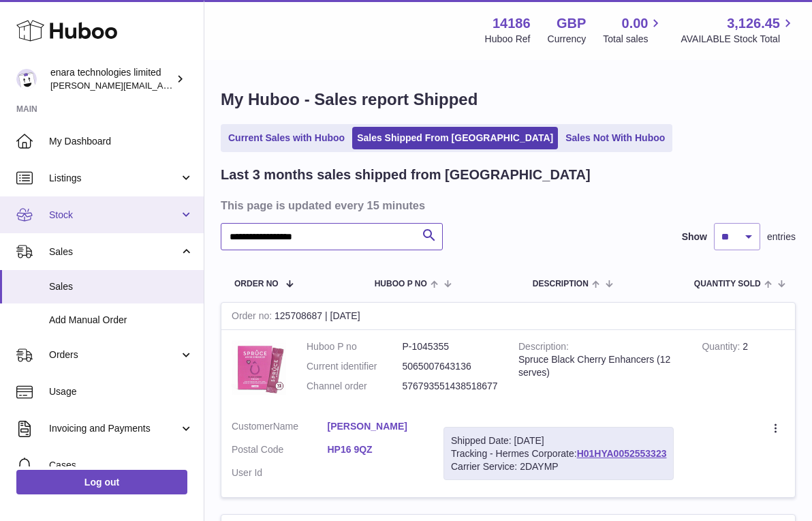
drag, startPoint x: 369, startPoint y: 237, endPoint x: 74, endPoint y: 204, distance: 296.9
click at [74, 204] on div "**********" at bounding box center [406, 417] width 812 height 834
paste input "text"
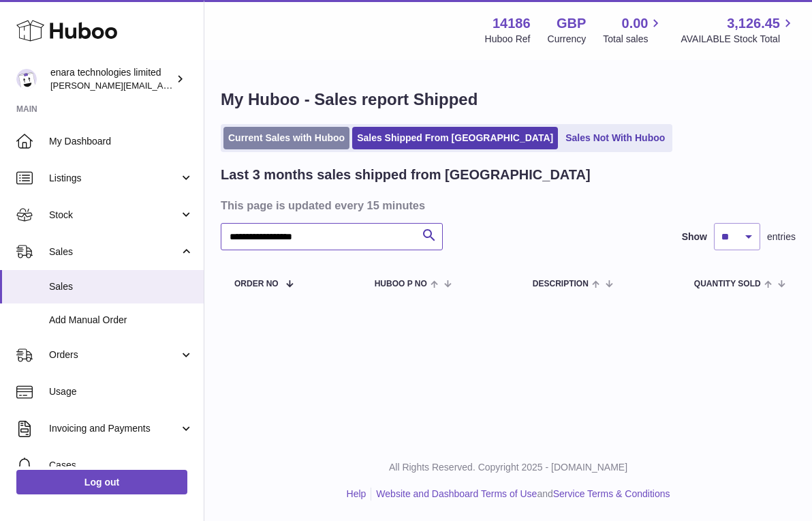
type input "**********"
click at [302, 139] on link "Current Sales with Huboo" at bounding box center [287, 138] width 126 height 22
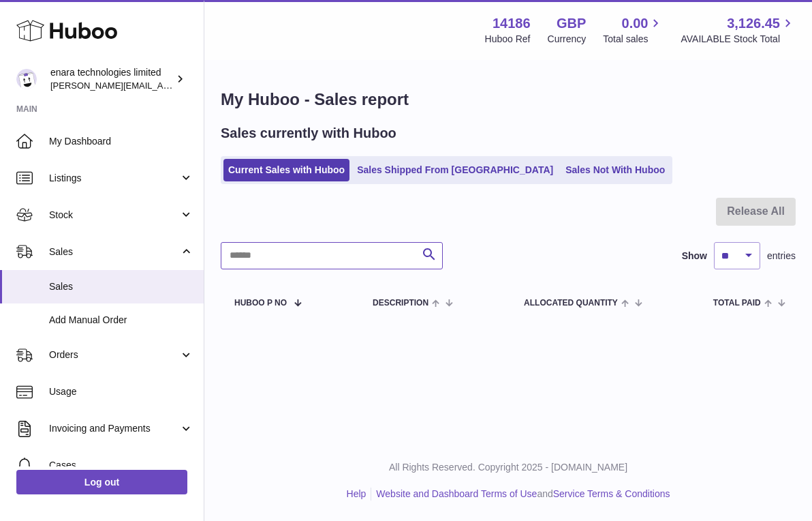
click at [370, 245] on input "text" at bounding box center [332, 255] width 222 height 27
paste input "**********"
type input "**********"
